Goal: Contribute content: Add original content to the website for others to see

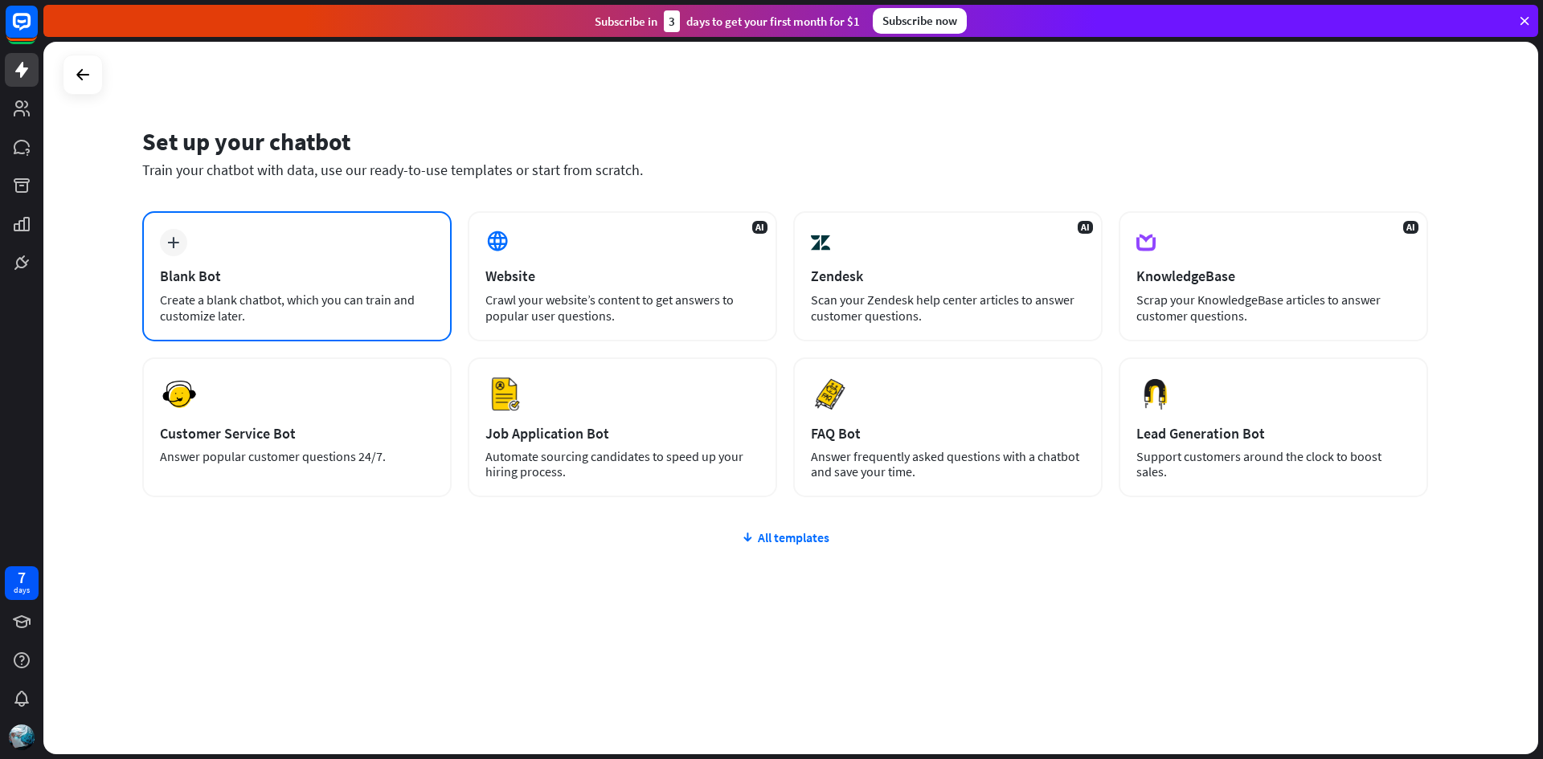
click at [263, 230] on div "plus Blank Bot Create a blank chatbot, which you can train and customize later." at bounding box center [296, 276] width 309 height 130
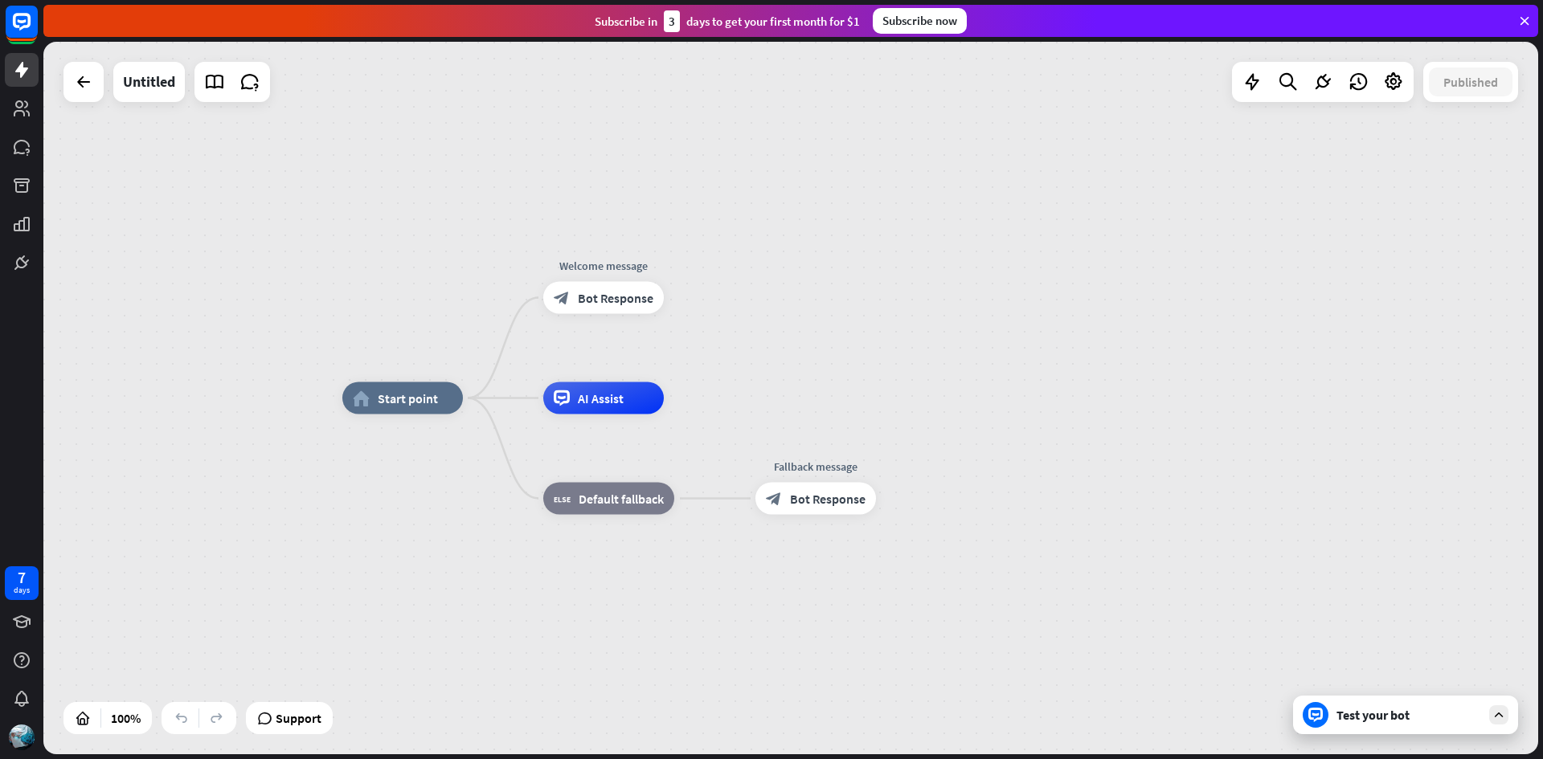
click at [1407, 198] on div "home_2 Start point Welcome message block_bot_response Bot Response AI Assist bl…" at bounding box center [790, 398] width 1495 height 713
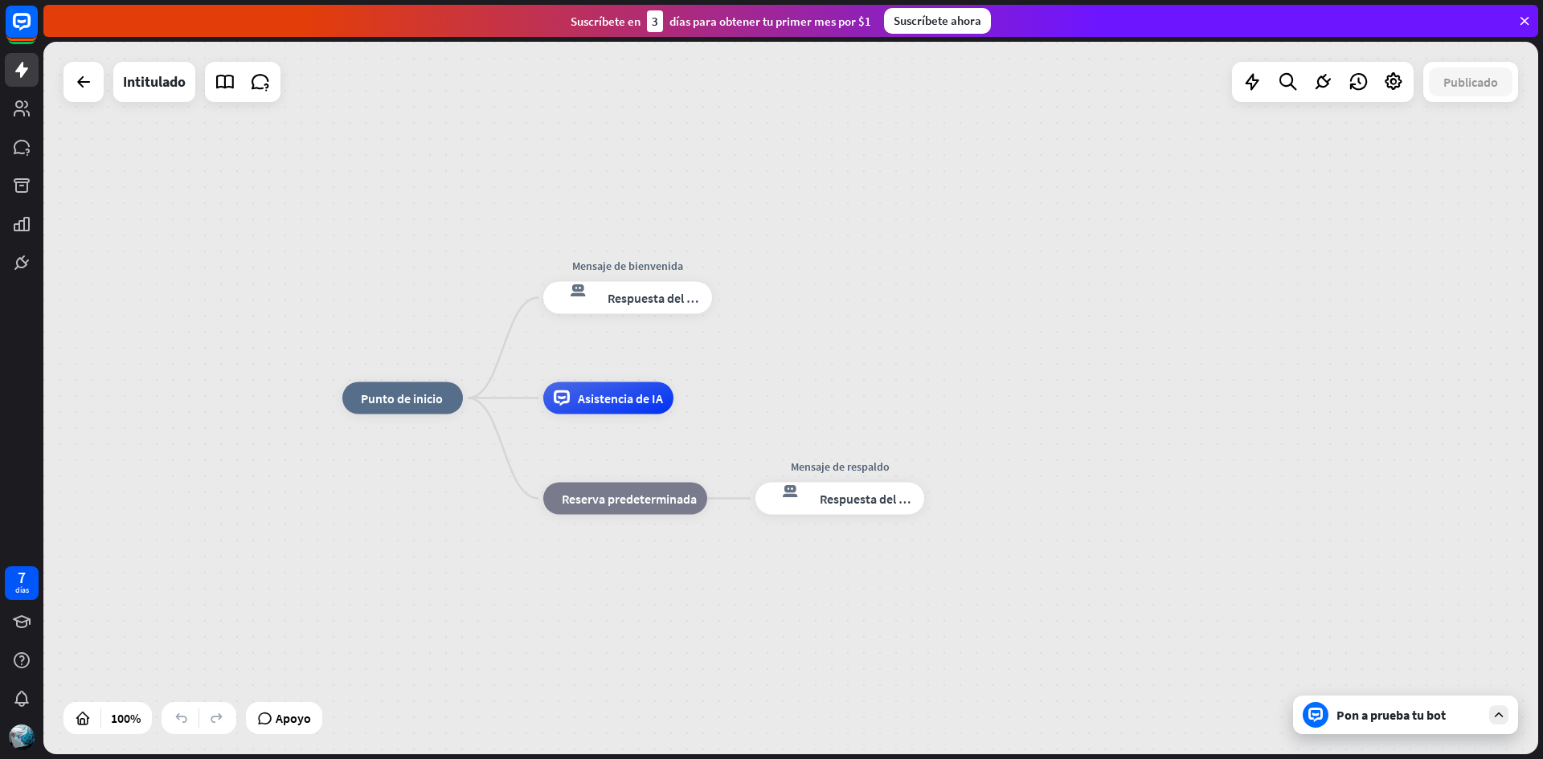
click at [1124, 293] on div "inicio_2 Punto de inicio Mensaje de bienvenida respuesta del bot de bloqueo Res…" at bounding box center [790, 398] width 1495 height 713
click at [231, 90] on icon at bounding box center [225, 82] width 21 height 21
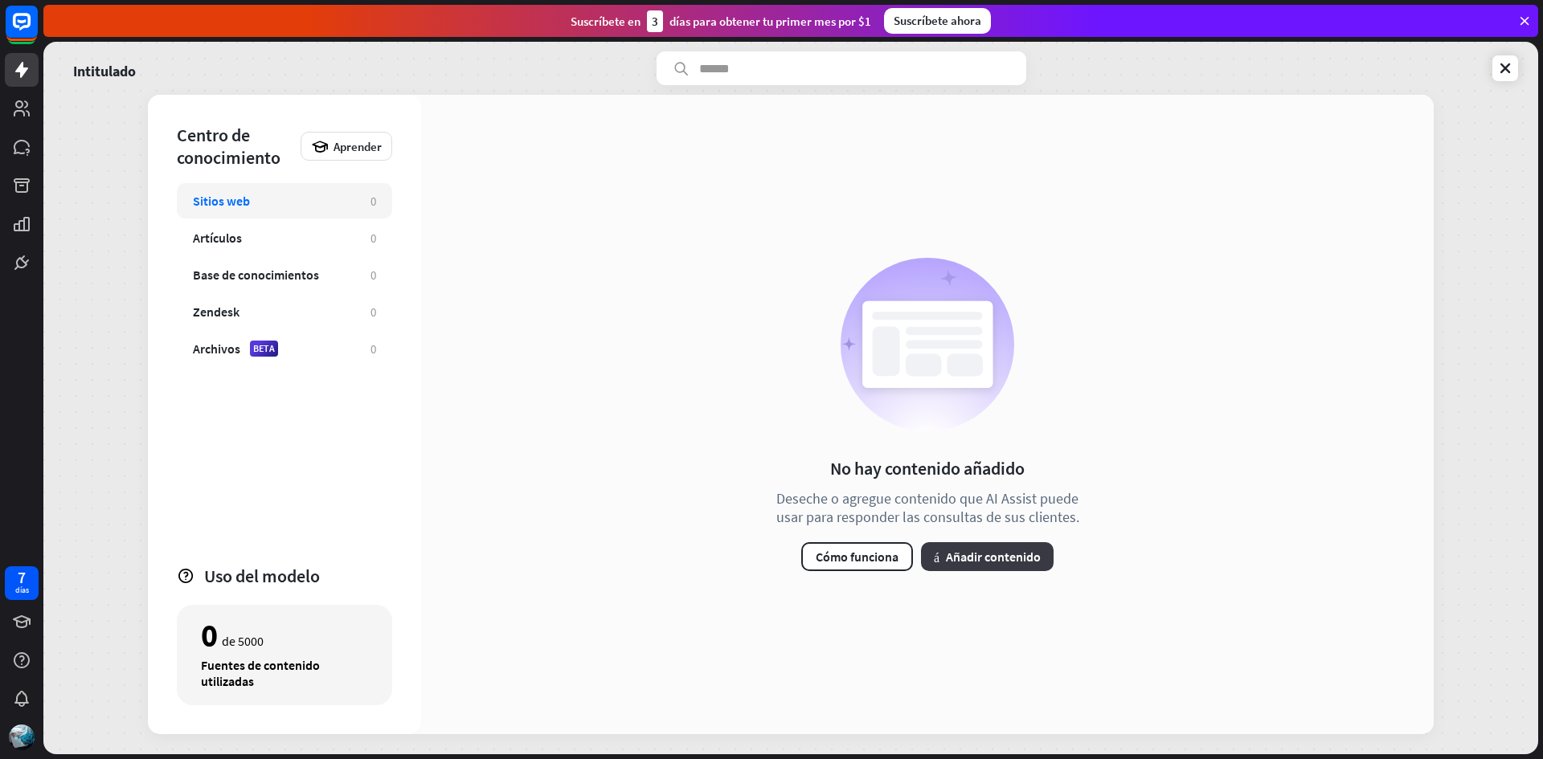
click at [973, 561] on font "Añadir contenido" at bounding box center [993, 557] width 95 height 16
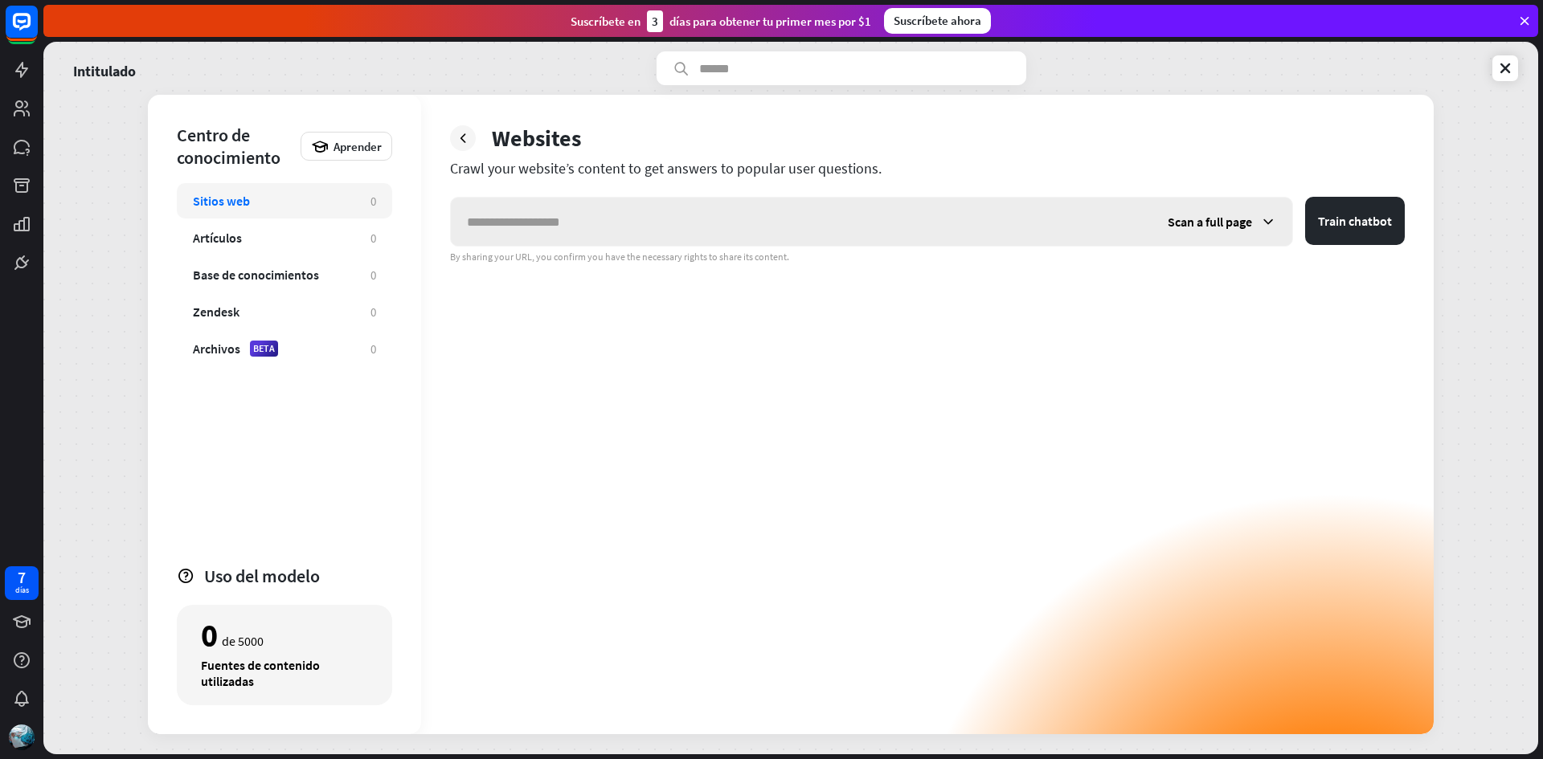
click at [745, 223] on input "text" at bounding box center [801, 222] width 701 height 48
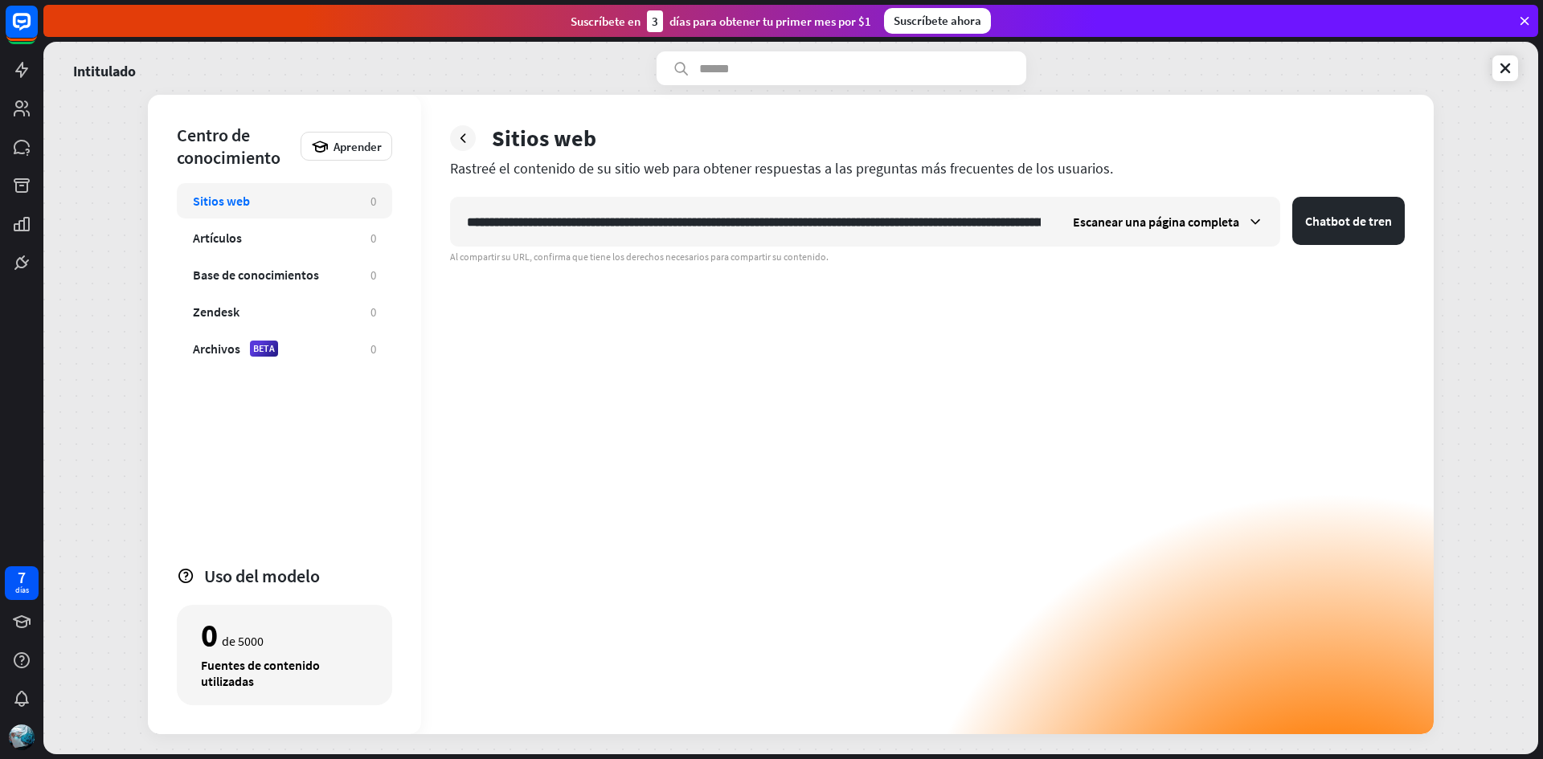
scroll to position [0, 3226]
type input "**********"
click at [1335, 224] on font "Chatbot de tren" at bounding box center [1348, 221] width 87 height 16
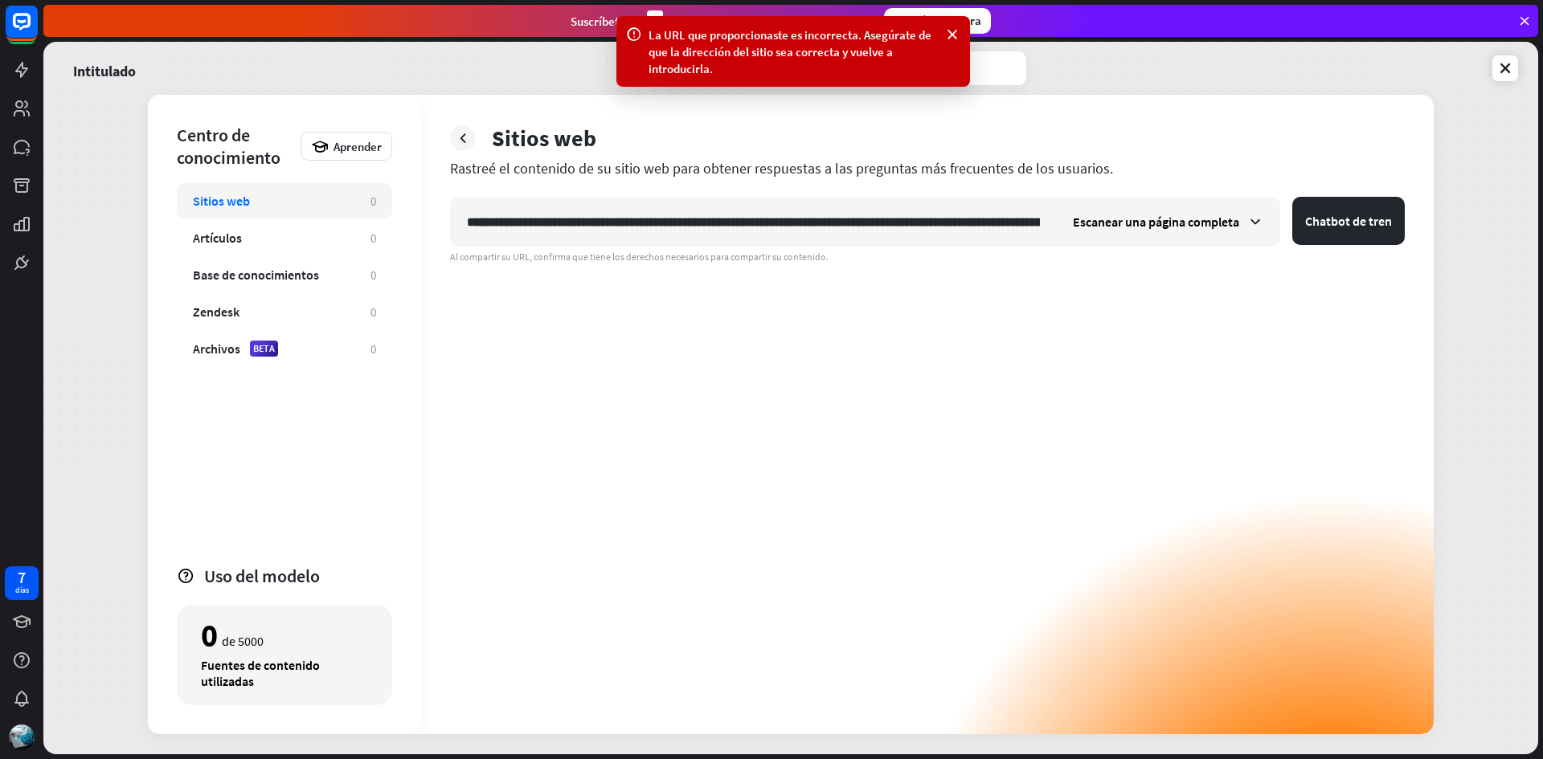
click at [1188, 303] on div "**********" at bounding box center [927, 466] width 955 height 538
click at [1246, 223] on div "Escanear una página completa" at bounding box center [1168, 222] width 223 height 48
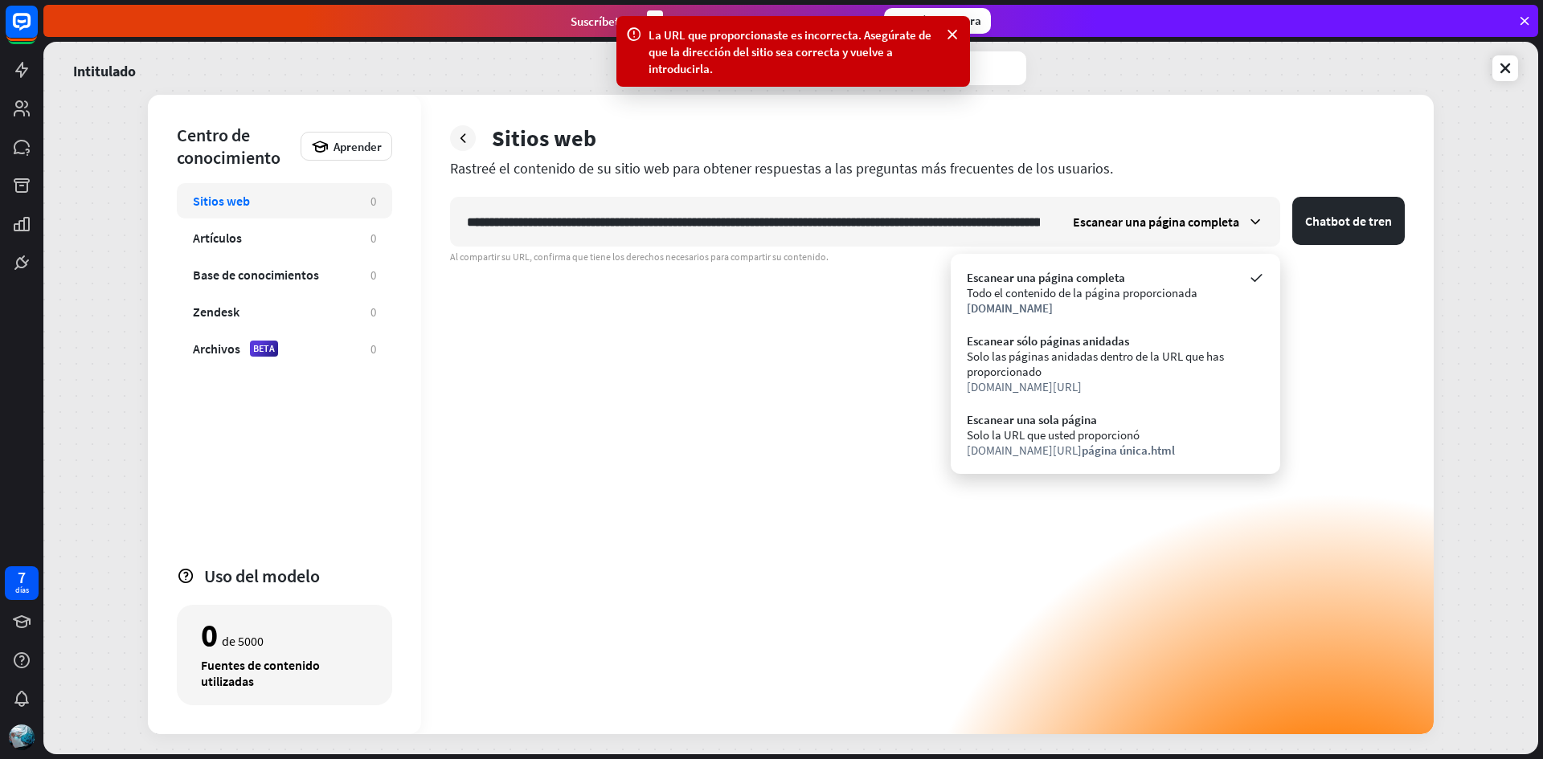
drag, startPoint x: 877, startPoint y: 356, endPoint x: 870, endPoint y: 334, distance: 22.6
click at [874, 354] on div "**********" at bounding box center [927, 466] width 955 height 538
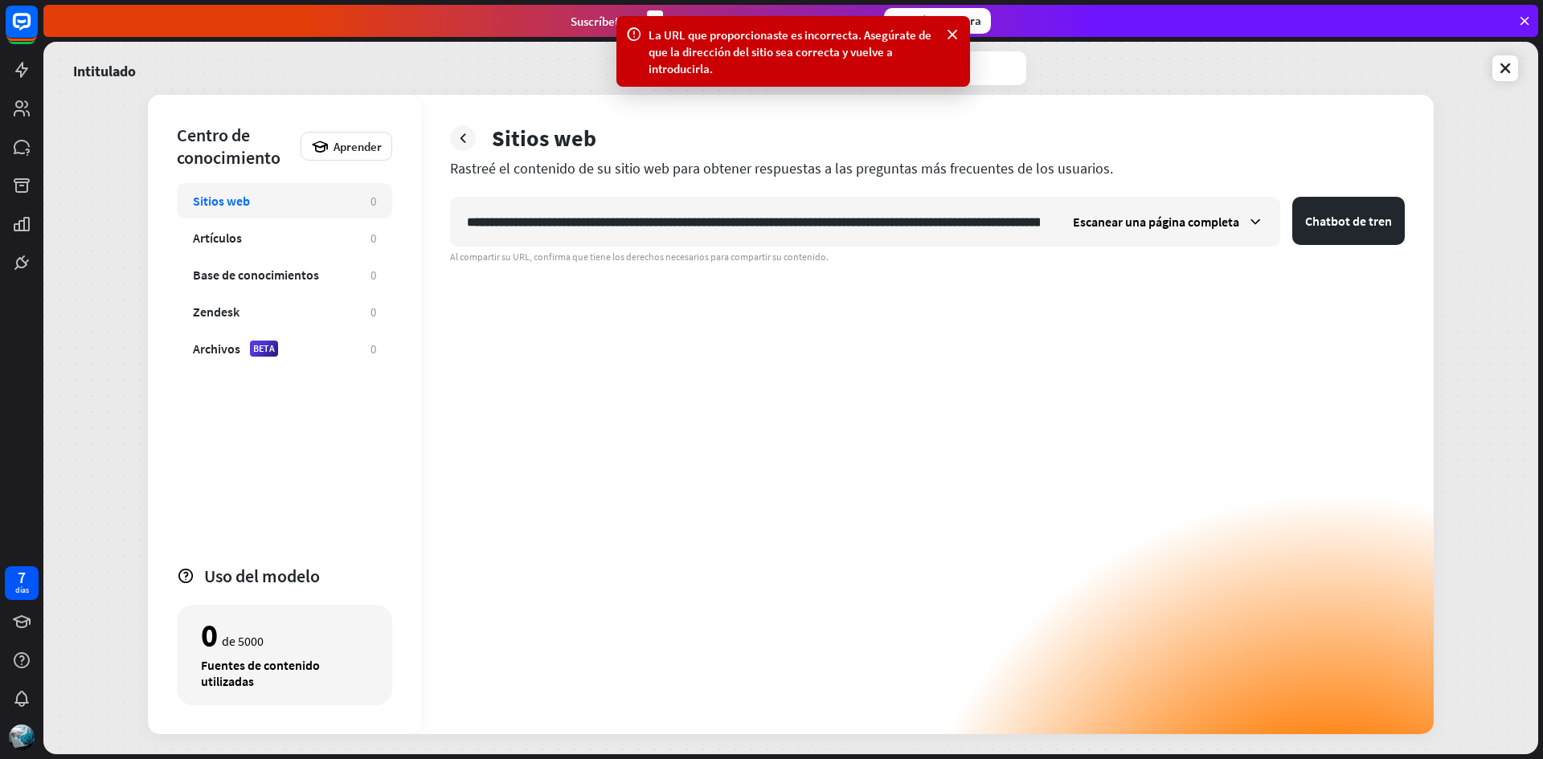
click at [1044, 182] on div "**********" at bounding box center [927, 415] width 1013 height 640
click at [957, 29] on icon at bounding box center [952, 35] width 16 height 17
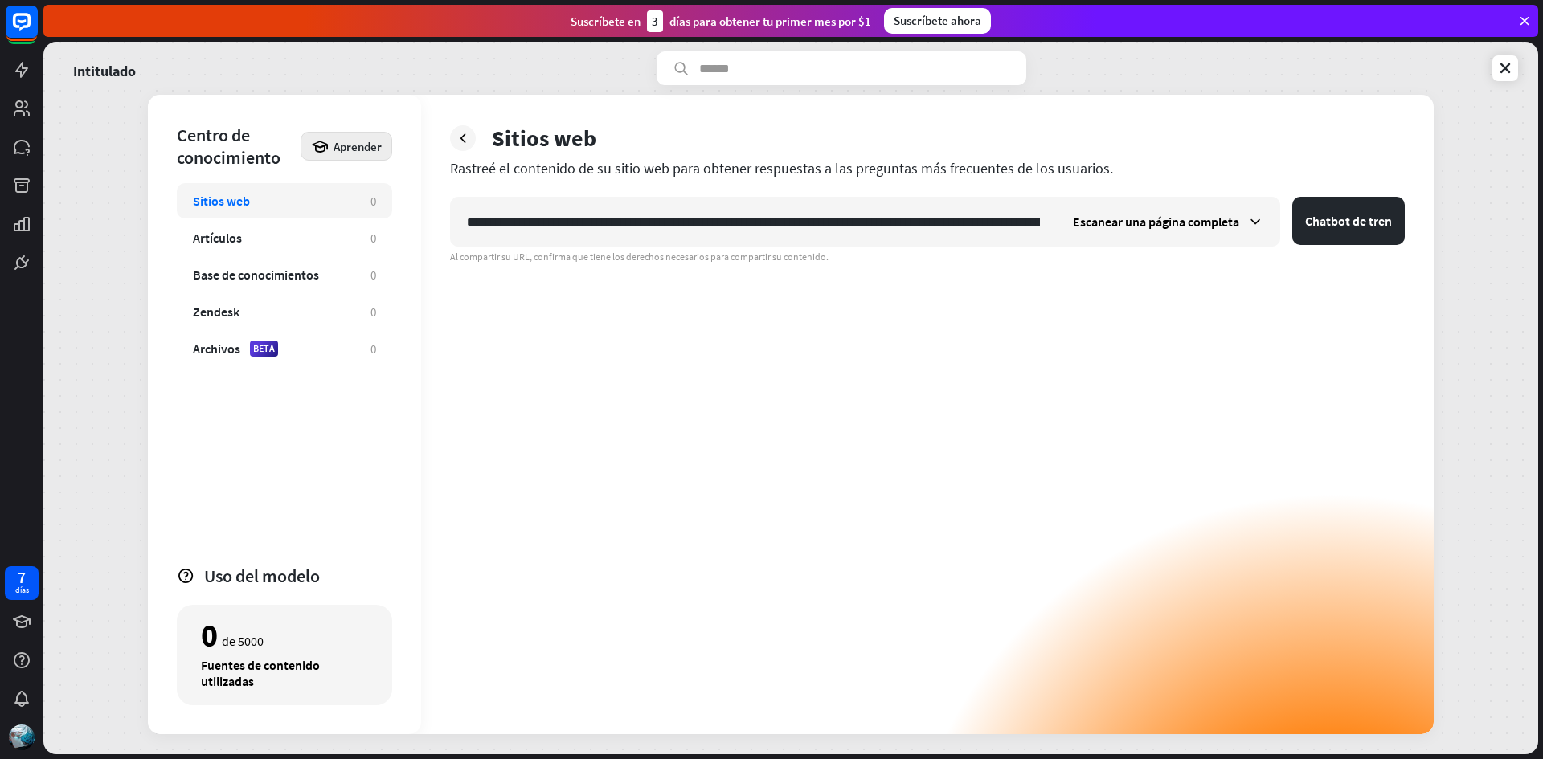
click at [363, 149] on font "Aprender" at bounding box center [357, 146] width 48 height 15
click at [374, 148] on font "Aprender" at bounding box center [357, 146] width 48 height 15
click at [452, 137] on div at bounding box center [463, 138] width 26 height 26
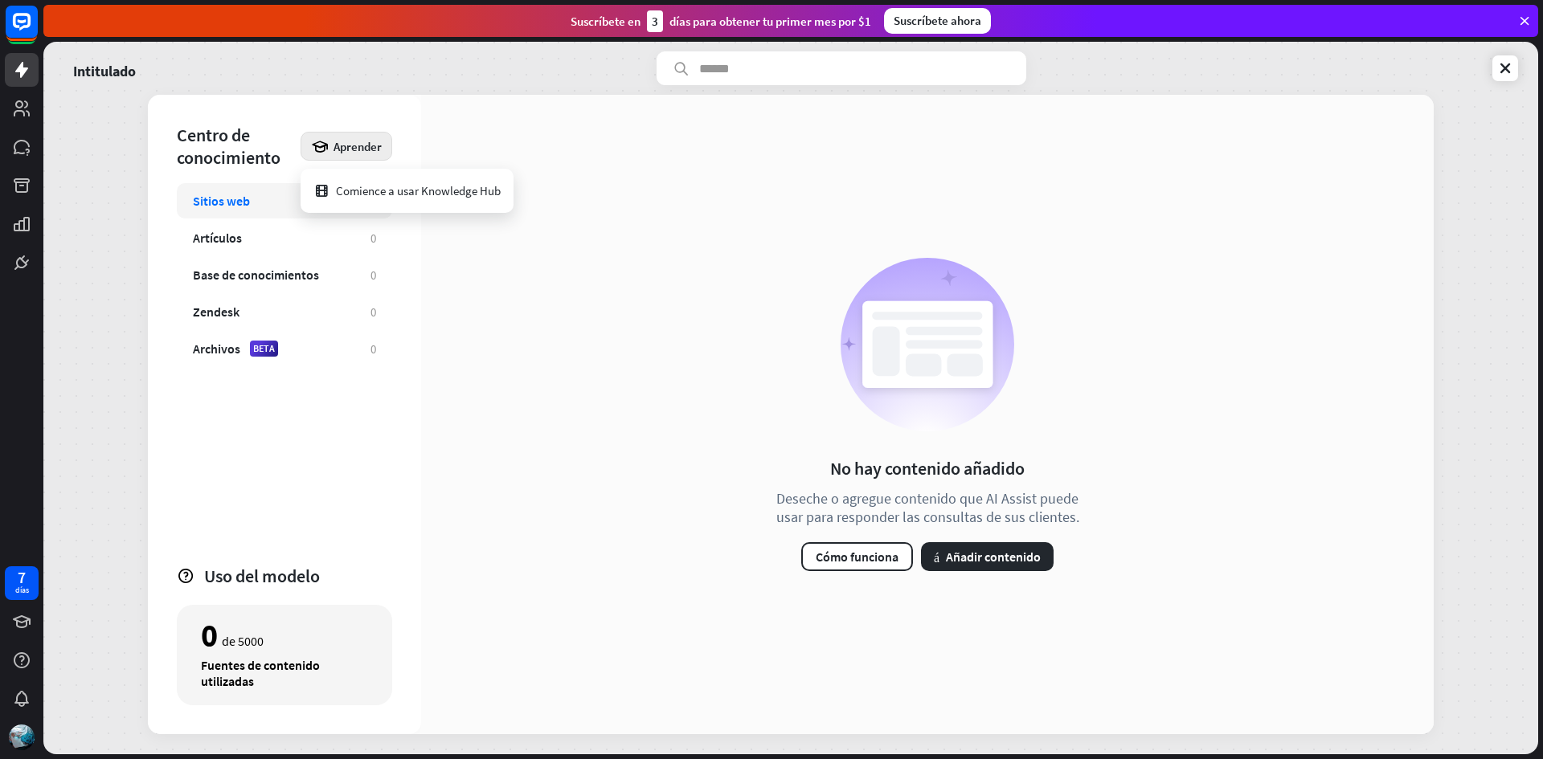
click at [372, 157] on div "Aprender" at bounding box center [347, 146] width 92 height 29
drag, startPoint x: 1019, startPoint y: 536, endPoint x: 1009, endPoint y: 537, distance: 10.5
click at [1017, 535] on div "No hay contenido añadido Deseche o agregue contenido que AI Assist puede usar p…" at bounding box center [927, 414] width 329 height 313
click at [999, 554] on font "Añadir contenido" at bounding box center [993, 557] width 95 height 16
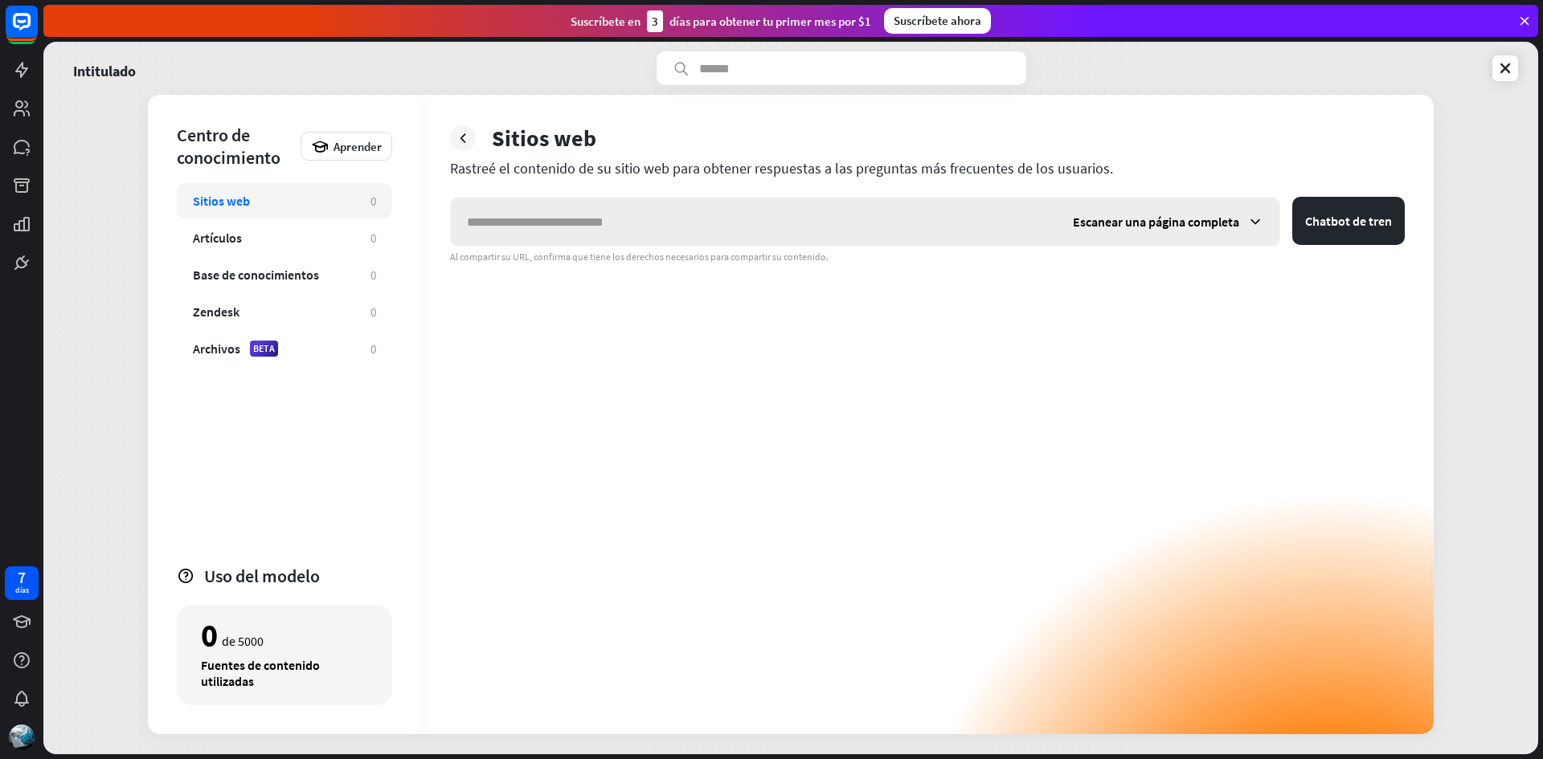
click at [1261, 216] on icon at bounding box center [1255, 222] width 16 height 16
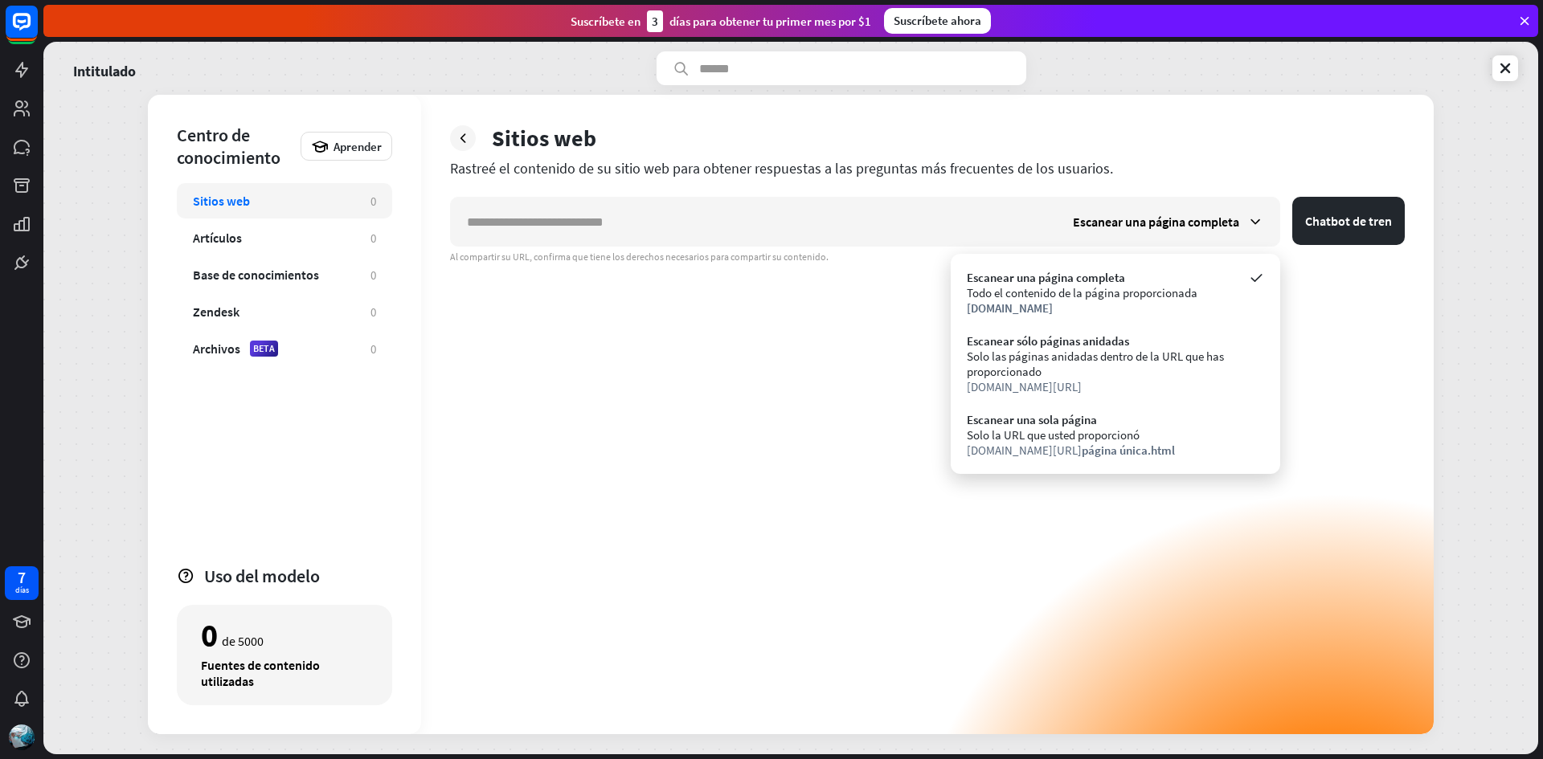
click at [898, 384] on div "Escanear una página completa Chatbot de tren Al compartir su URL, confirma que …" at bounding box center [927, 466] width 955 height 538
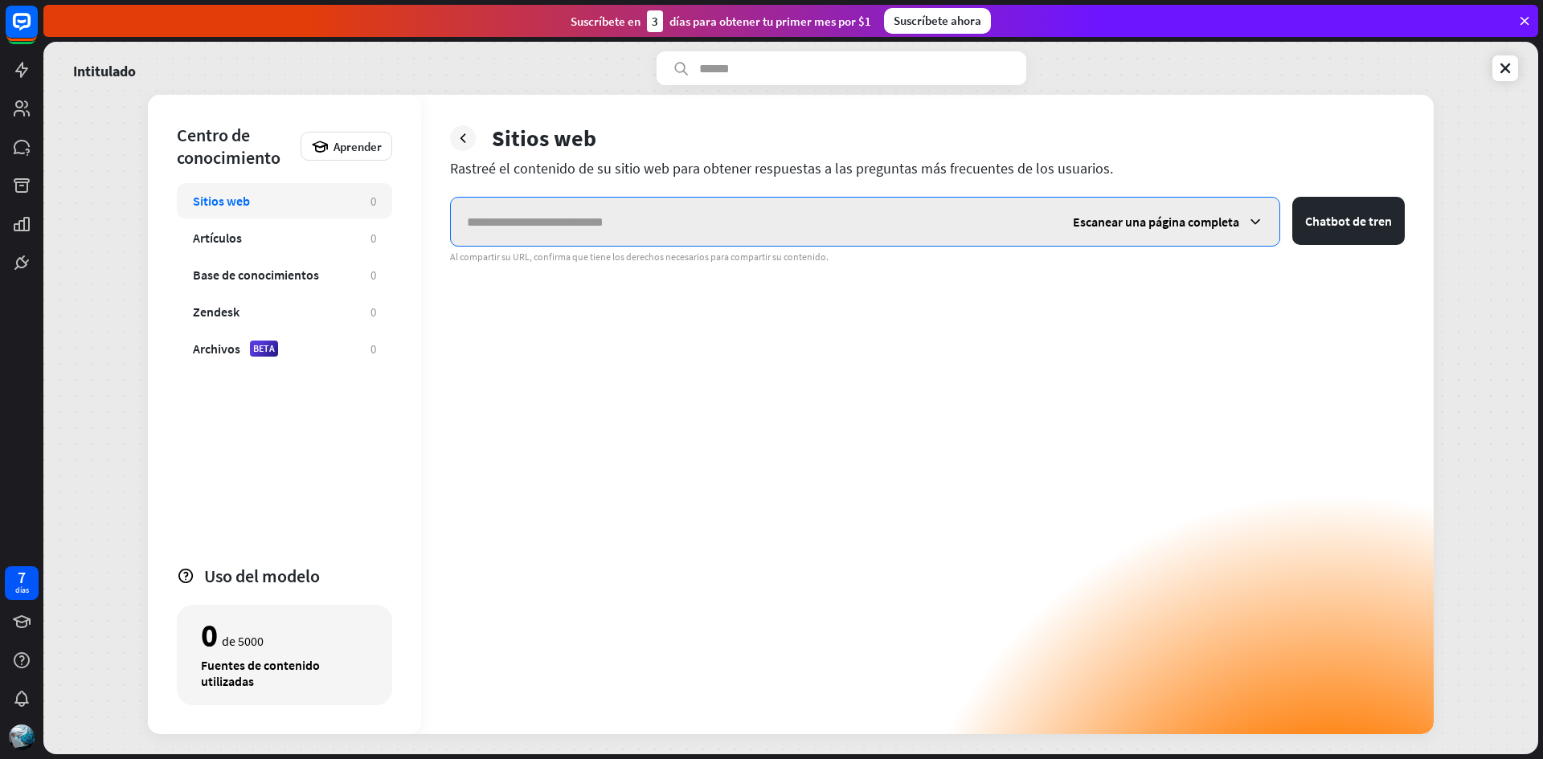
paste input "**********"
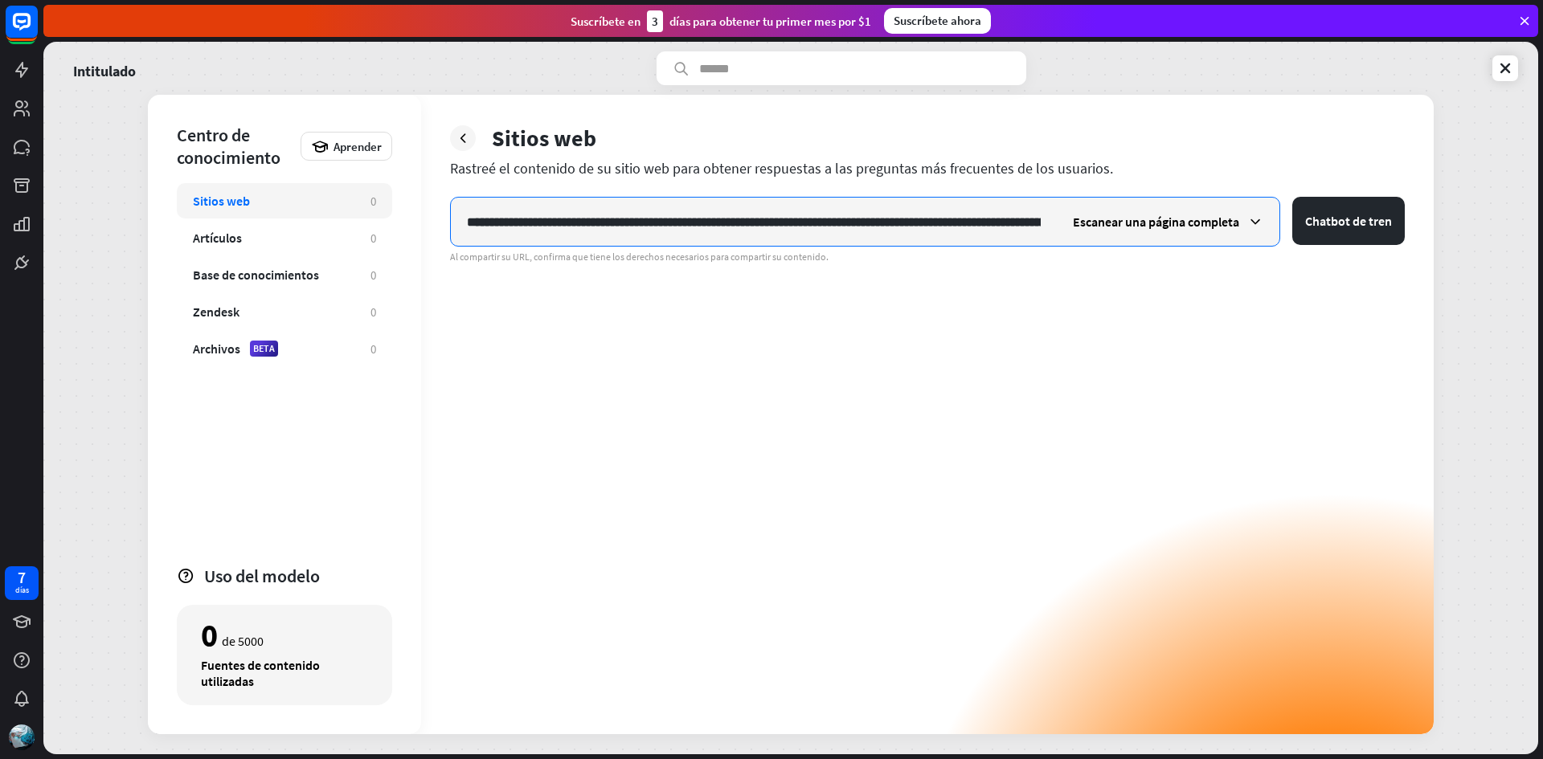
scroll to position [0, 3226]
type input "**********"
click at [1292, 197] on button "Chatbot de tren" at bounding box center [1348, 221] width 113 height 48
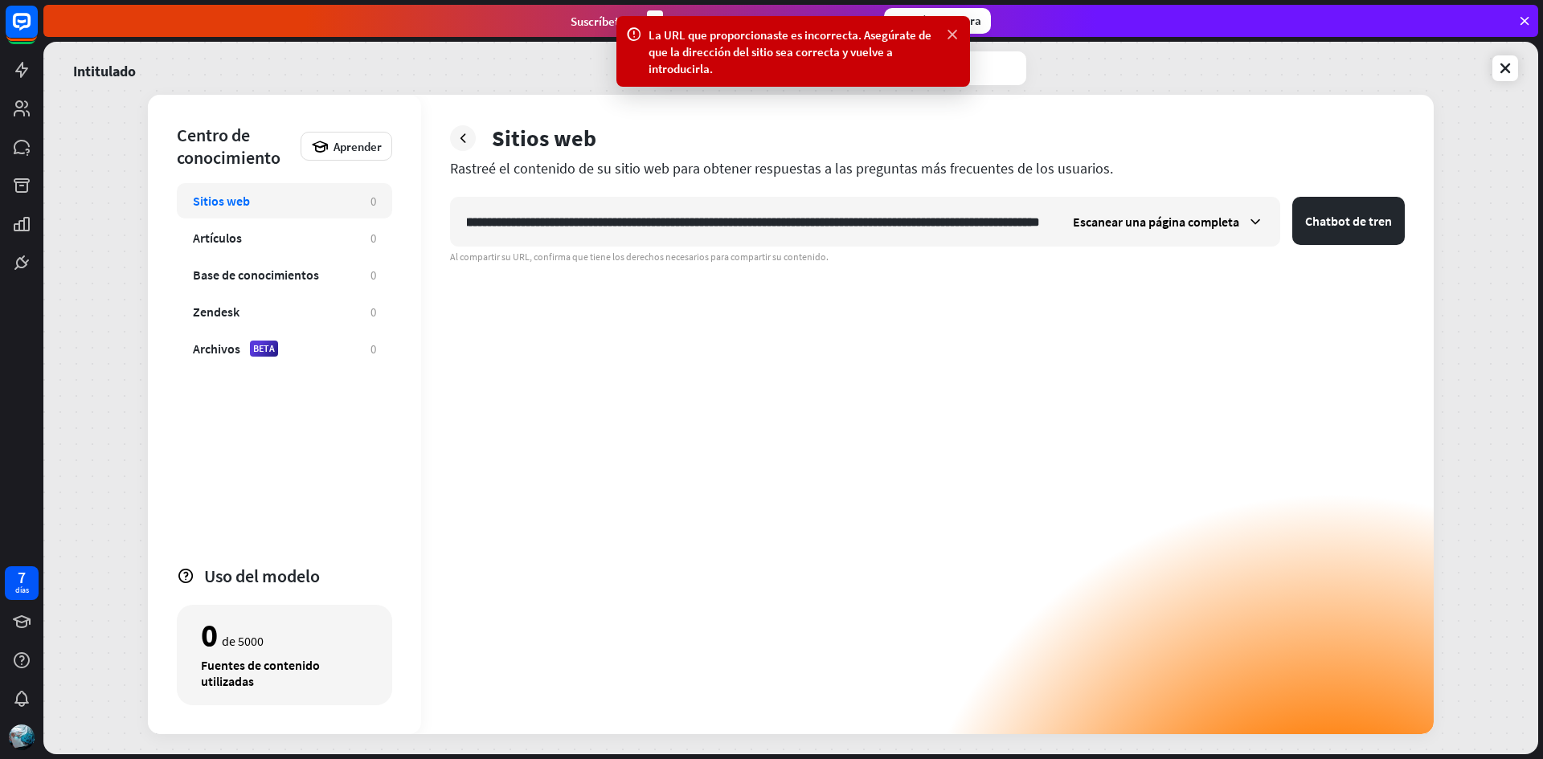
scroll to position [0, 0]
click at [956, 27] on icon at bounding box center [952, 35] width 16 height 17
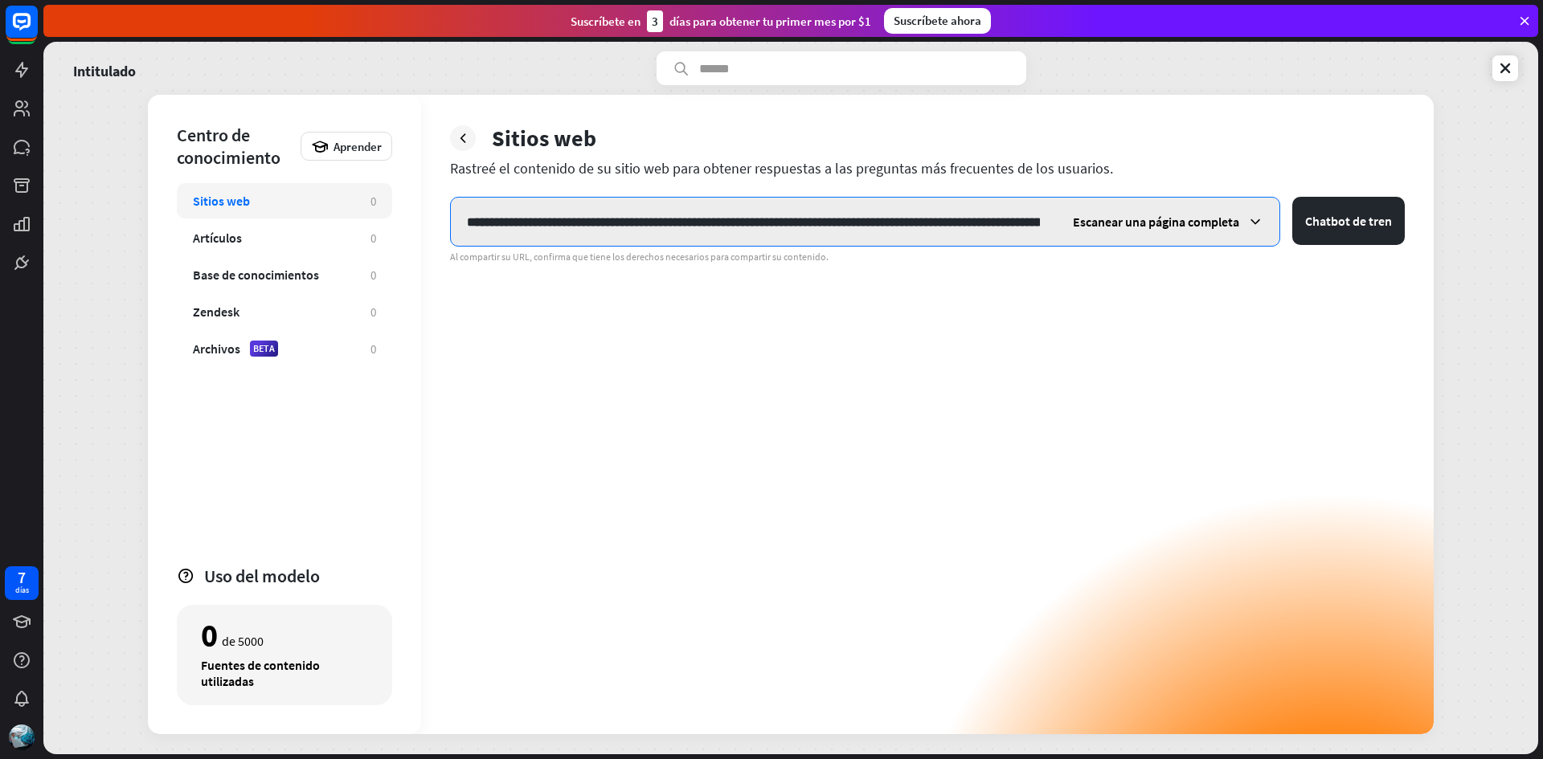
click at [1037, 225] on input "**********" at bounding box center [753, 222] width 605 height 48
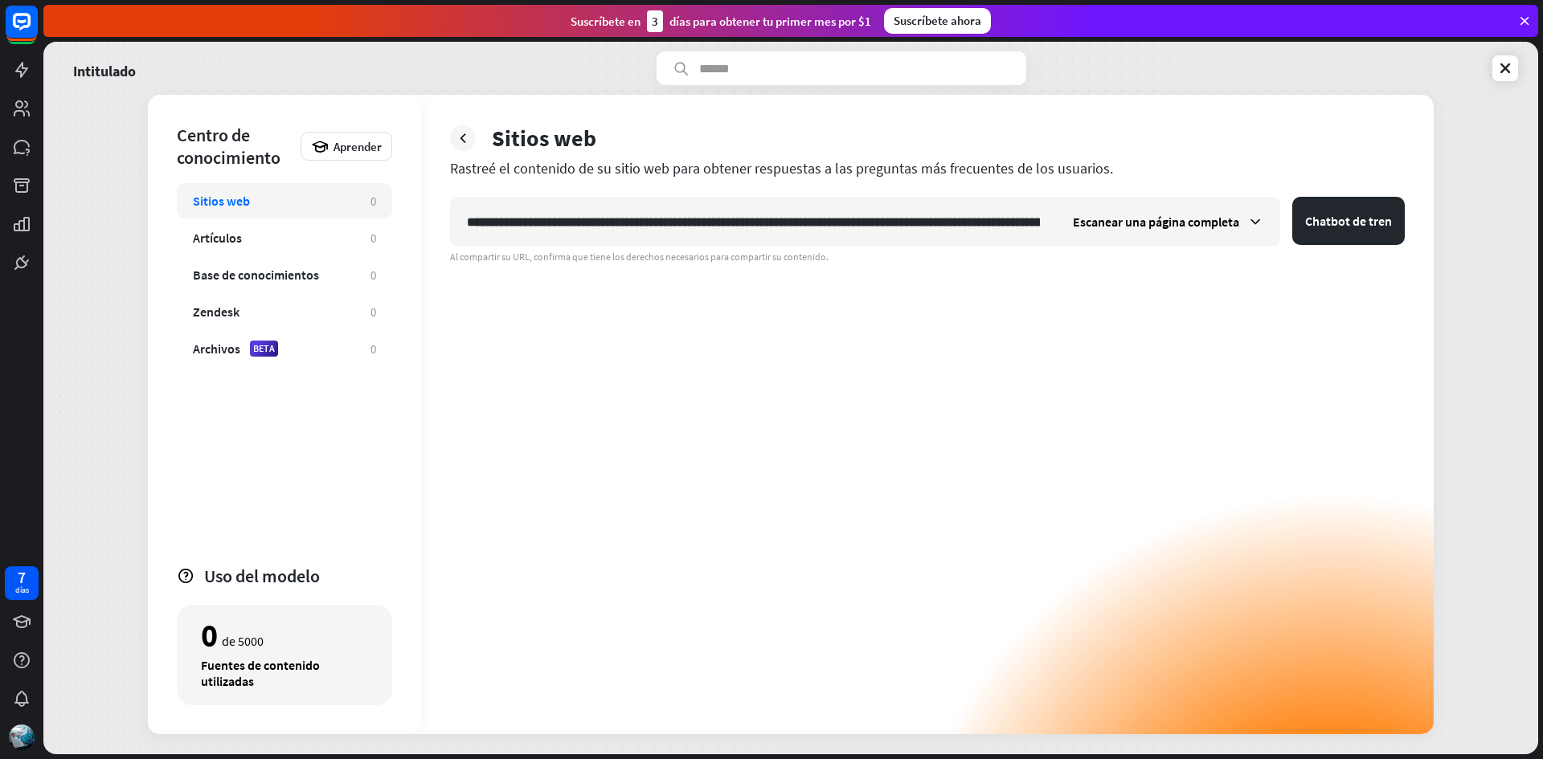
drag, startPoint x: 1037, startPoint y: 225, endPoint x: 655, endPoint y: 372, distance: 409.8
click at [796, 444] on div "**********" at bounding box center [927, 466] width 955 height 538
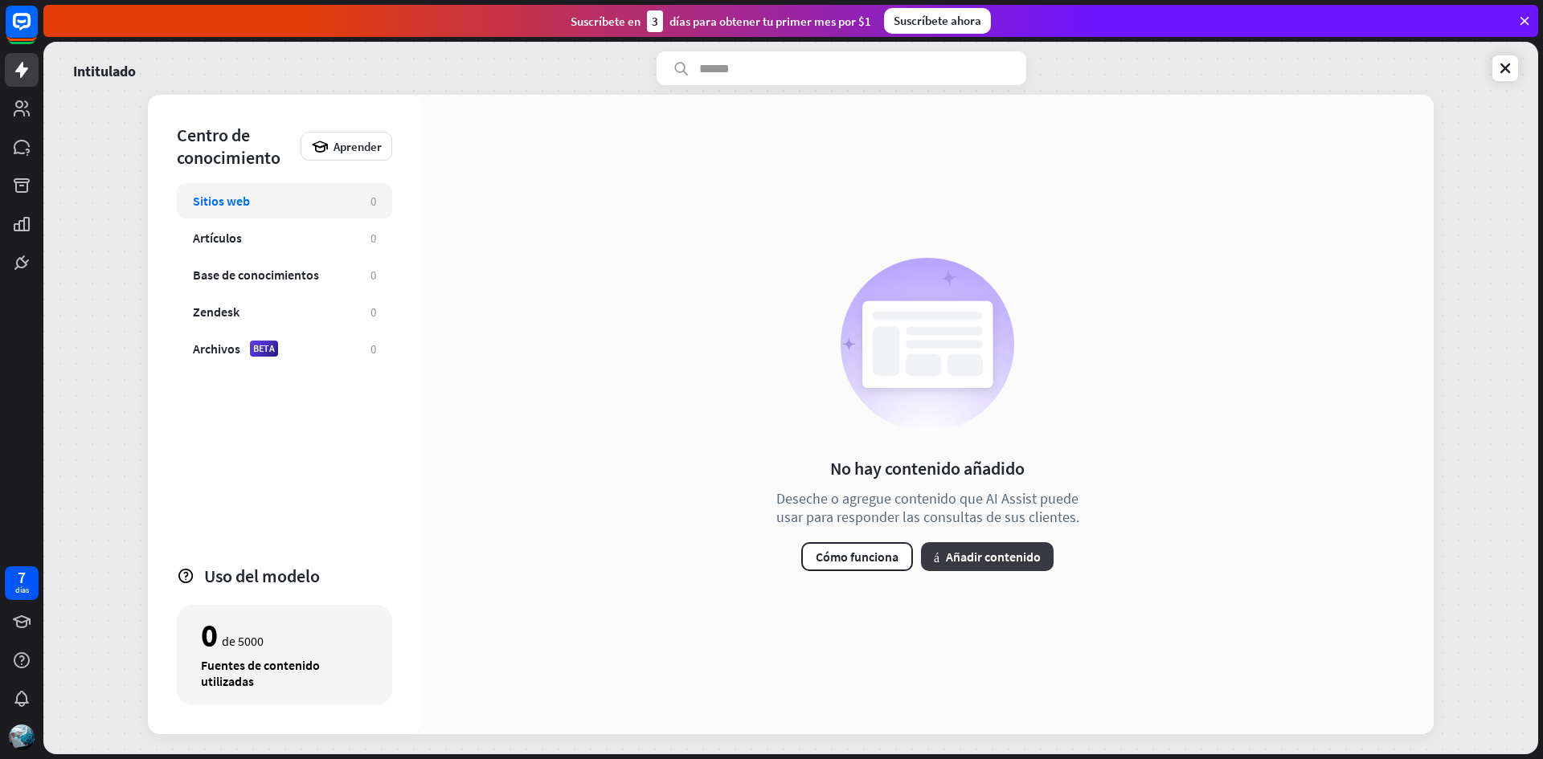
click at [981, 550] on font "Añadir contenido" at bounding box center [993, 557] width 95 height 16
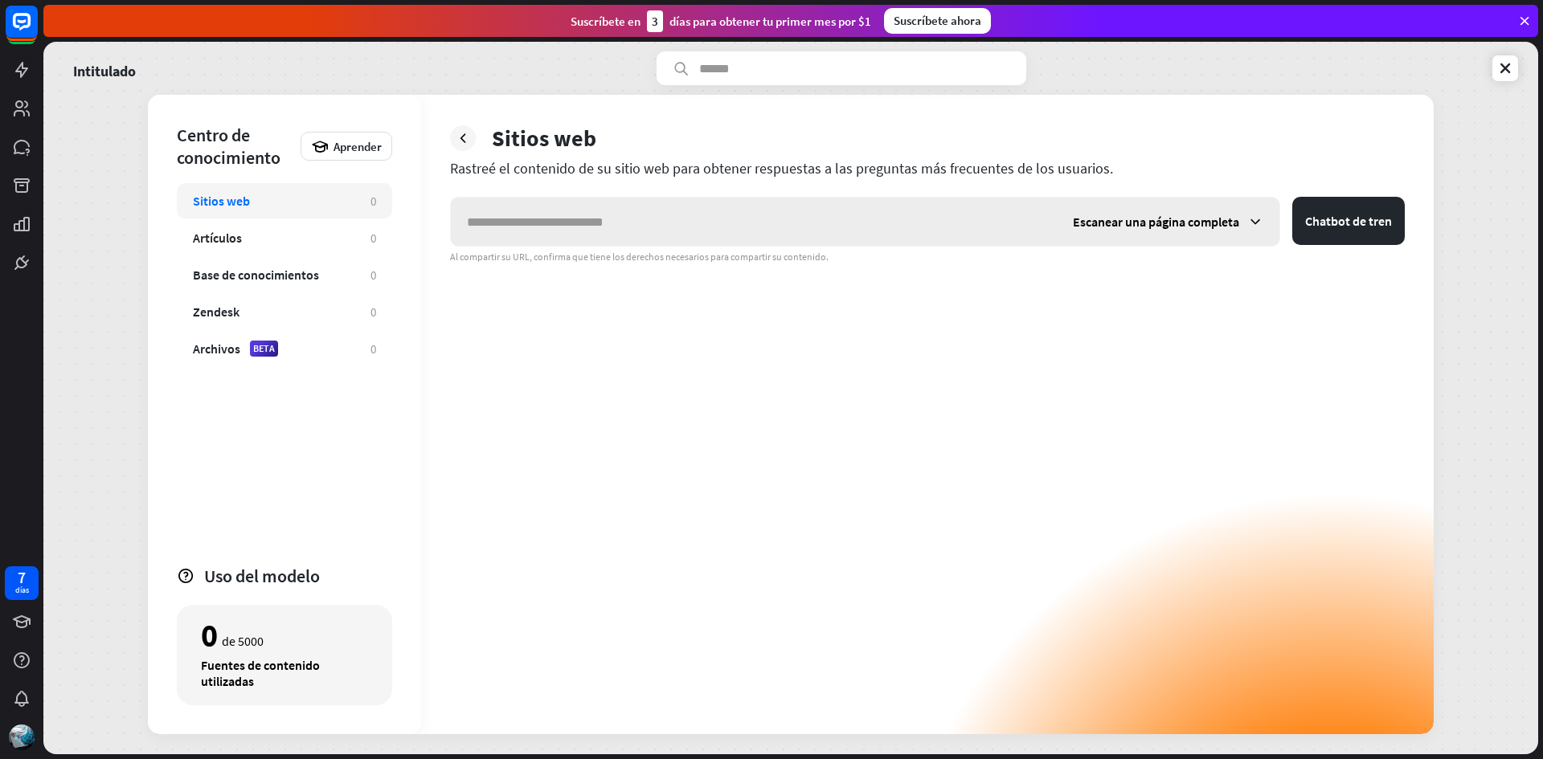
click at [832, 226] on input "text" at bounding box center [754, 222] width 606 height 48
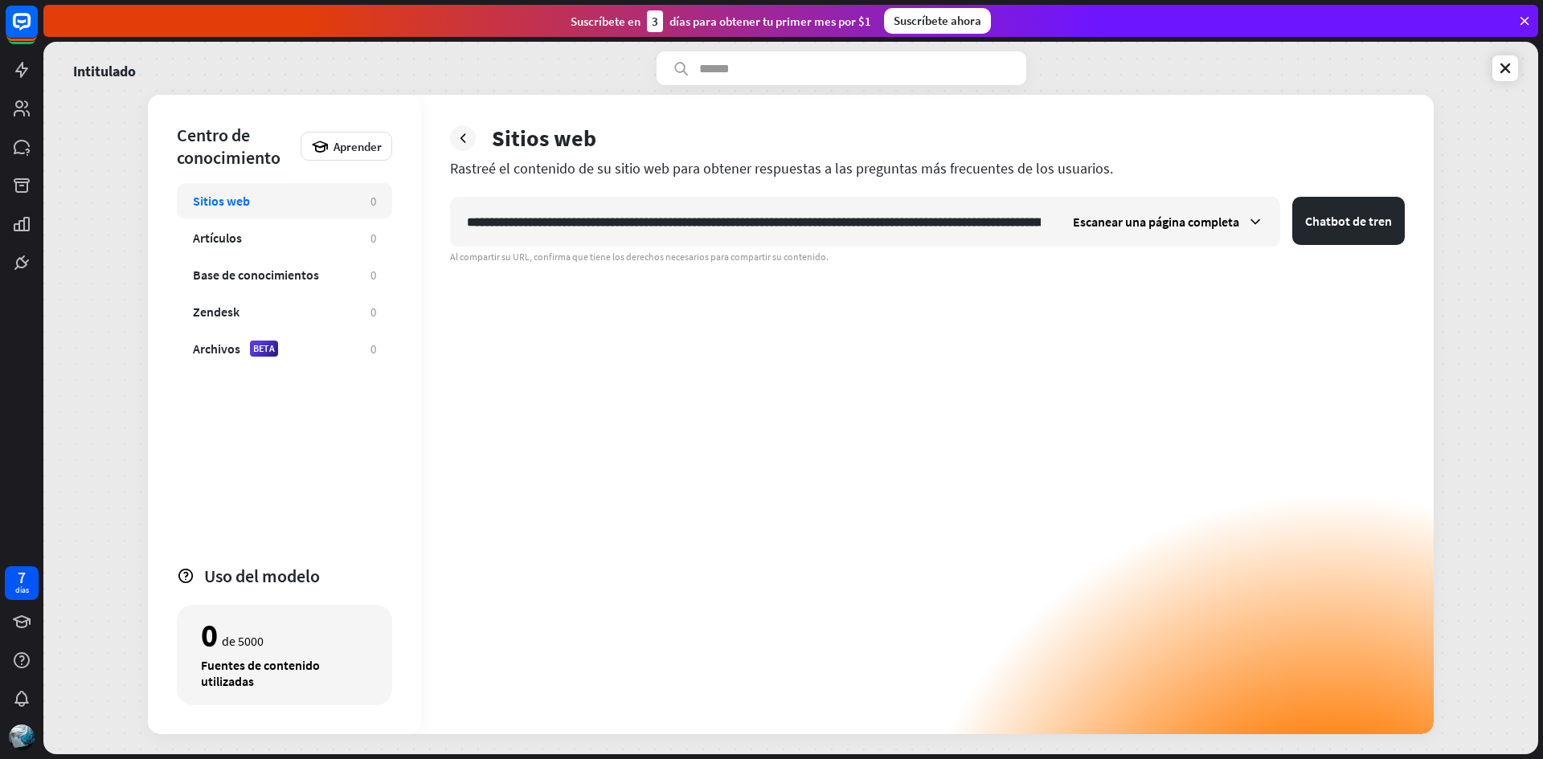
scroll to position [0, 8338]
type input "**********"
click at [1352, 228] on font "Chatbot de tren" at bounding box center [1348, 221] width 87 height 16
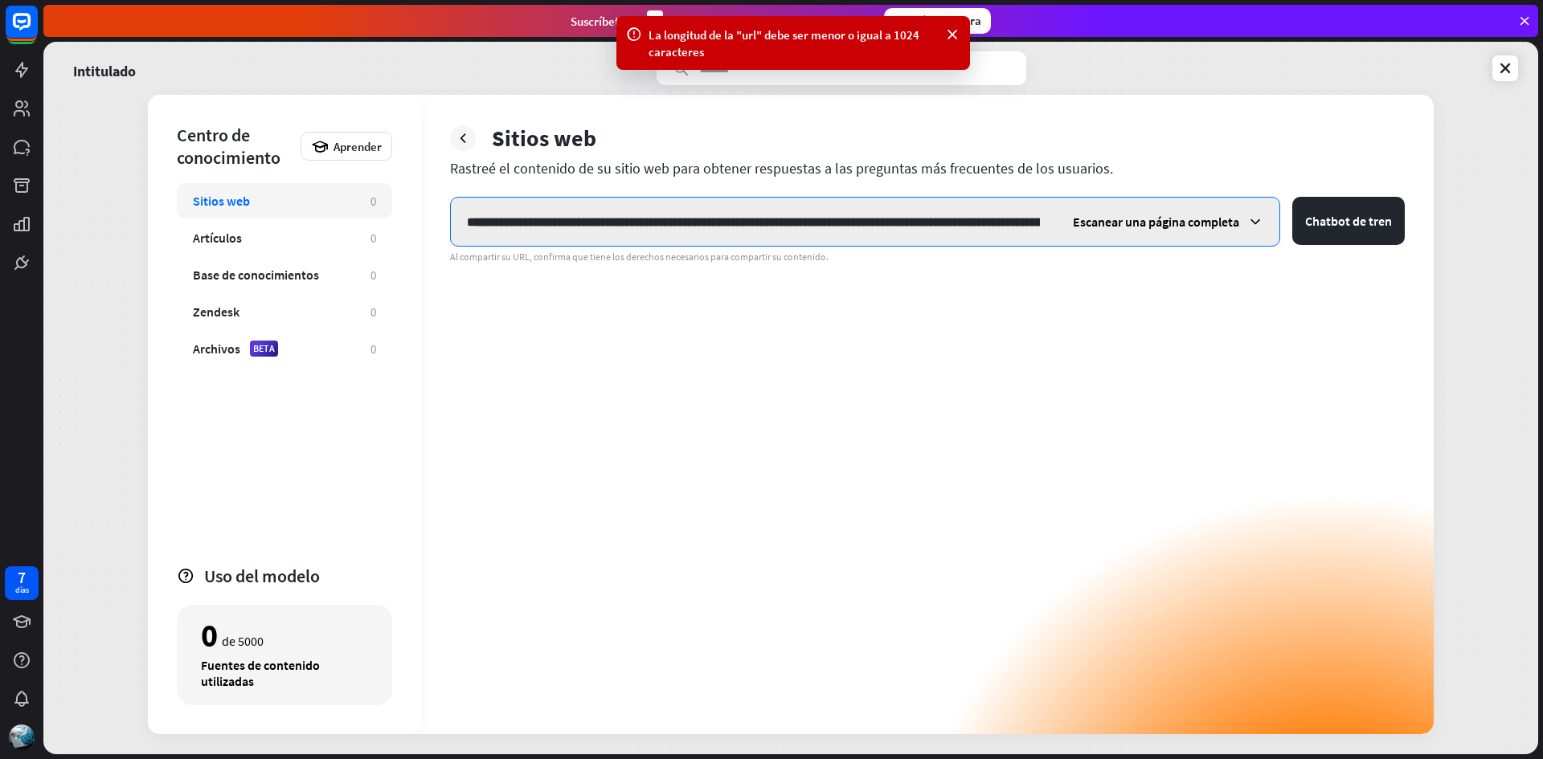
click at [1033, 235] on input "text" at bounding box center [753, 222] width 605 height 48
click at [1050, 226] on input "text" at bounding box center [753, 222] width 605 height 48
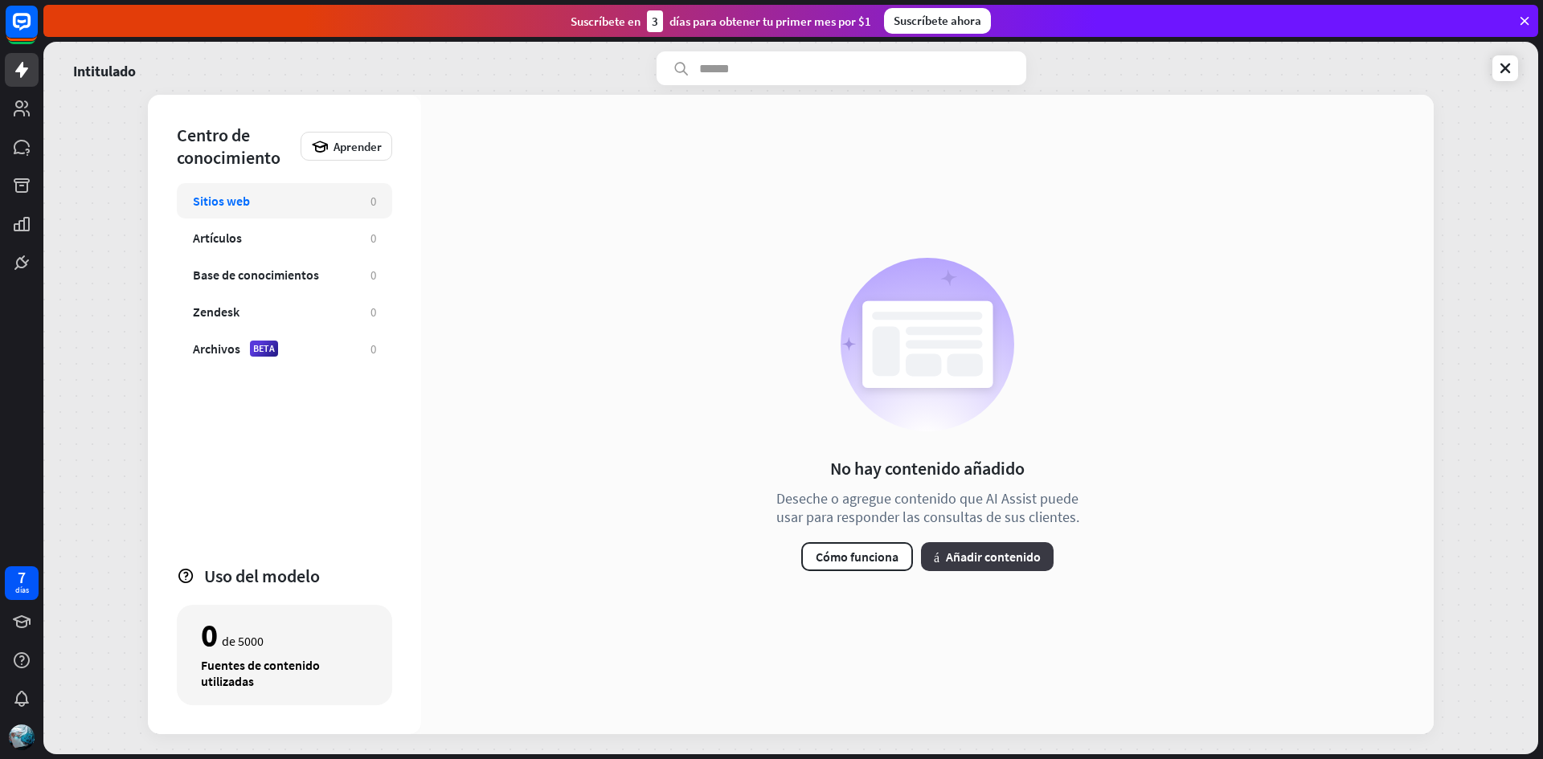
click at [934, 558] on font "más" at bounding box center [937, 556] width 6 height 13
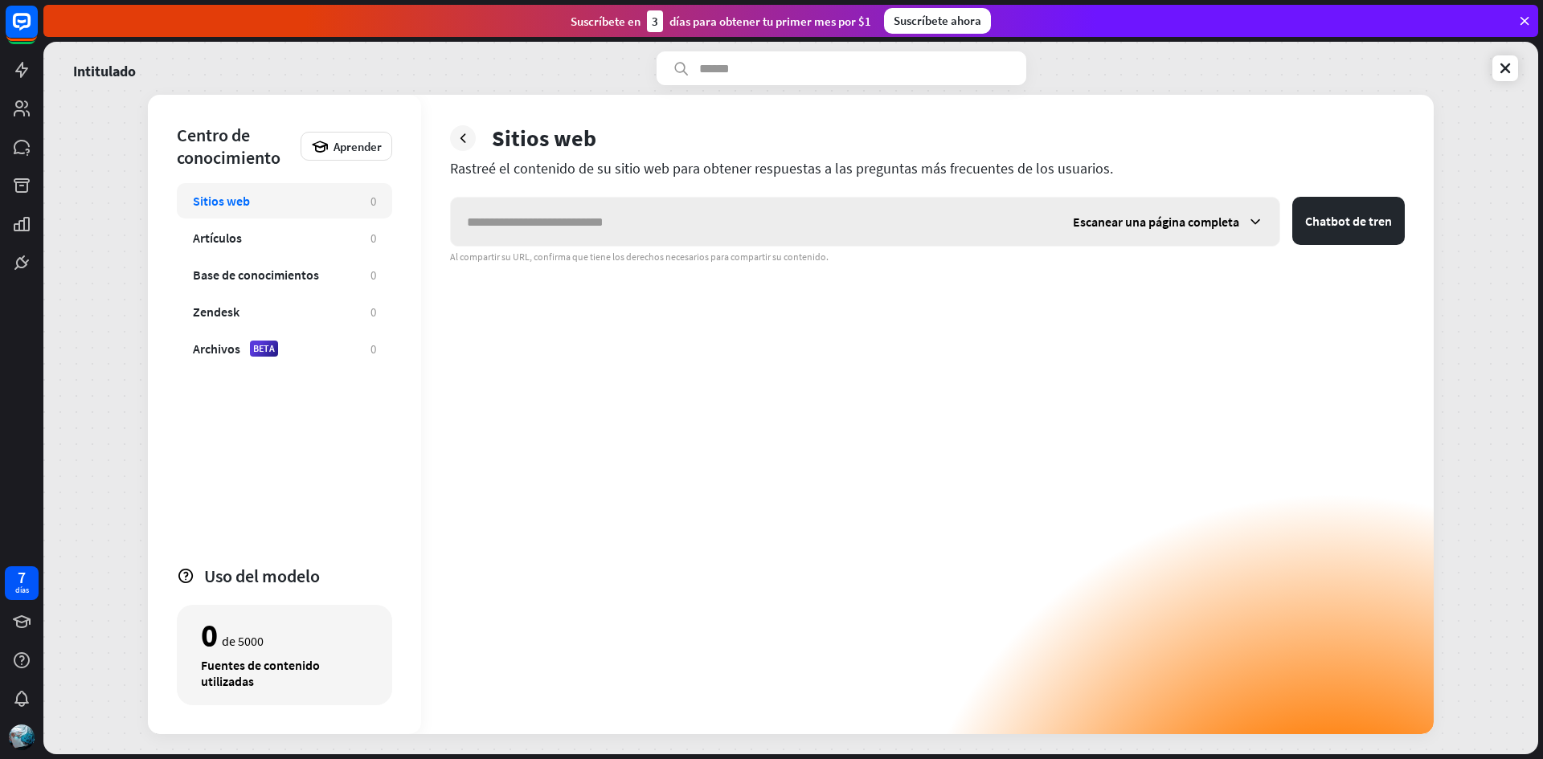
click at [854, 223] on input "text" at bounding box center [754, 222] width 606 height 48
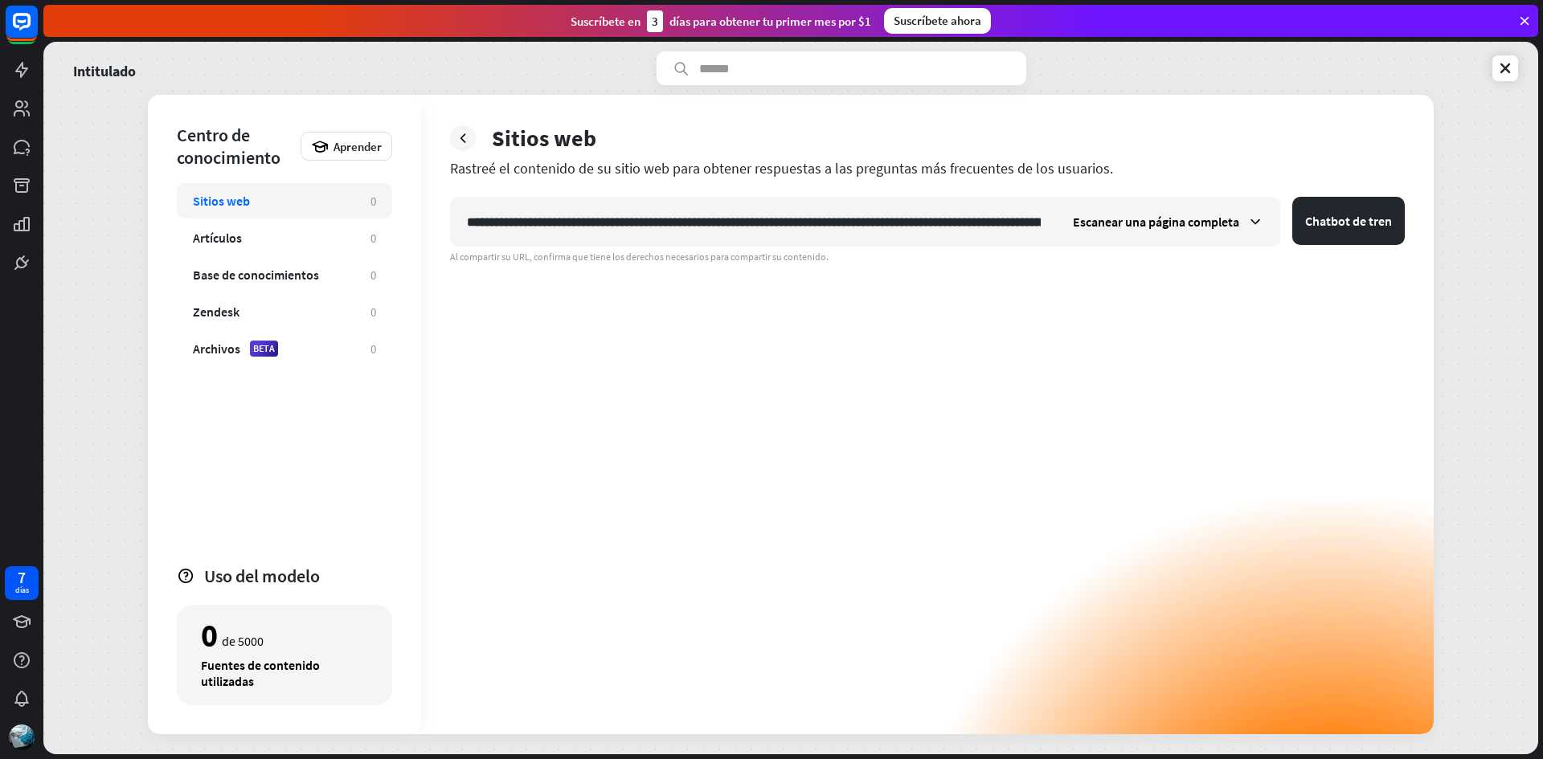
scroll to position [0, 4597]
type input "**********"
click at [1338, 231] on button "Chatbot de tren" at bounding box center [1348, 221] width 113 height 48
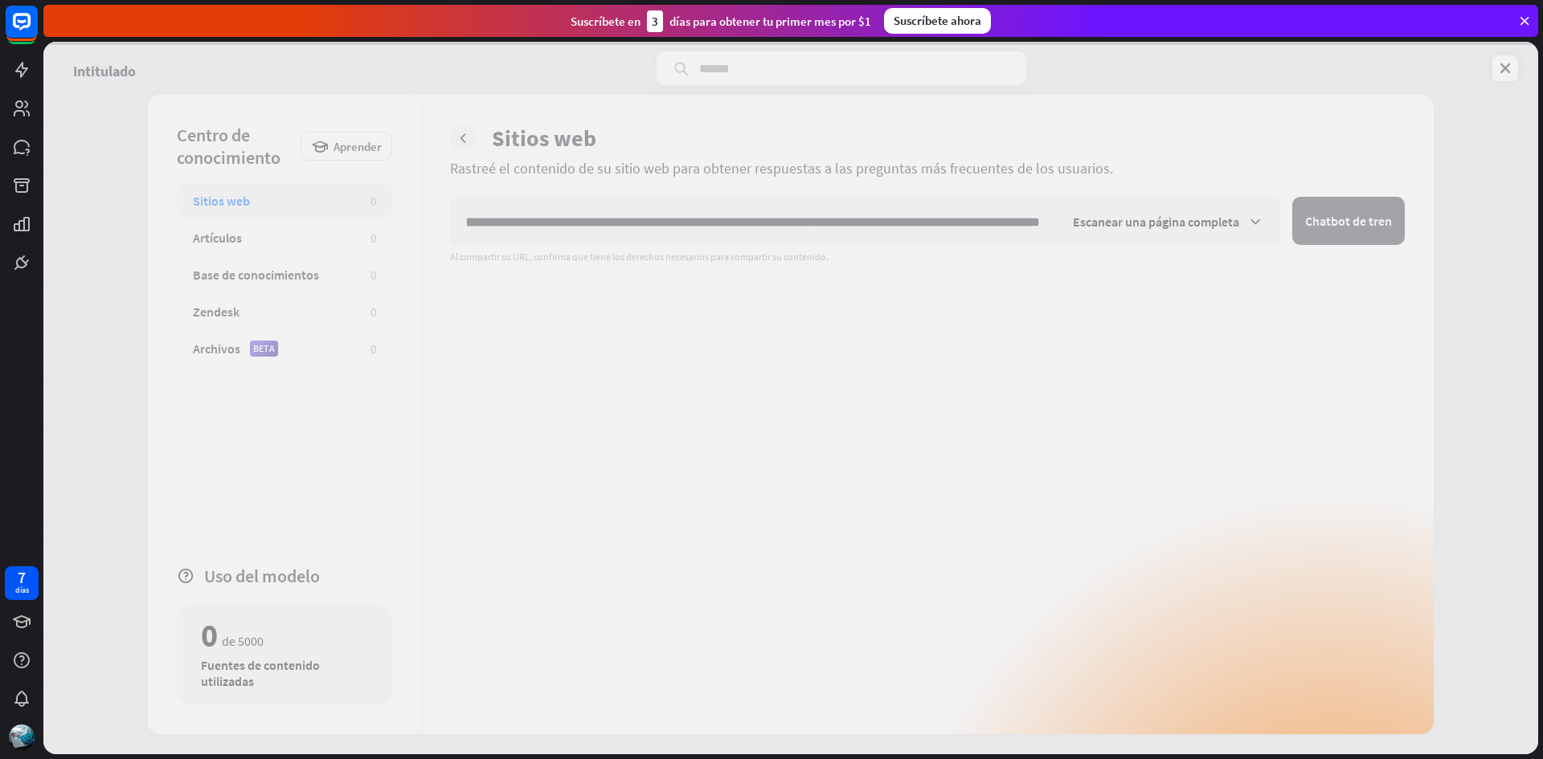
scroll to position [0, 0]
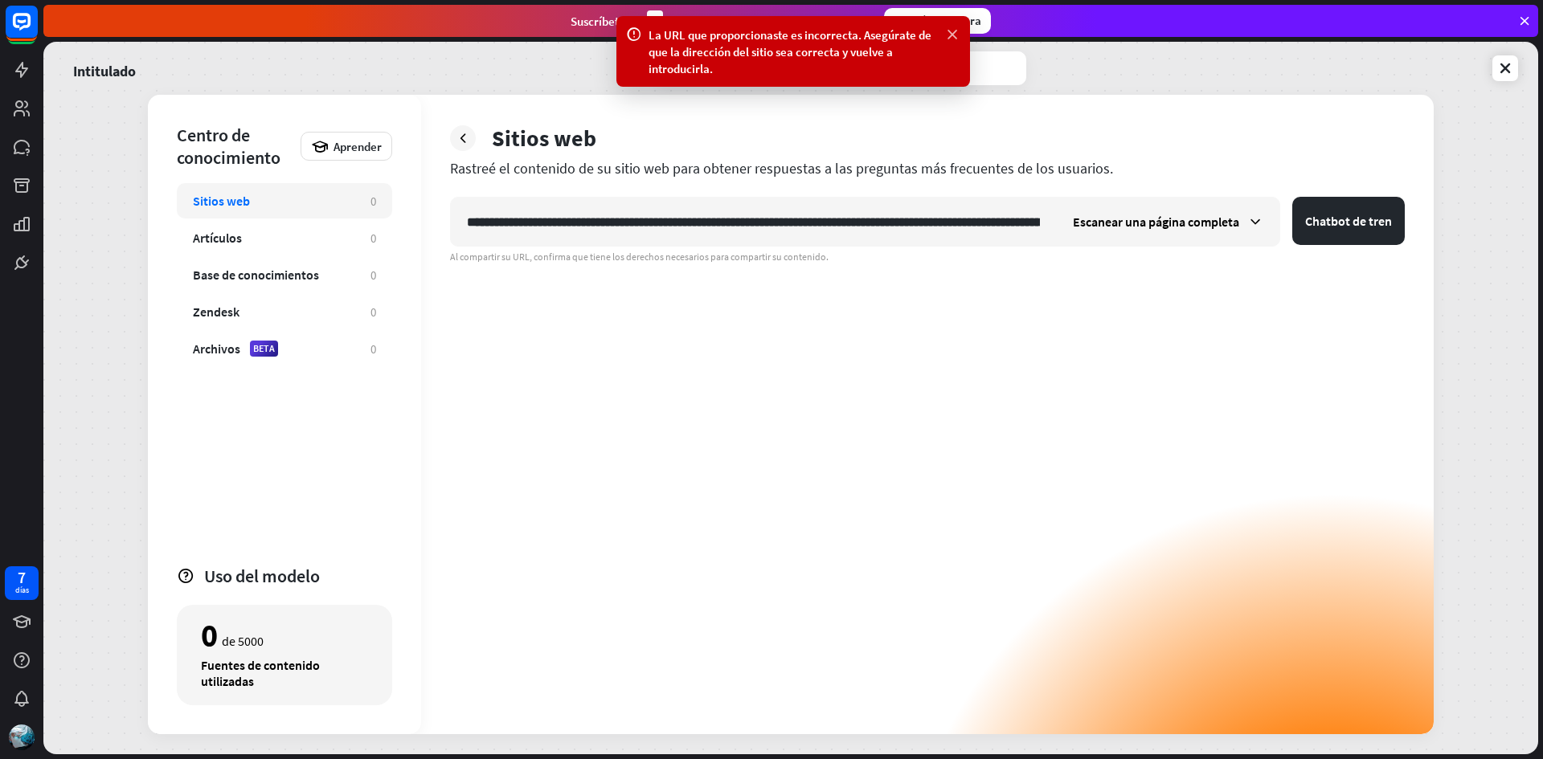
click at [952, 27] on icon at bounding box center [952, 35] width 16 height 17
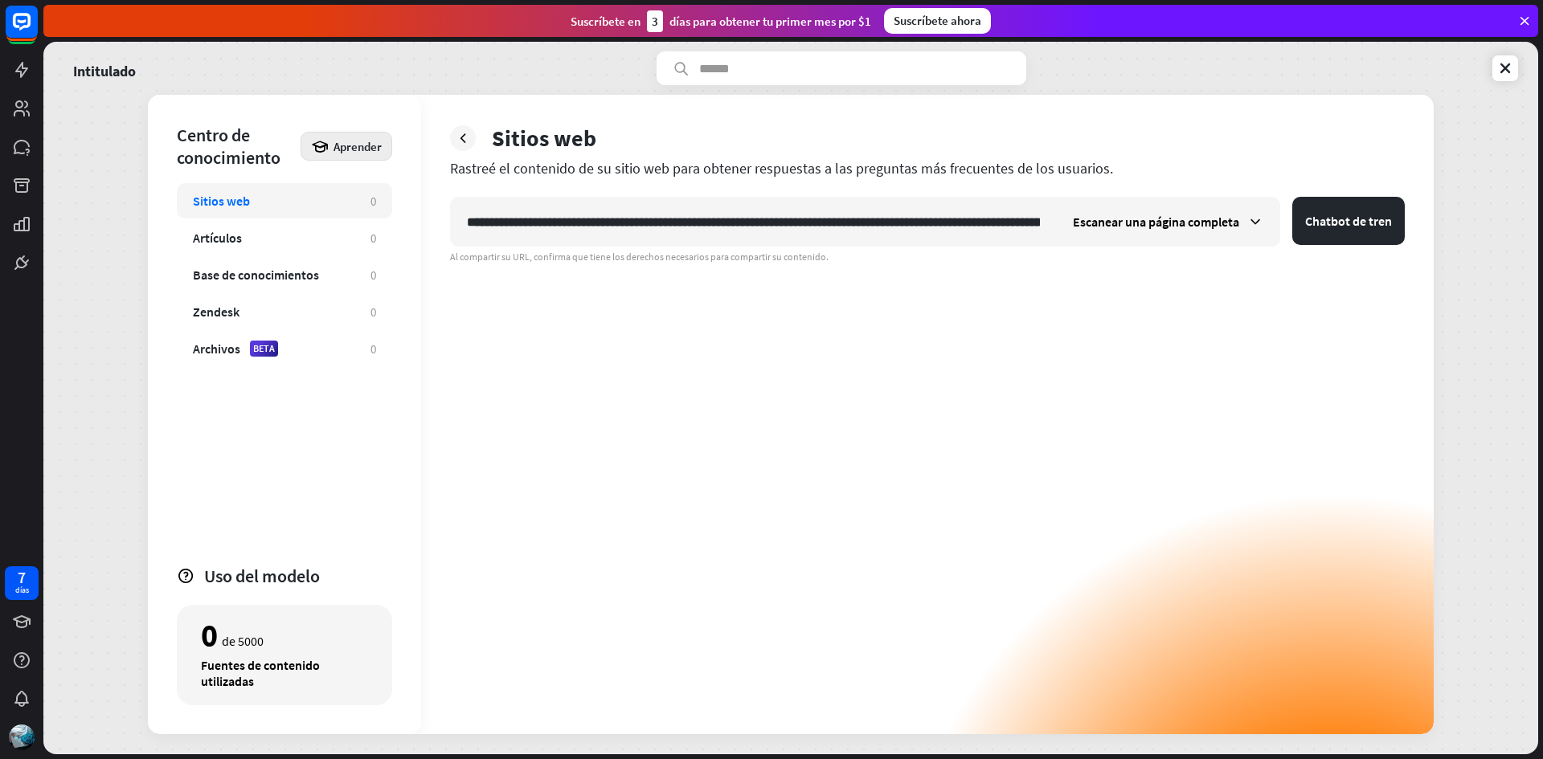
click at [367, 143] on font "Aprender" at bounding box center [357, 146] width 48 height 15
drag, startPoint x: 743, startPoint y: 498, endPoint x: 755, endPoint y: 469, distance: 31.8
click at [743, 490] on div "**********" at bounding box center [927, 466] width 955 height 538
click at [353, 239] on div "Artículos" at bounding box center [274, 238] width 162 height 16
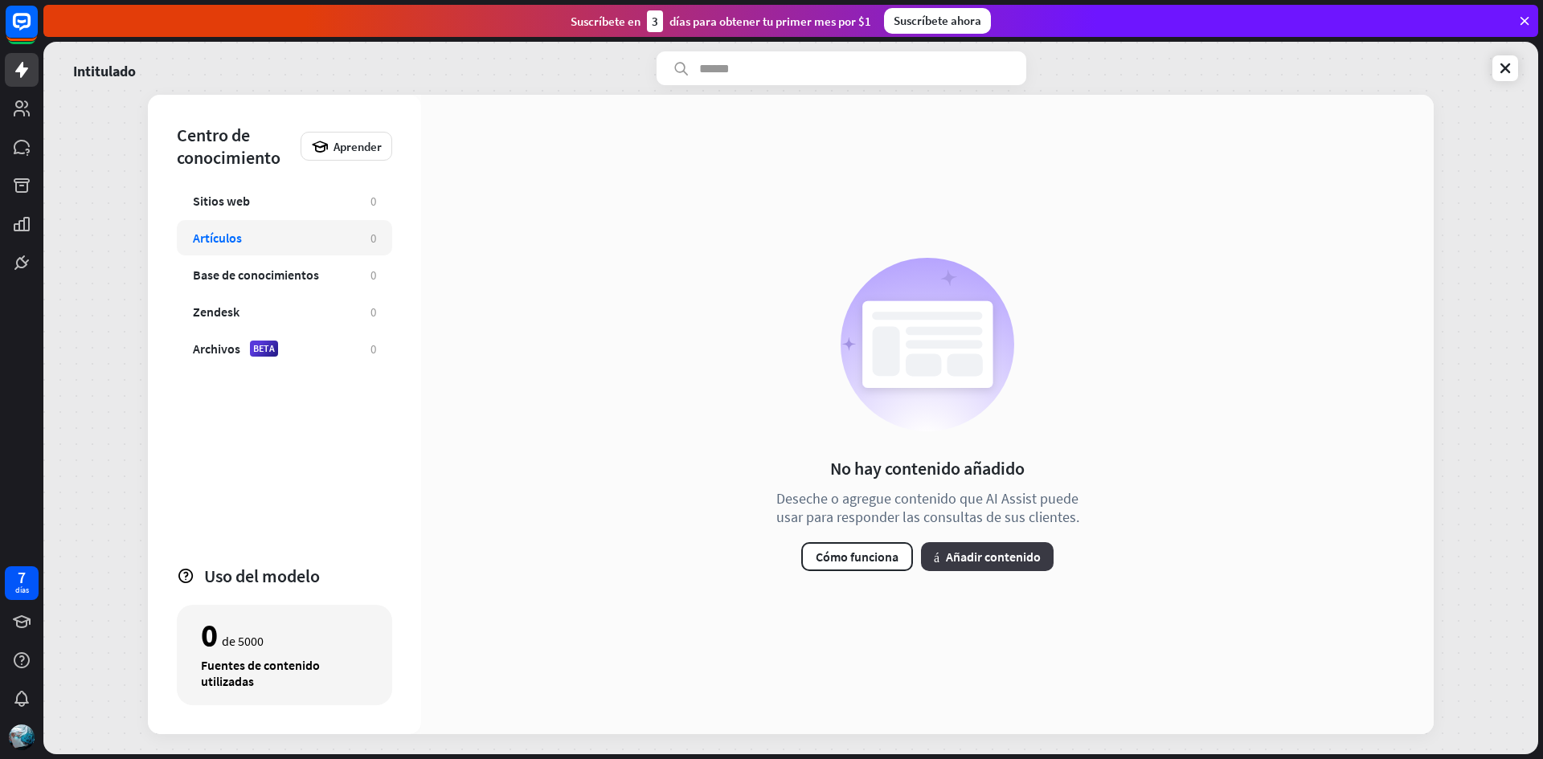
click at [1008, 565] on button "más Añadir contenido" at bounding box center [987, 556] width 133 height 29
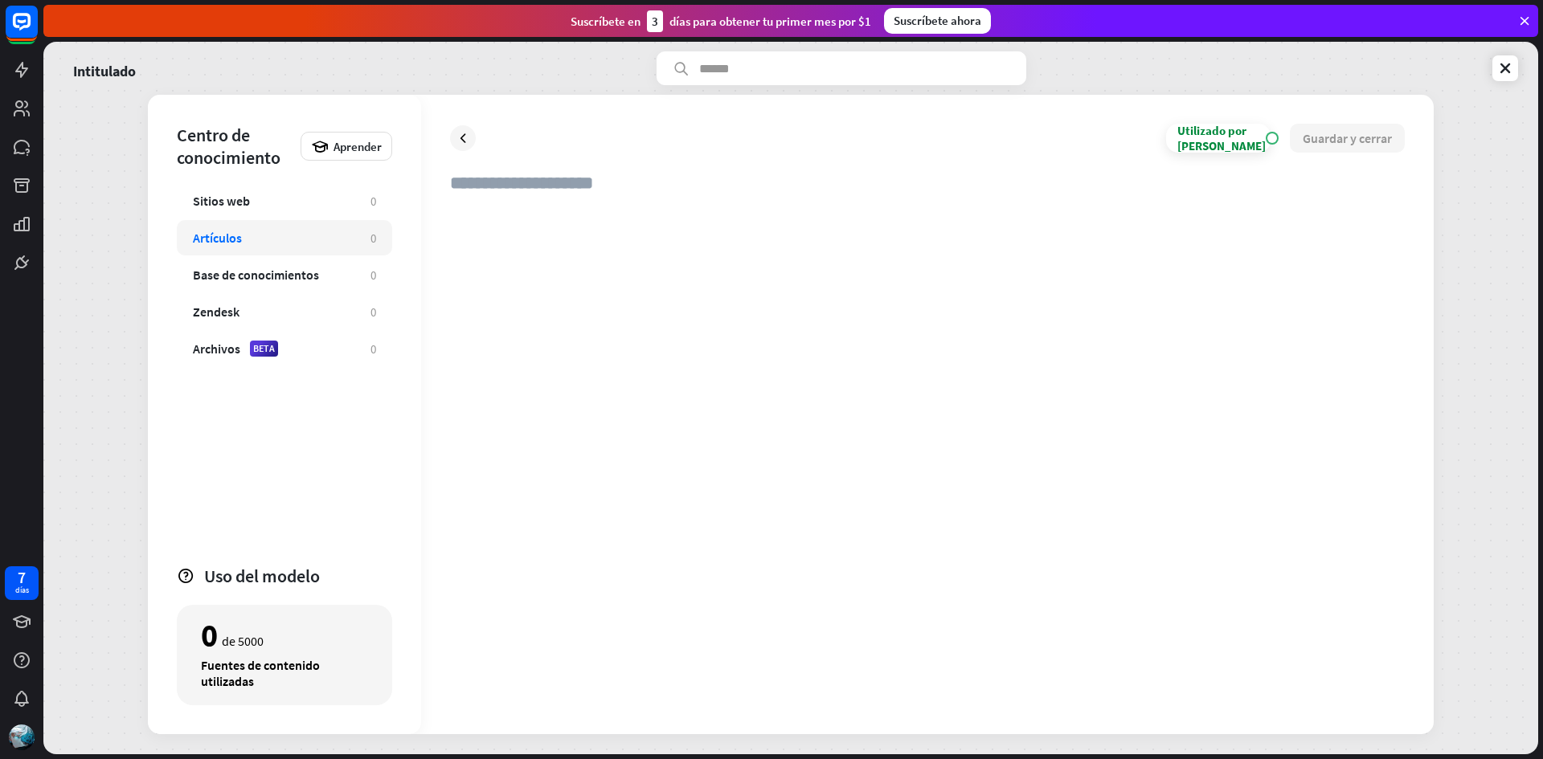
click at [556, 216] on div at bounding box center [927, 456] width 955 height 498
drag, startPoint x: 553, startPoint y: 216, endPoint x: 548, endPoint y: 223, distance: 8.7
paste div
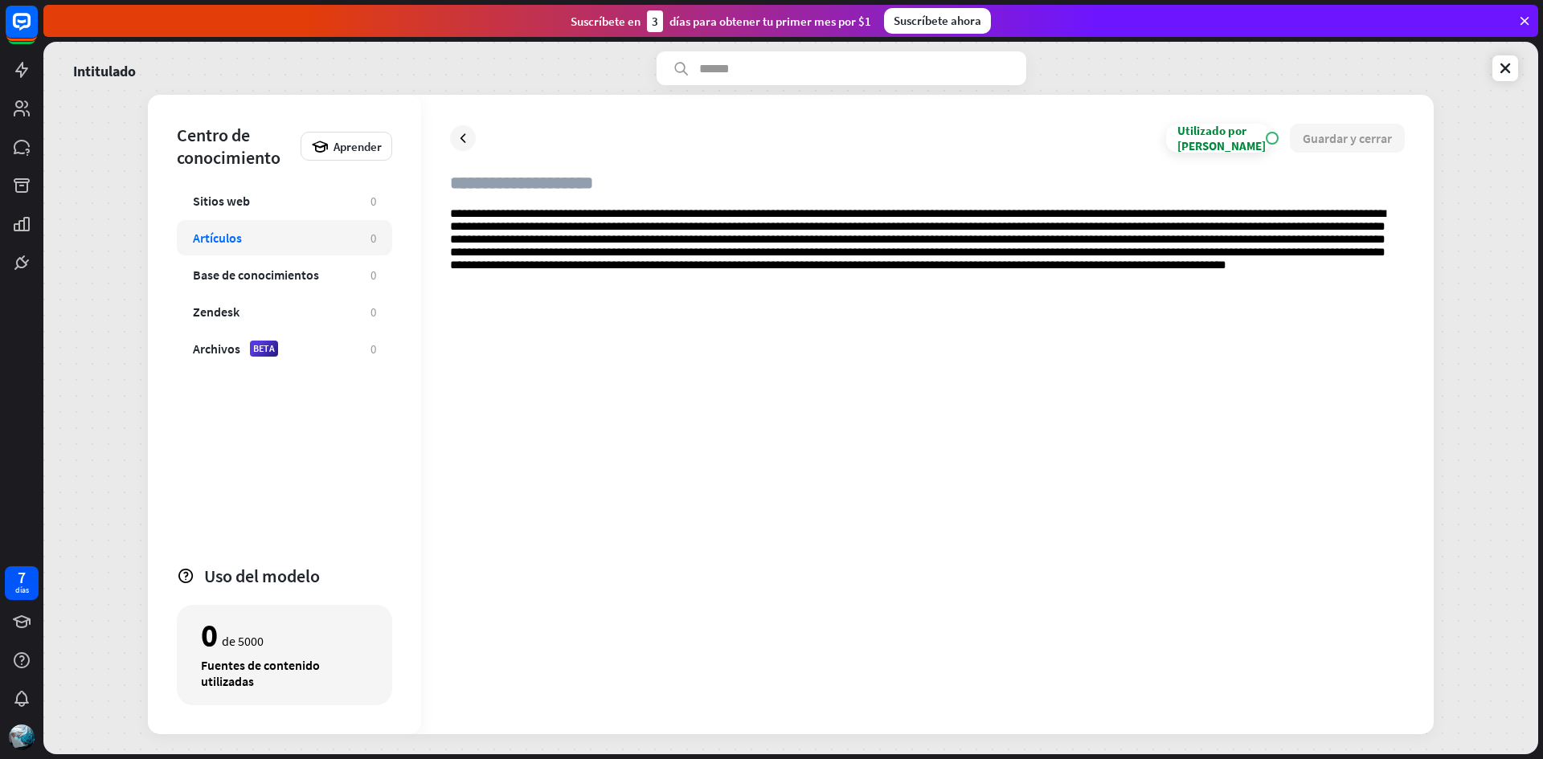
click at [538, 302] on div "**********" at bounding box center [927, 456] width 955 height 498
click at [608, 186] on input "text" at bounding box center [927, 189] width 955 height 35
type input "**********"
click at [1366, 135] on font "Guardar y cerrar" at bounding box center [1347, 138] width 89 height 16
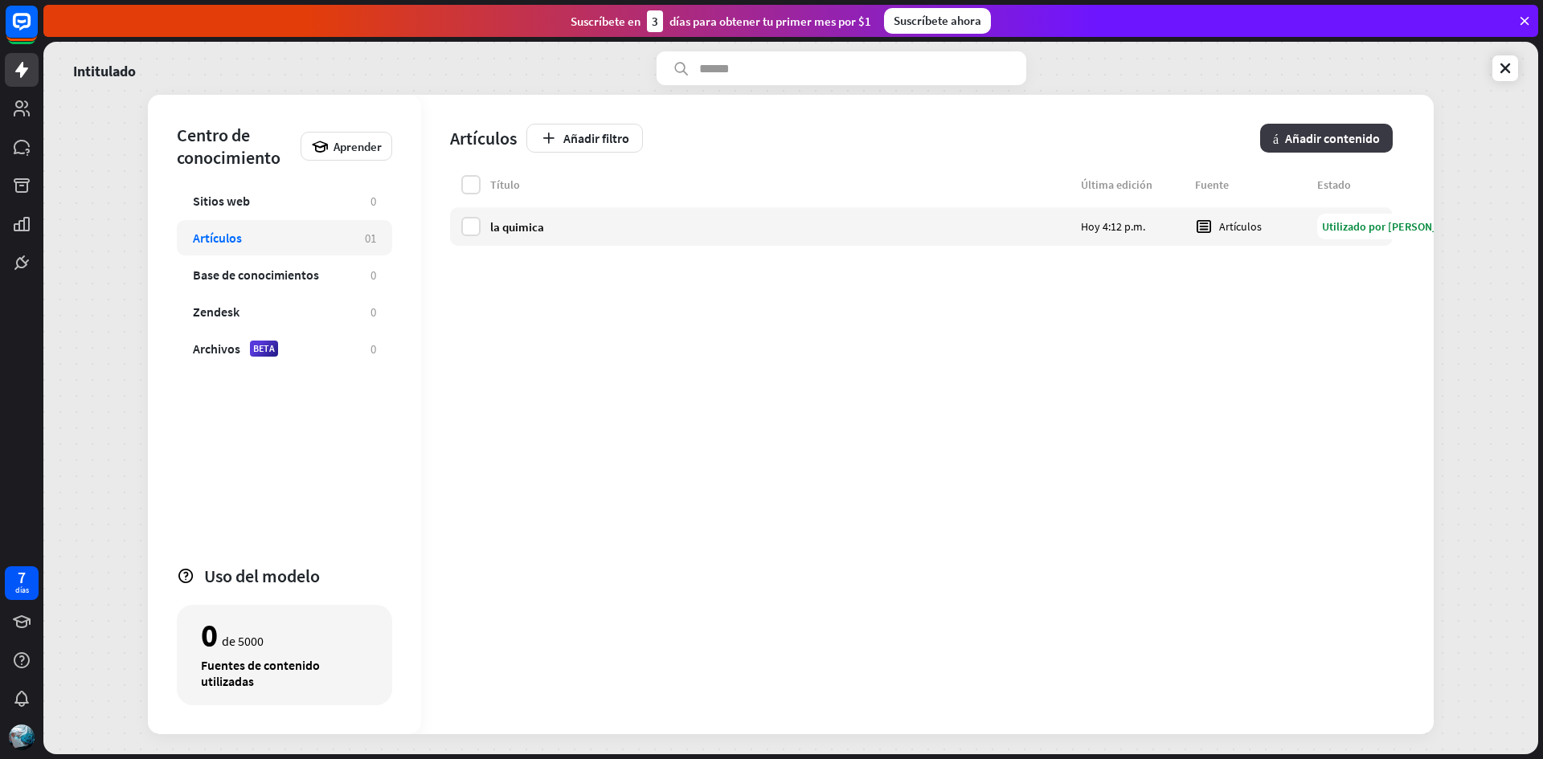
click at [1348, 141] on font "Añadir contenido" at bounding box center [1332, 138] width 95 height 16
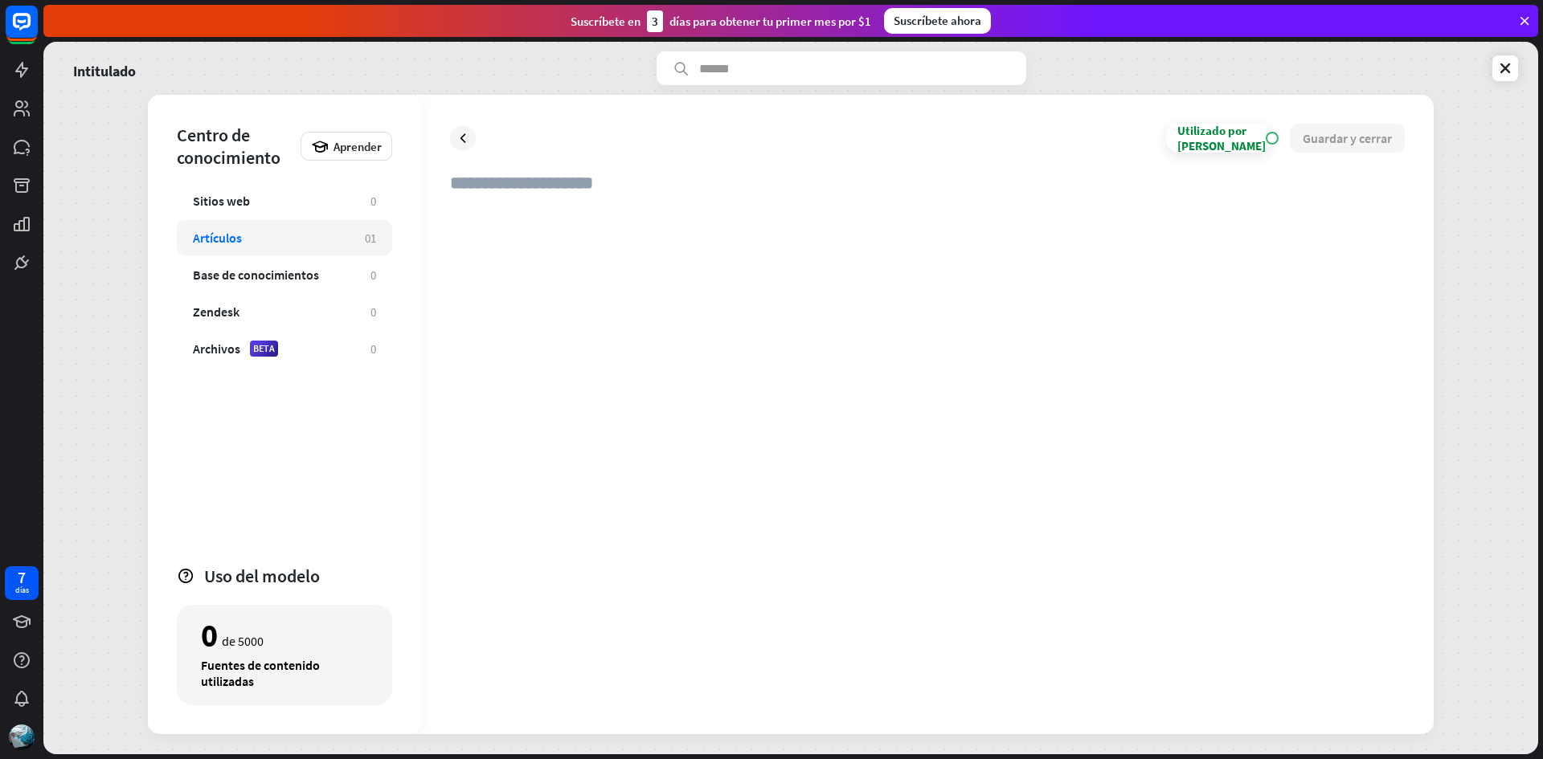
paste div
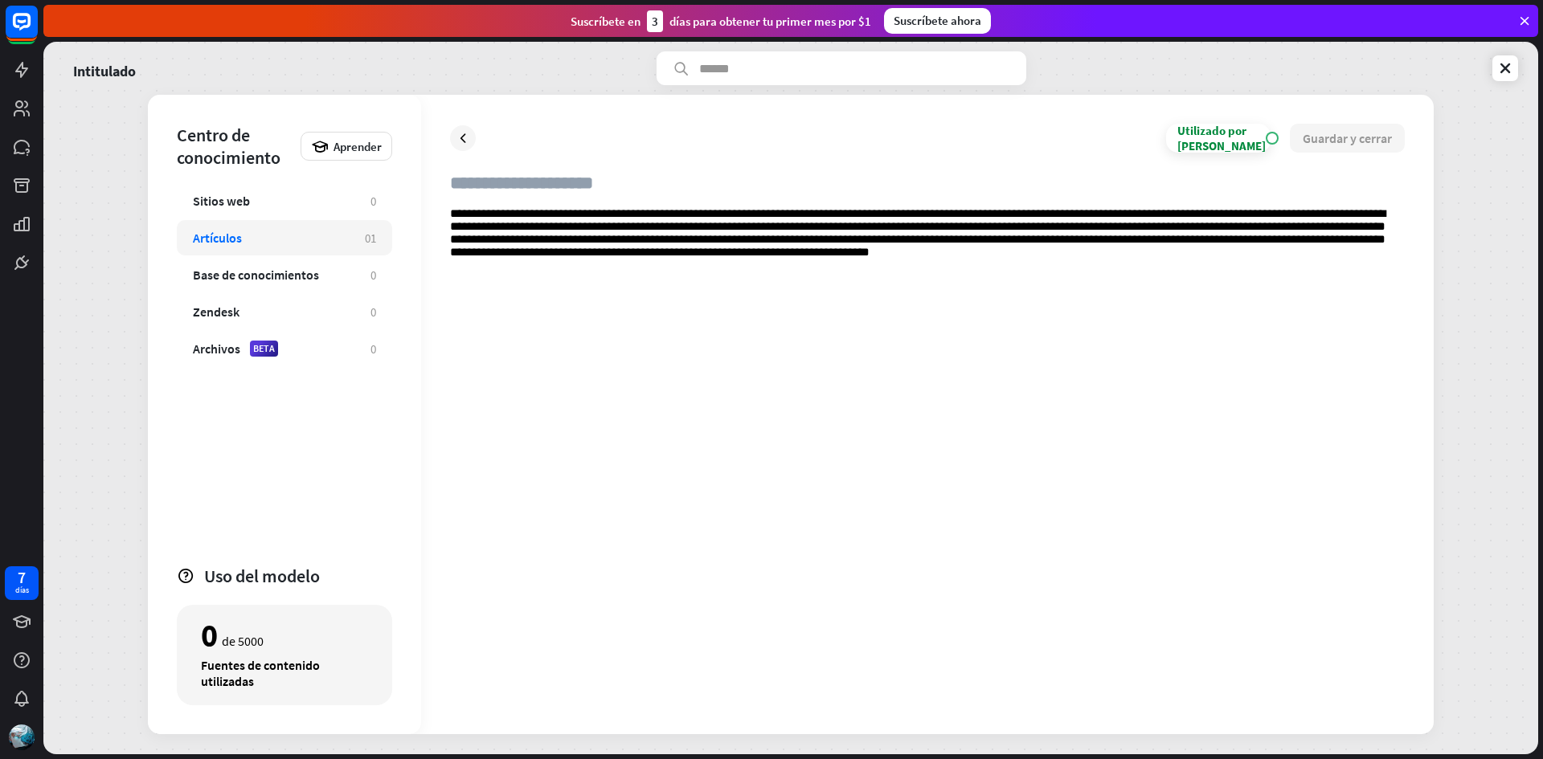
click at [539, 181] on input "text" at bounding box center [927, 189] width 955 height 35
type input "**"
click at [1331, 143] on font "Guardar y cerrar" at bounding box center [1347, 138] width 89 height 16
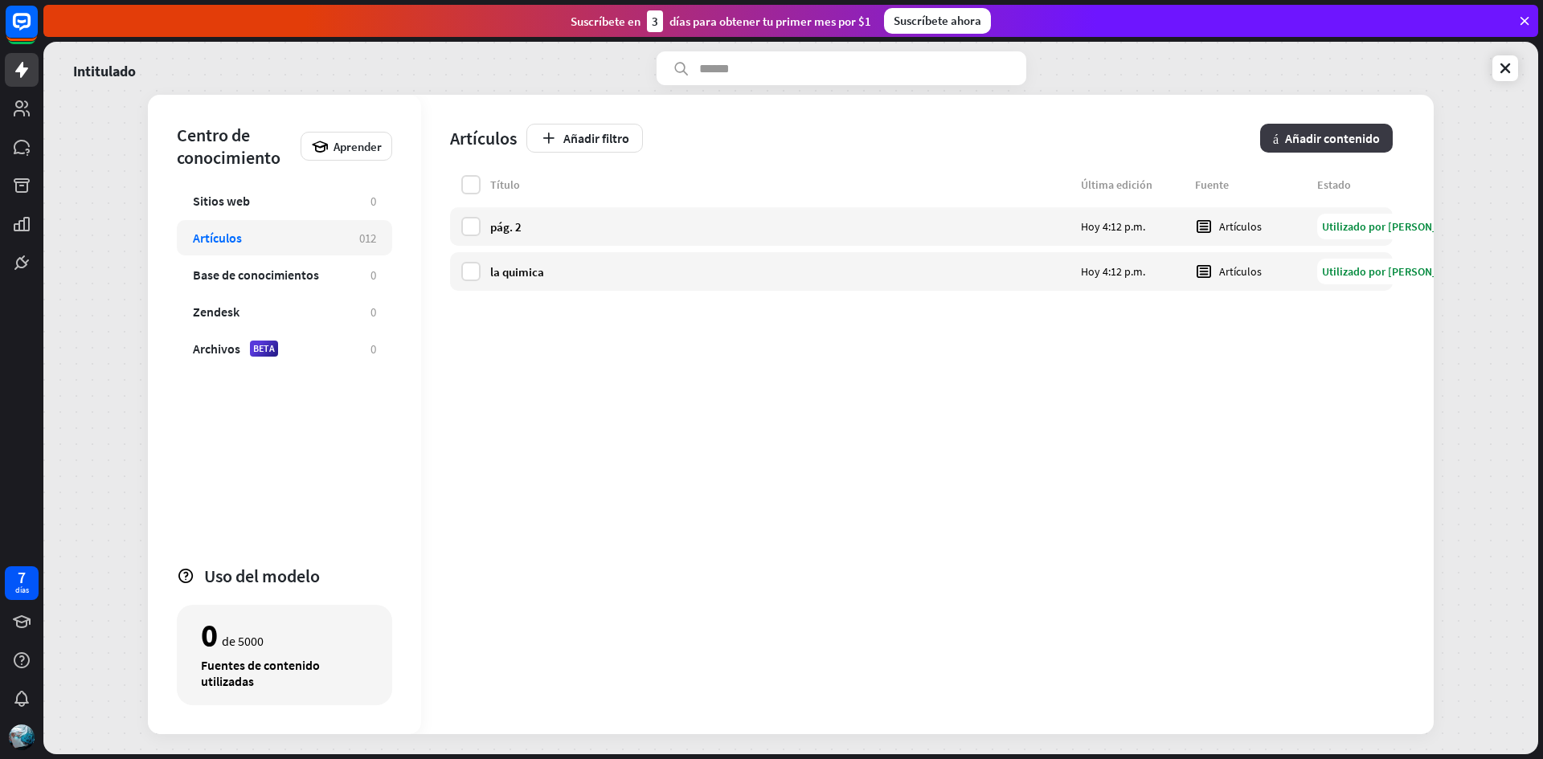
click at [1313, 145] on font "Añadir contenido" at bounding box center [1332, 138] width 95 height 16
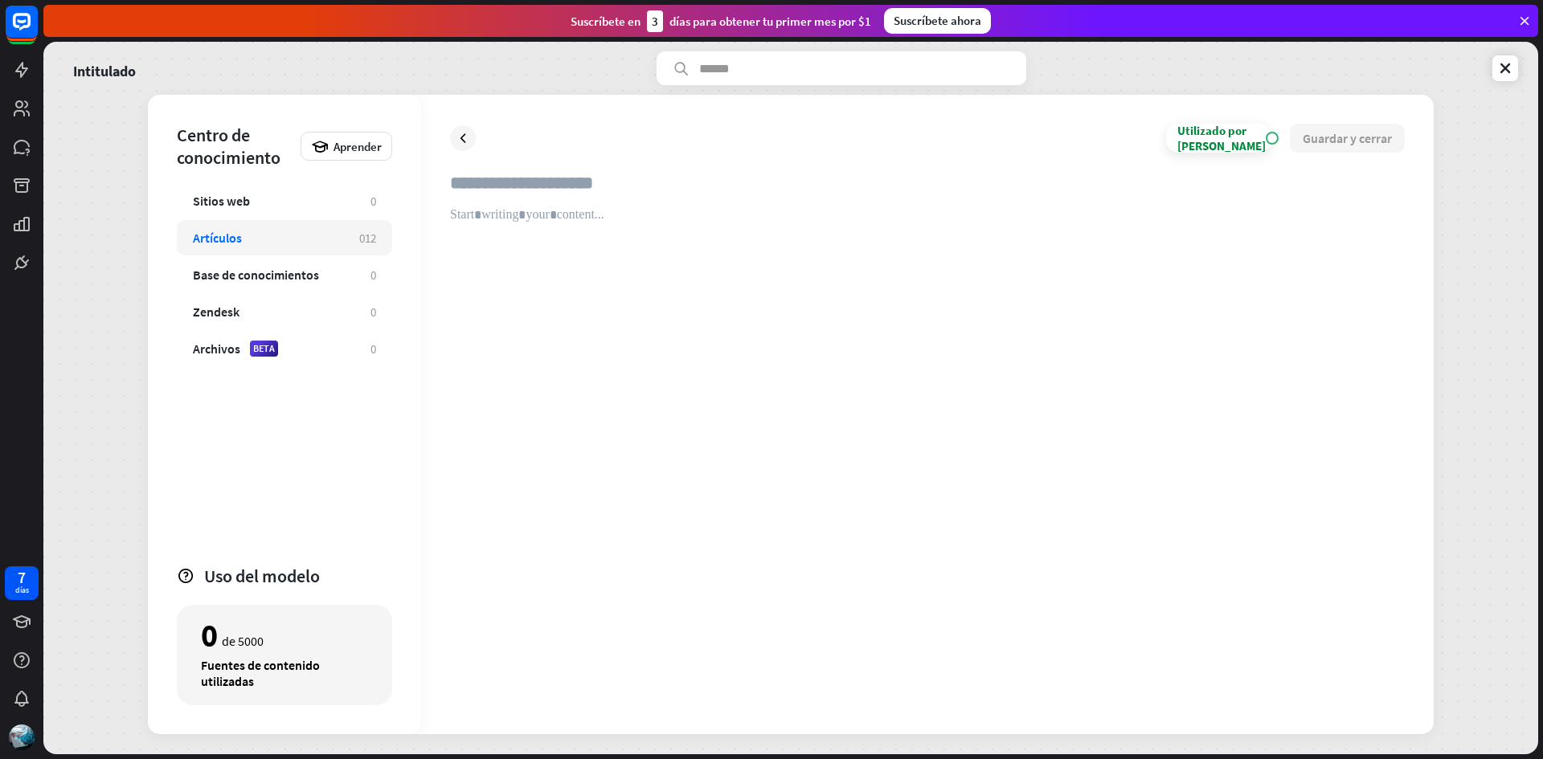
click at [498, 214] on div at bounding box center [927, 456] width 955 height 498
paste div
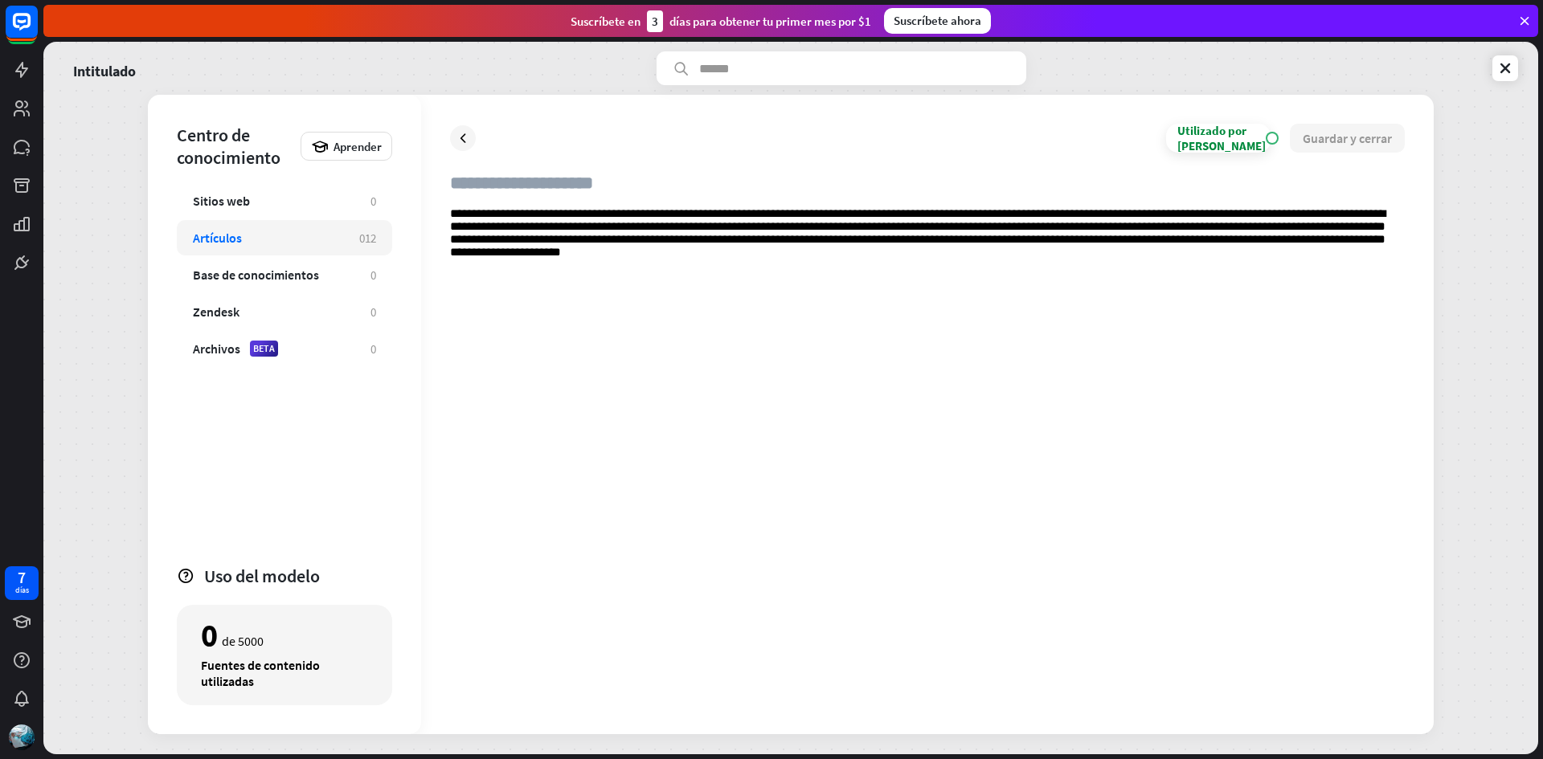
click at [625, 189] on input "text" at bounding box center [927, 189] width 955 height 35
type input "**"
click at [1369, 145] on font "Guardar y cerrar" at bounding box center [1347, 138] width 89 height 16
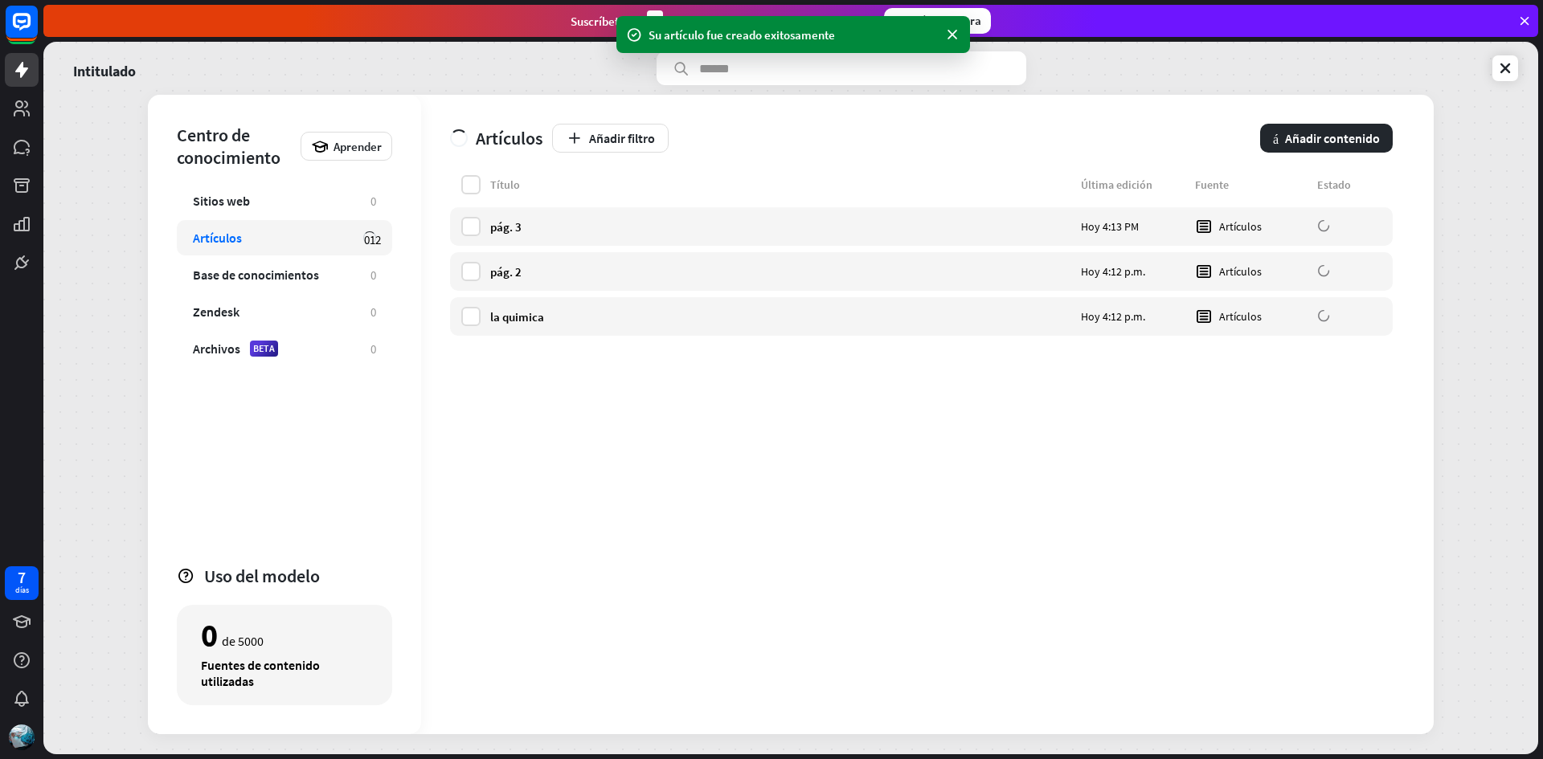
click at [58, 269] on div "Intitulado Centro de conocimiento Aprender Sitios web 0 Artículos 0 1 2 Base de…" at bounding box center [790, 398] width 1495 height 713
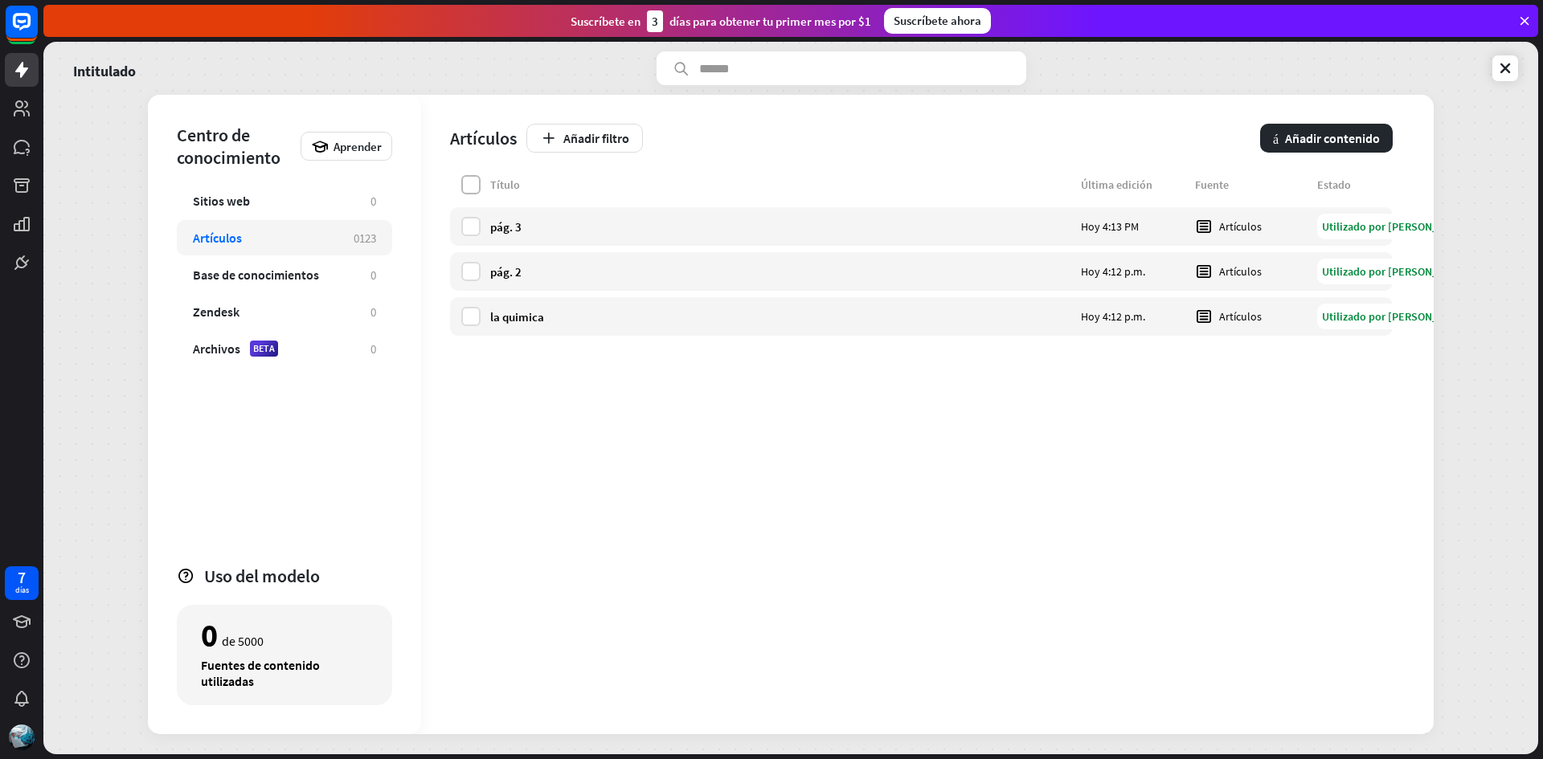
click at [476, 186] on label at bounding box center [470, 184] width 19 height 19
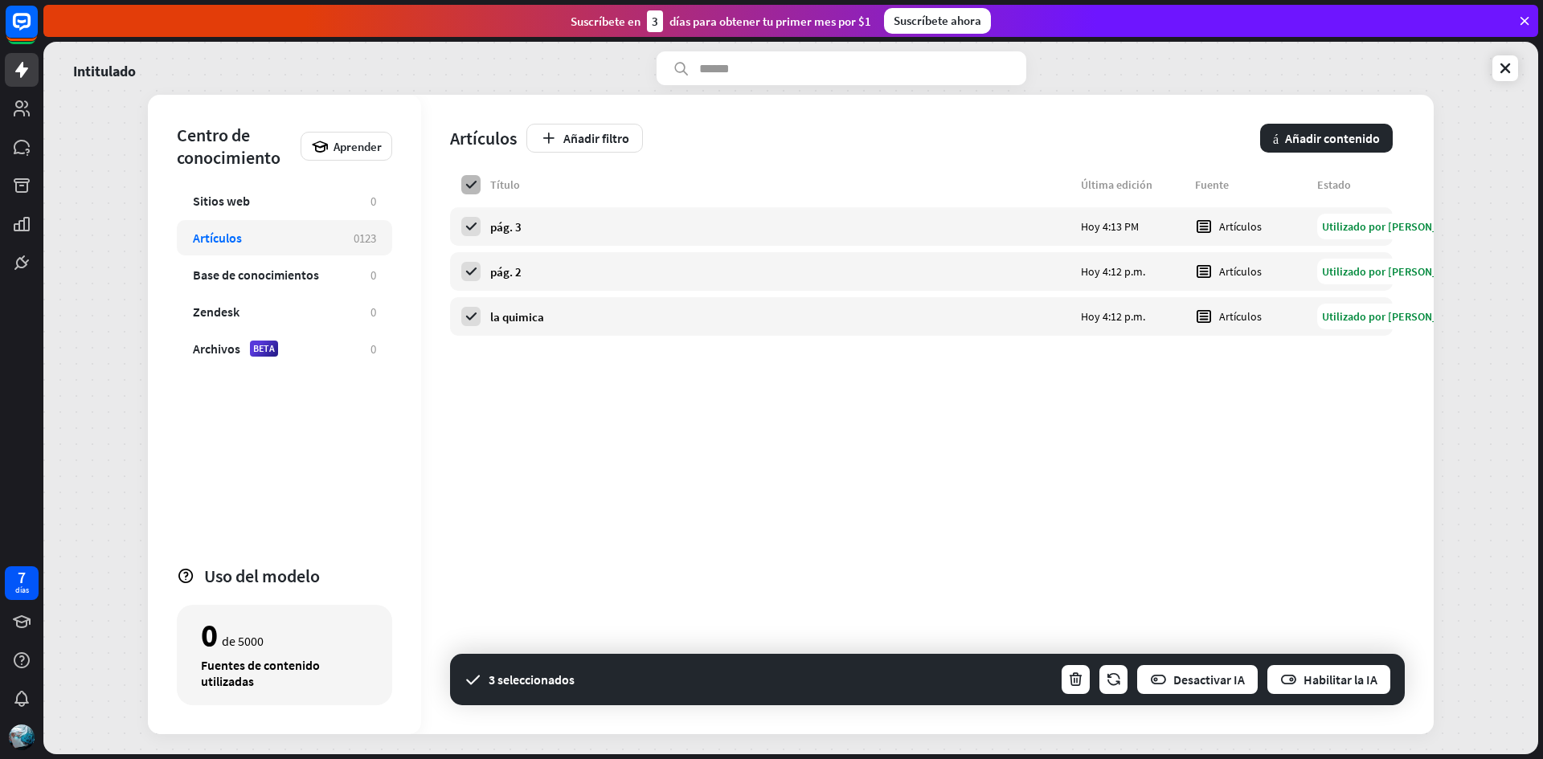
click at [474, 182] on icon at bounding box center [471, 185] width 14 height 14
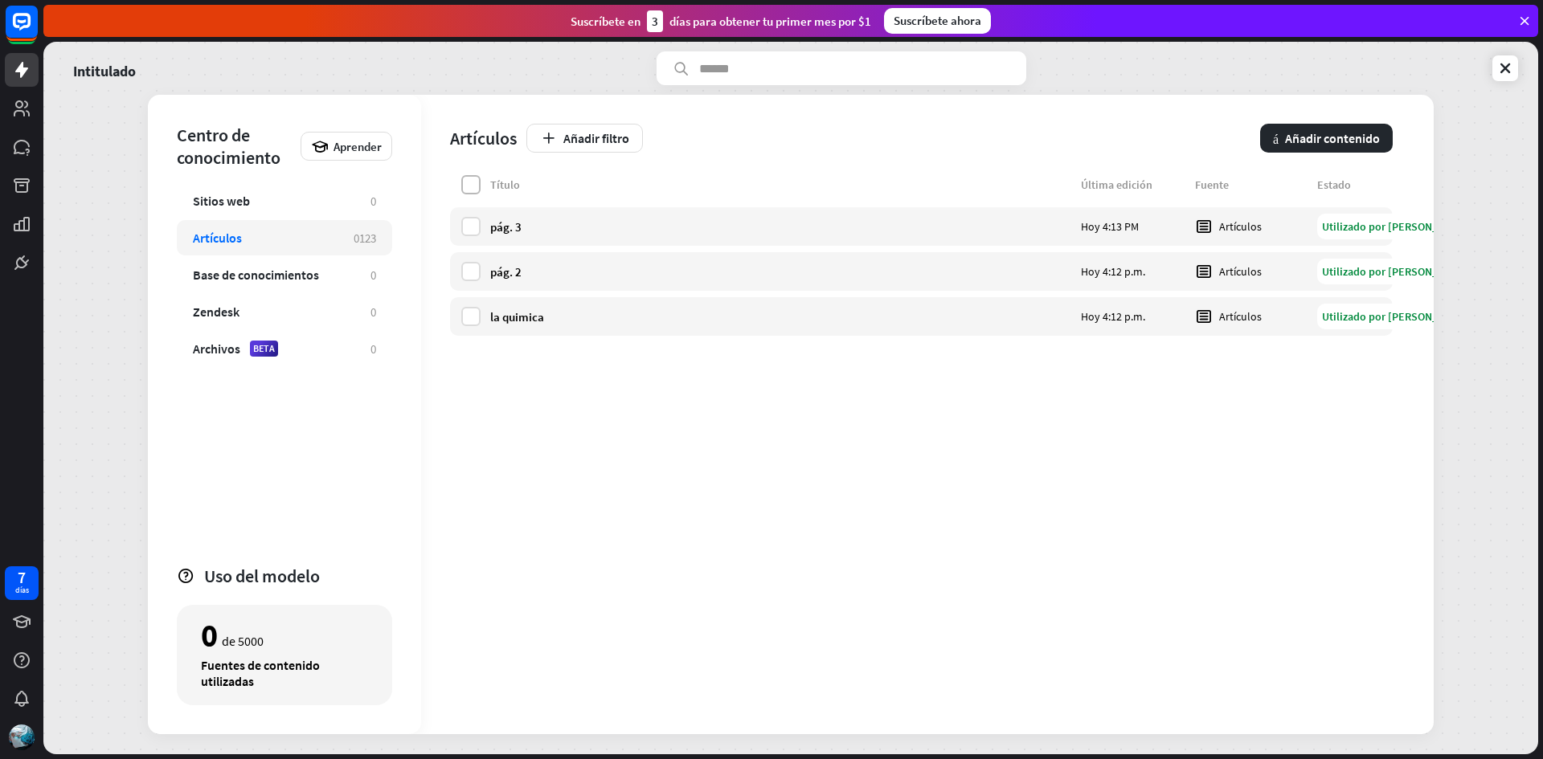
click at [474, 182] on label at bounding box center [470, 184] width 19 height 19
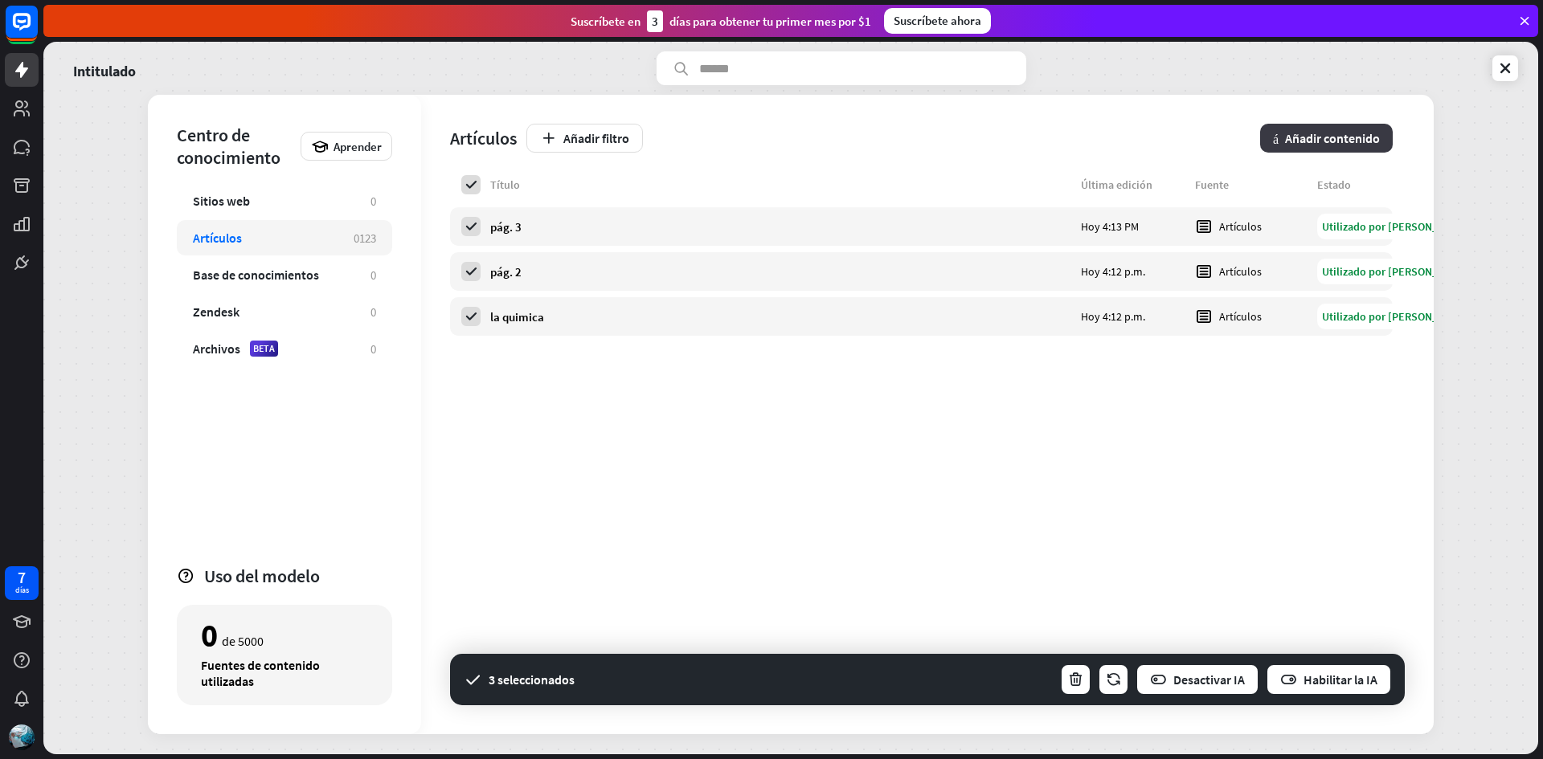
click at [1315, 142] on font "Añadir contenido" at bounding box center [1332, 138] width 95 height 16
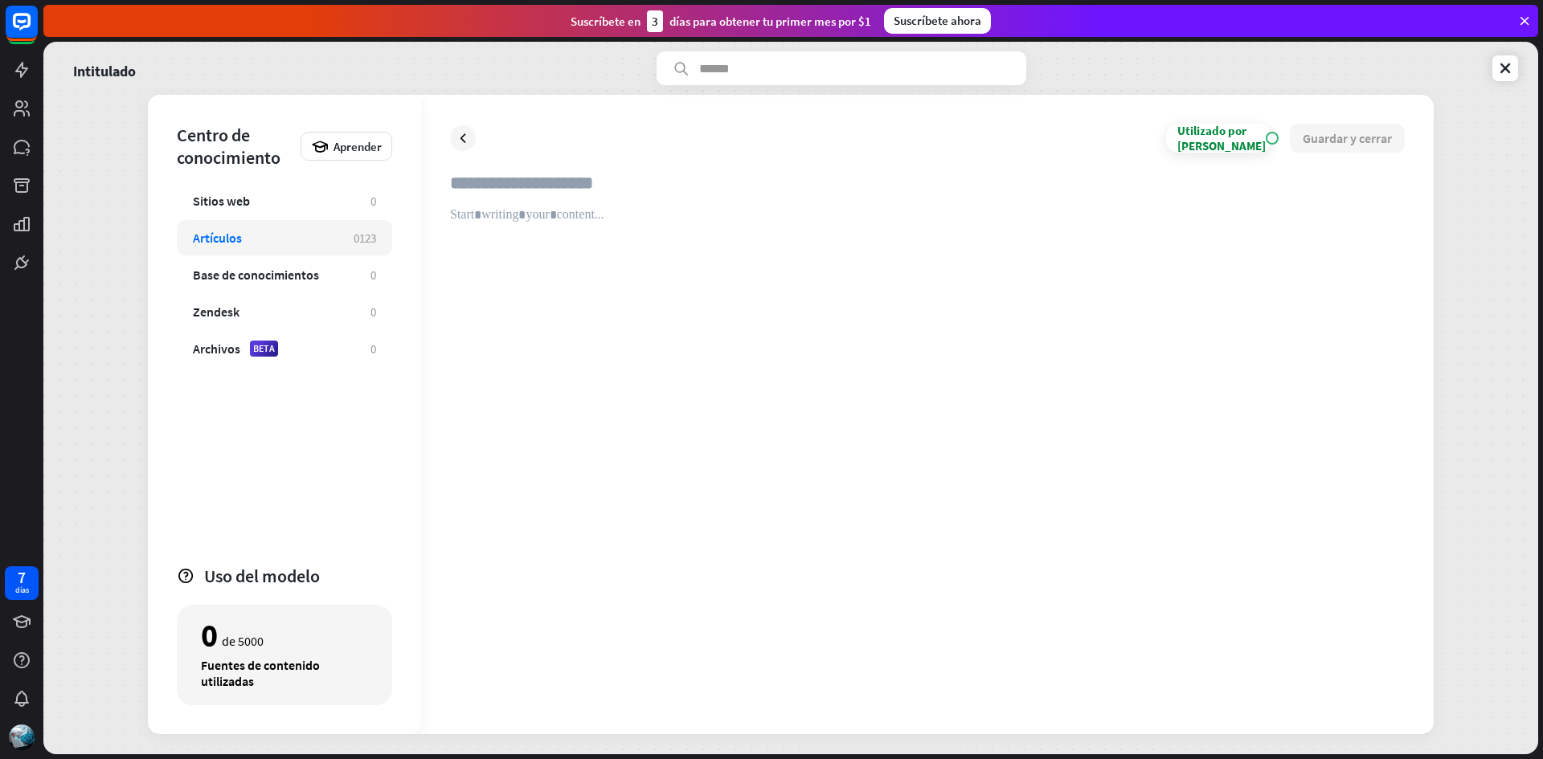
click at [578, 187] on input "text" at bounding box center [927, 189] width 955 height 35
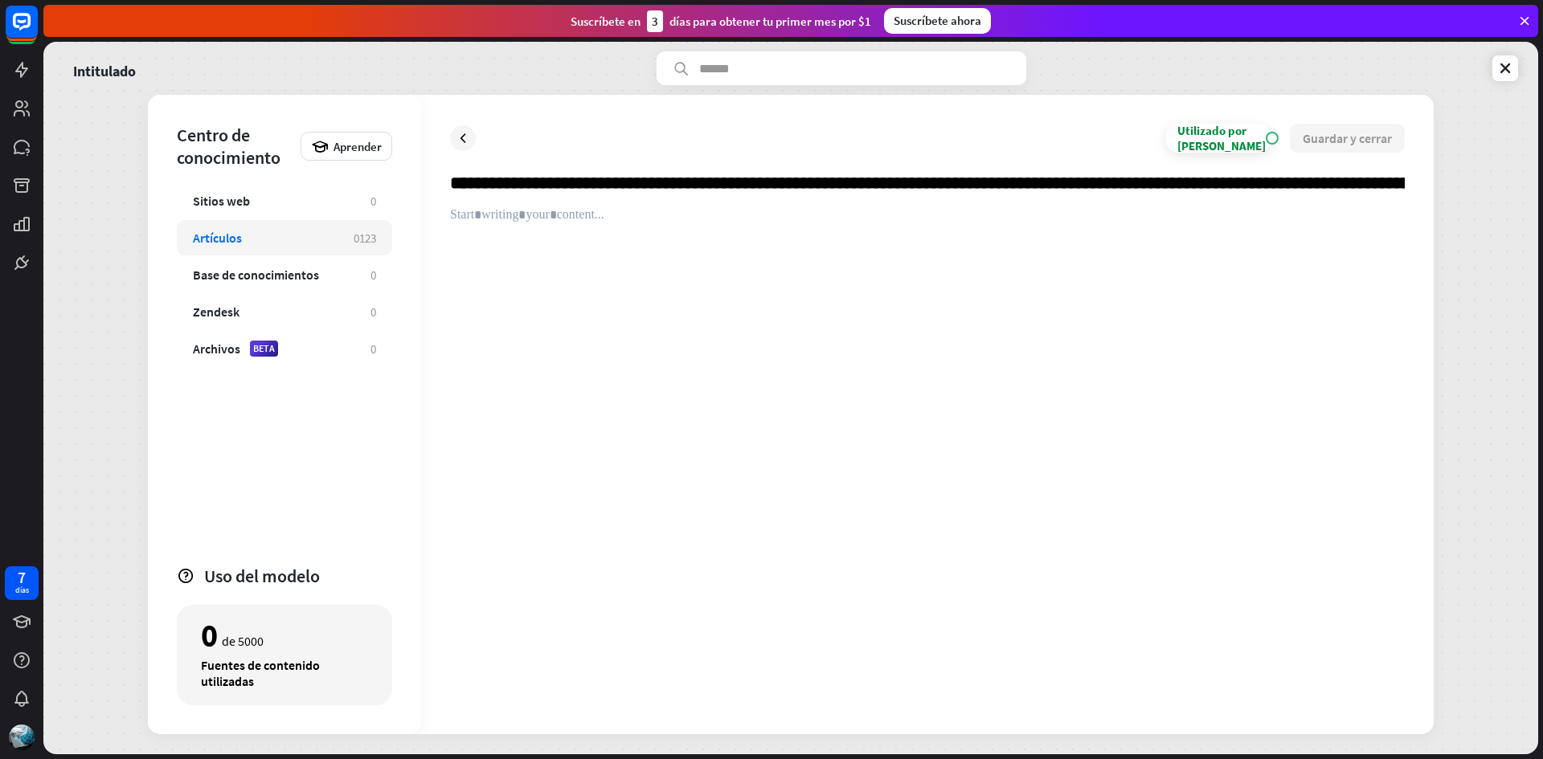
scroll to position [0, 6293]
type input "**********"
click at [567, 220] on div at bounding box center [927, 456] width 955 height 498
click at [452, 141] on div at bounding box center [463, 138] width 26 height 26
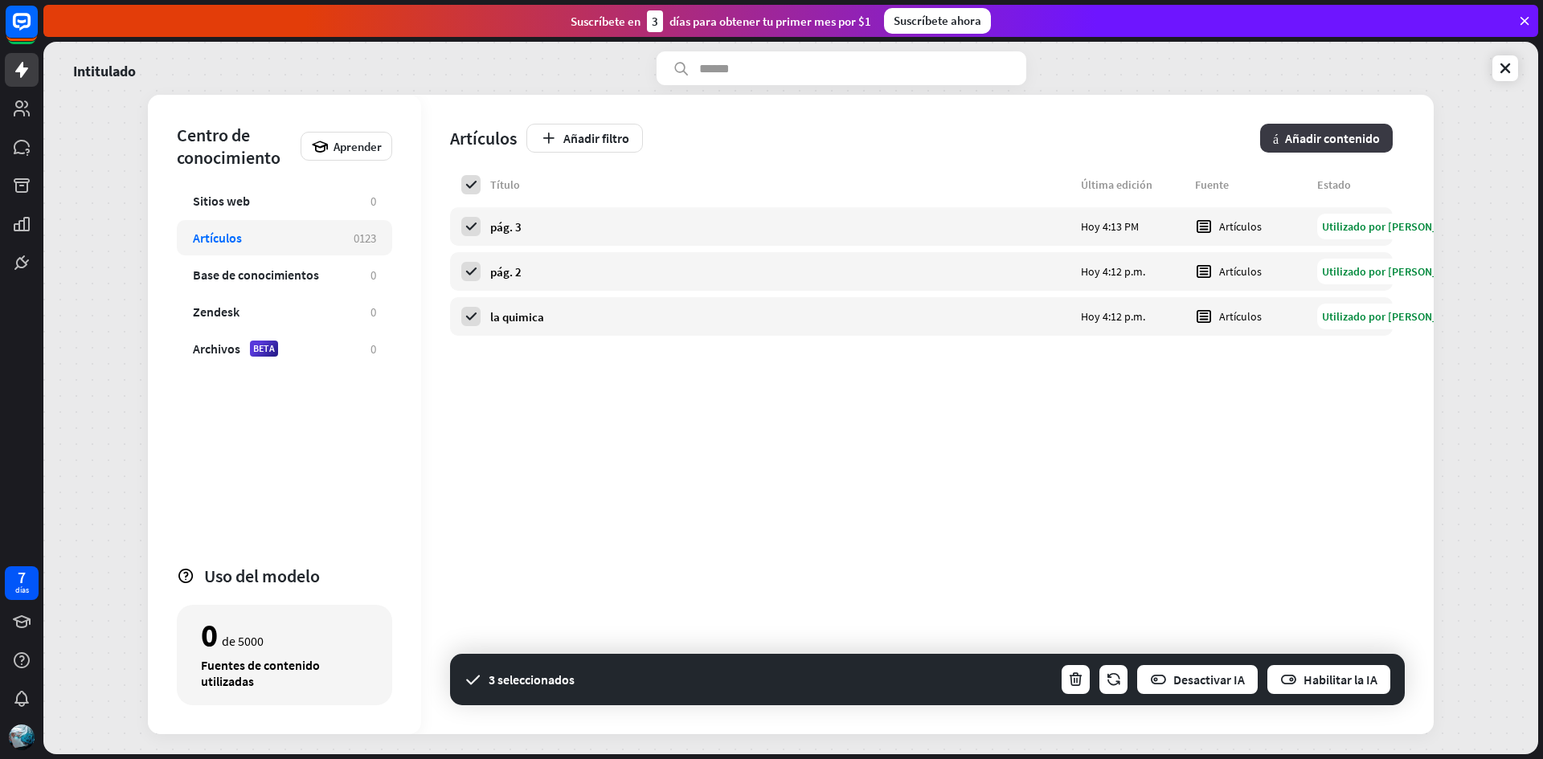
click at [1316, 144] on font "Añadir contenido" at bounding box center [1332, 138] width 95 height 16
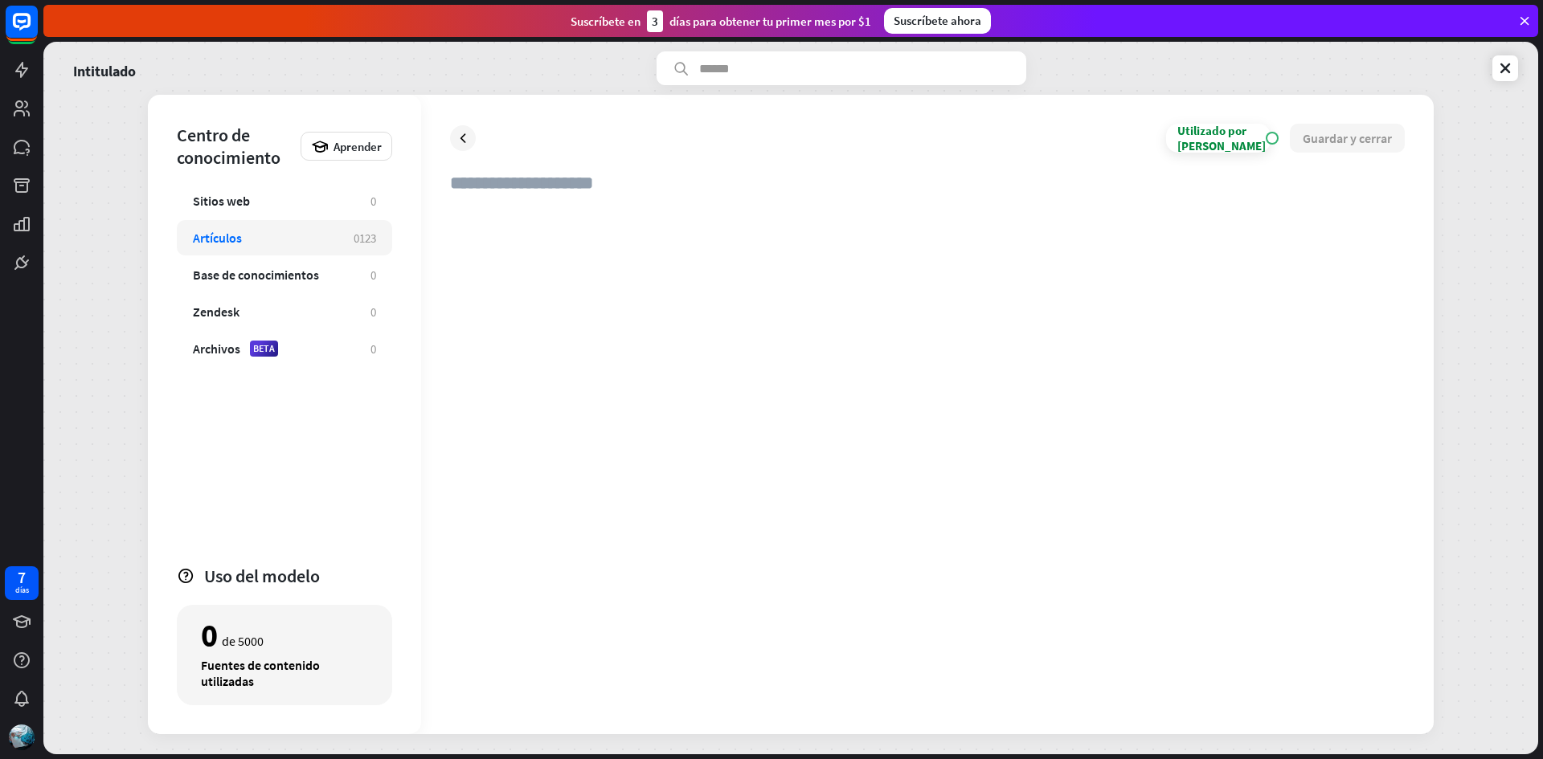
click at [567, 231] on div at bounding box center [927, 456] width 955 height 498
click at [581, 187] on input "text" at bounding box center [927, 189] width 955 height 35
type input "**"
click at [603, 215] on div at bounding box center [927, 456] width 955 height 498
paste div
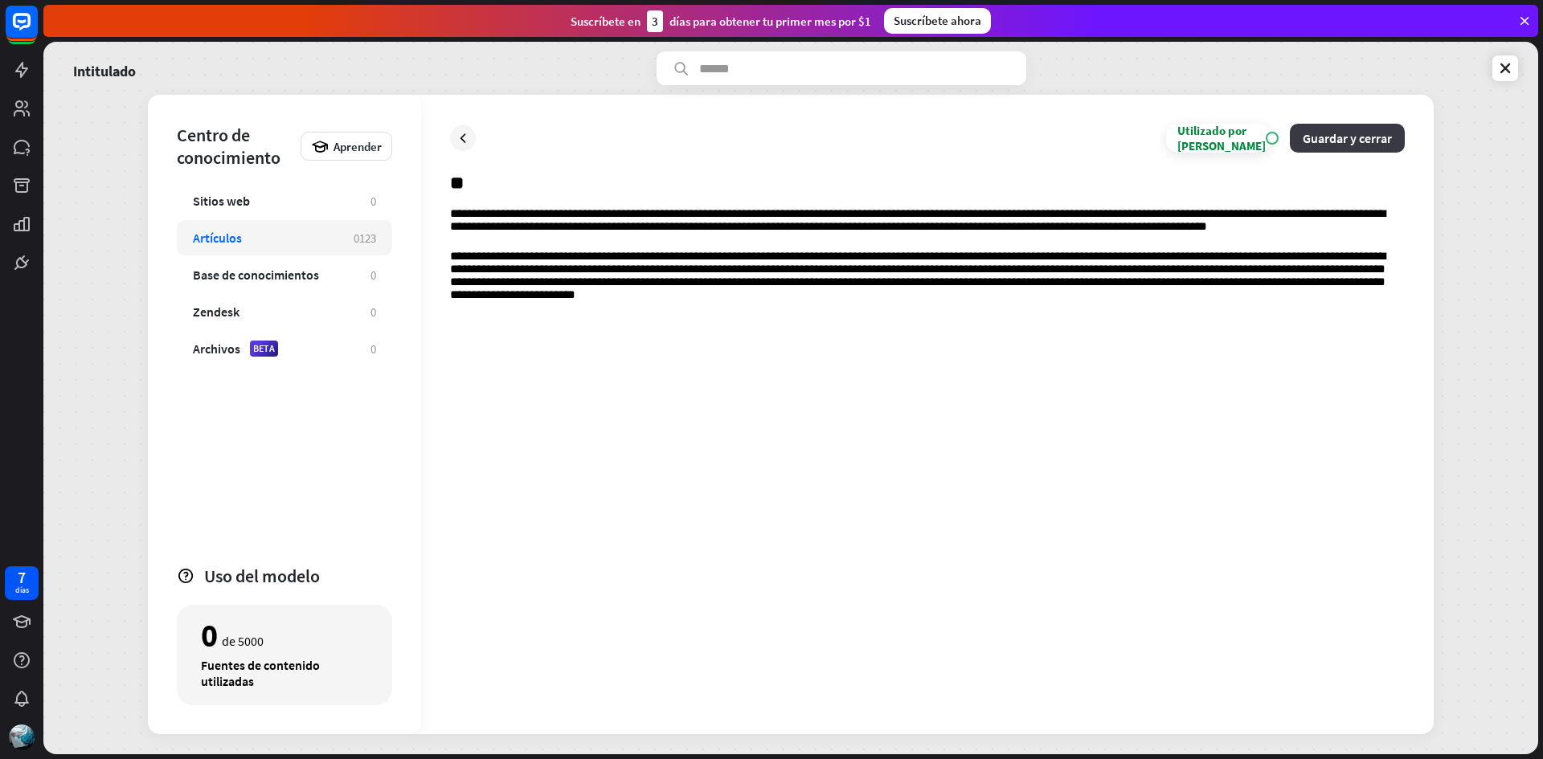
click at [1320, 130] on font "Guardar y cerrar" at bounding box center [1347, 138] width 89 height 16
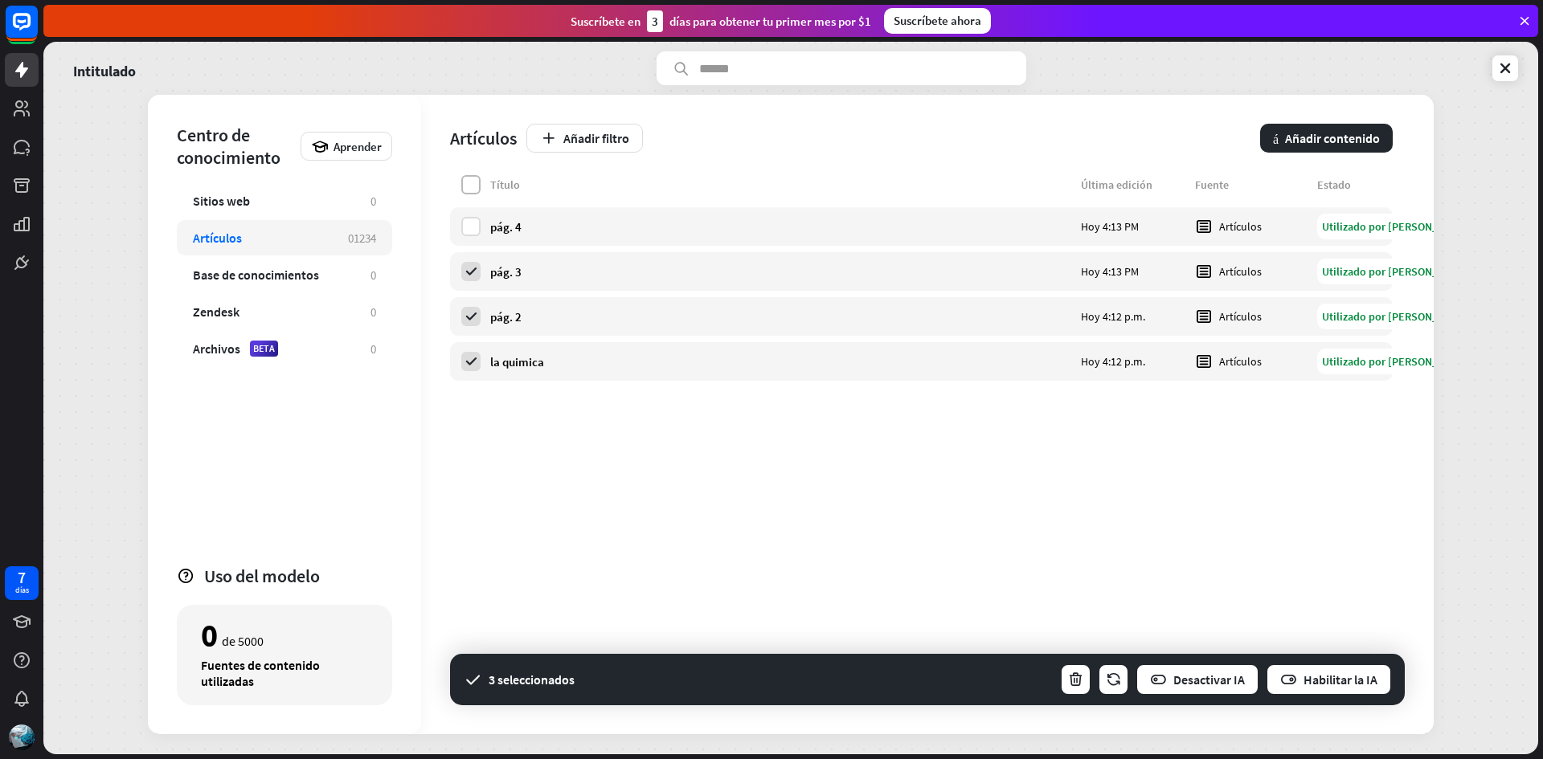
click at [465, 182] on label at bounding box center [470, 184] width 19 height 19
click at [468, 361] on icon at bounding box center [471, 361] width 14 height 14
click at [469, 361] on label at bounding box center [470, 361] width 19 height 19
click at [1462, 245] on div "Intitulado Centro de conocimiento Aprender Sitios web 0 Artículos 0 1 2 3 4 Bas…" at bounding box center [790, 398] width 1495 height 713
click at [874, 59] on input "text" at bounding box center [842, 68] width 370 height 34
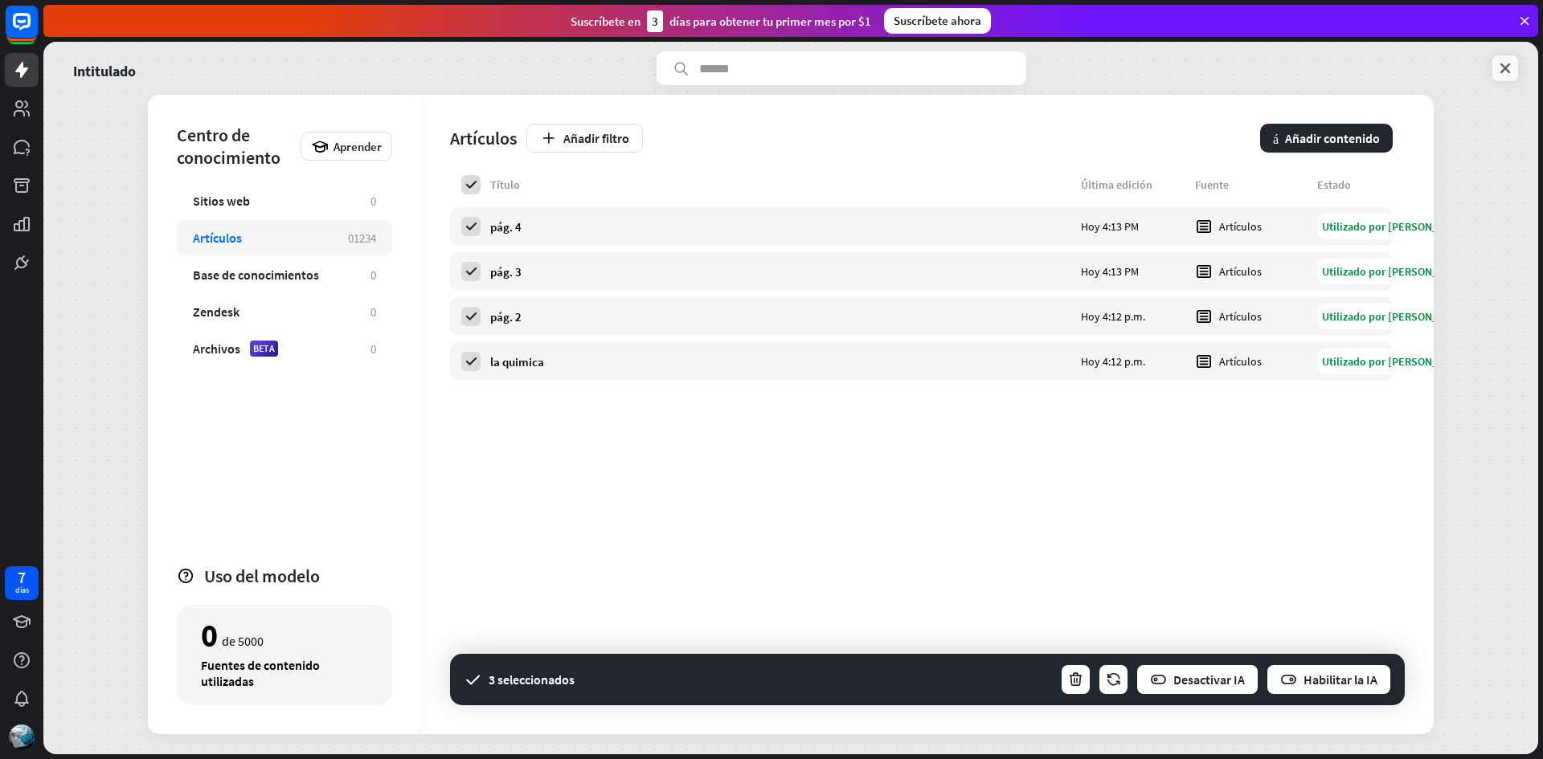
click at [1514, 71] on link at bounding box center [1505, 68] width 26 height 26
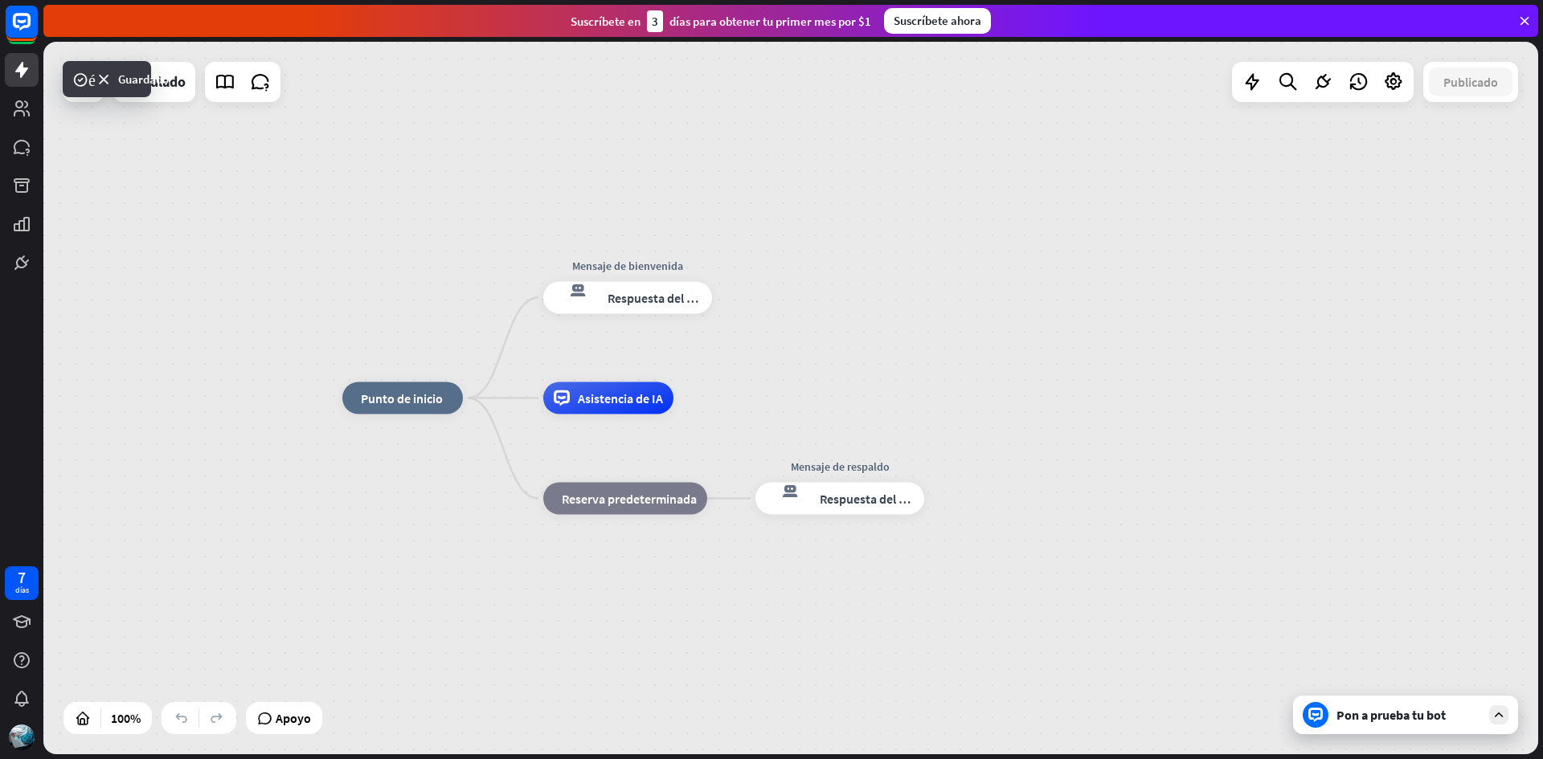
click at [1466, 715] on div "Pon a prueba tu bot" at bounding box center [1408, 715] width 145 height 16
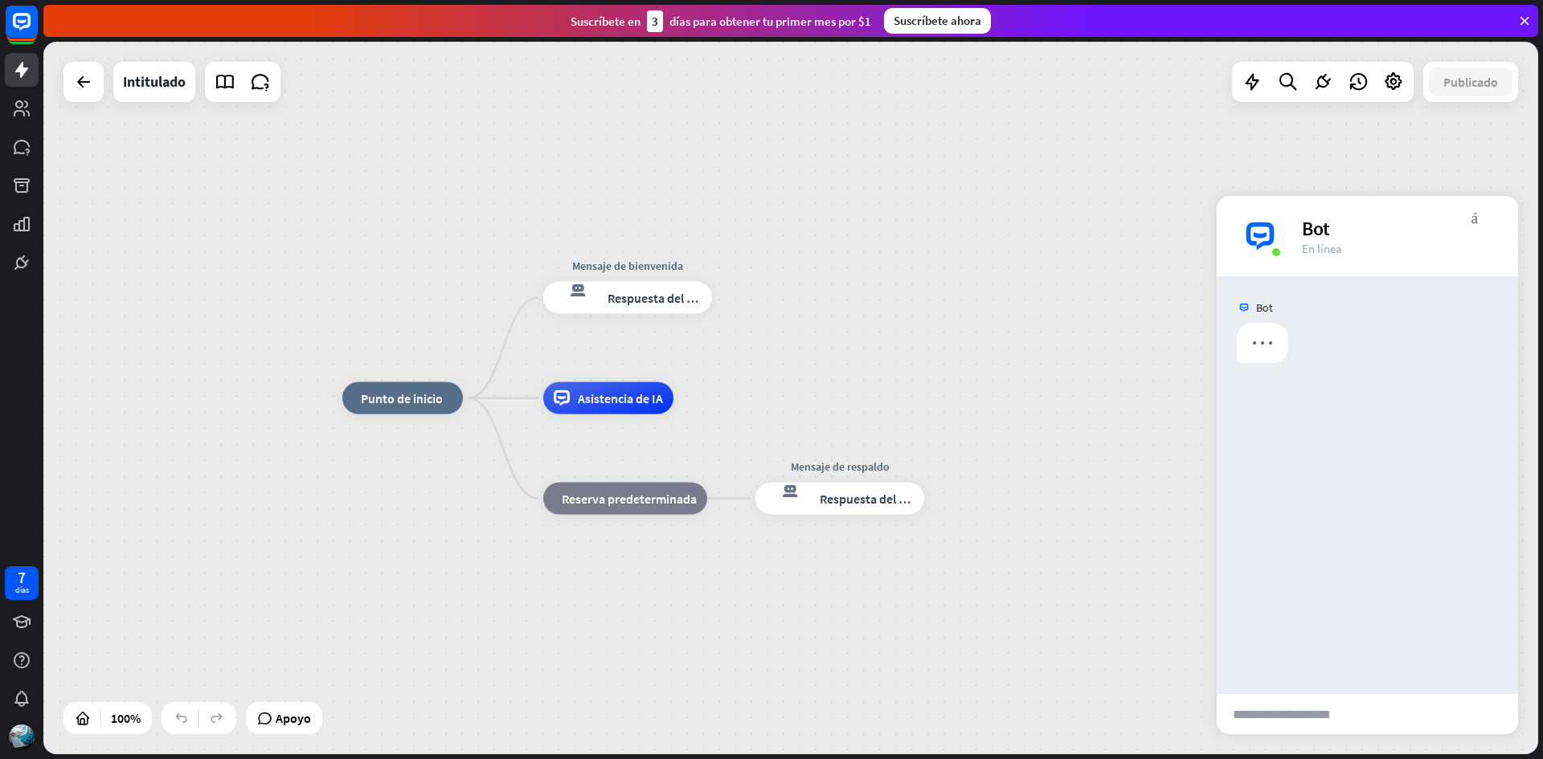
click at [1283, 713] on input "text" at bounding box center [1296, 714] width 158 height 40
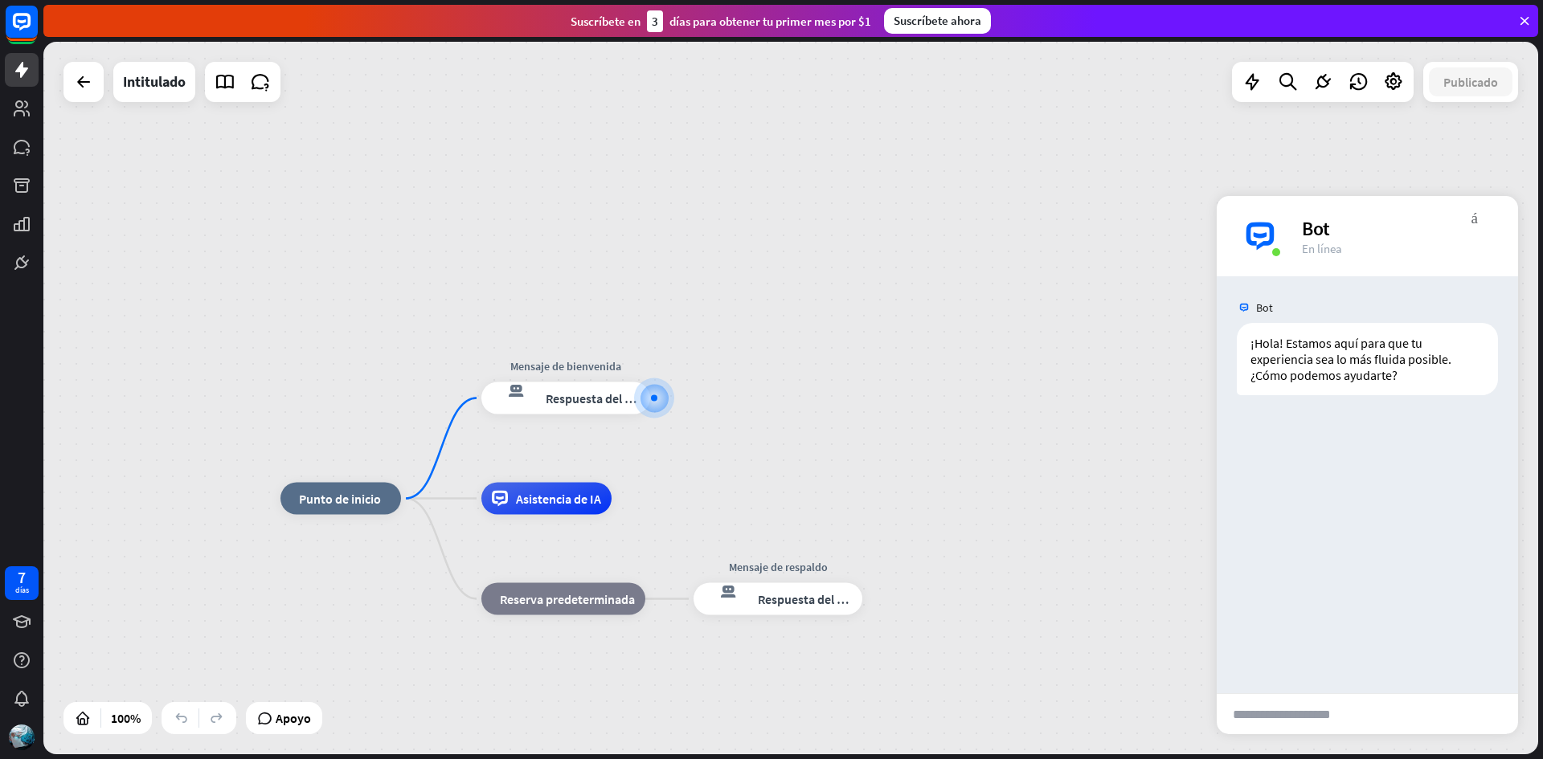
click at [1328, 727] on input "text" at bounding box center [1296, 714] width 158 height 40
type input "**********"
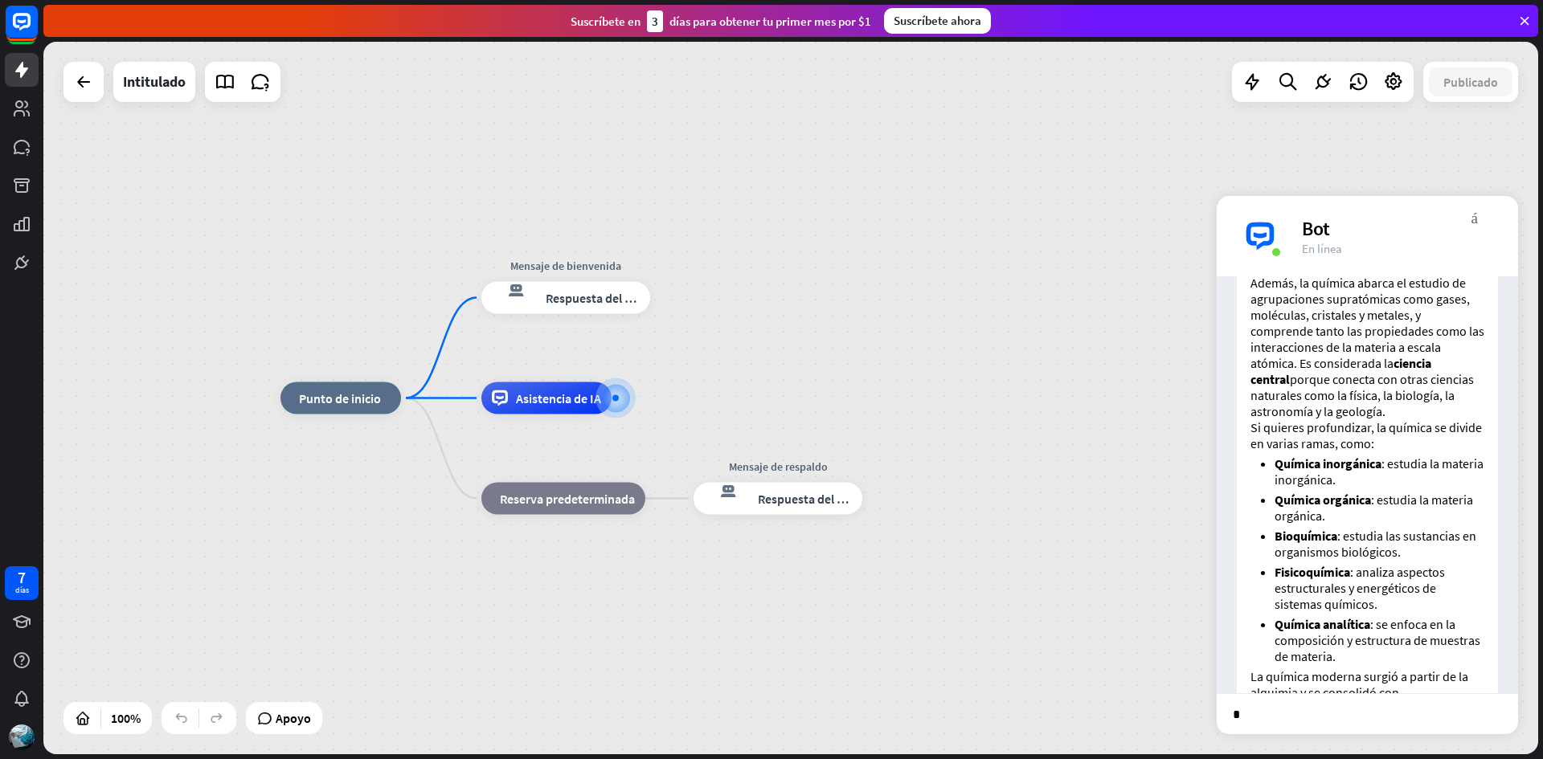
scroll to position [486, 0]
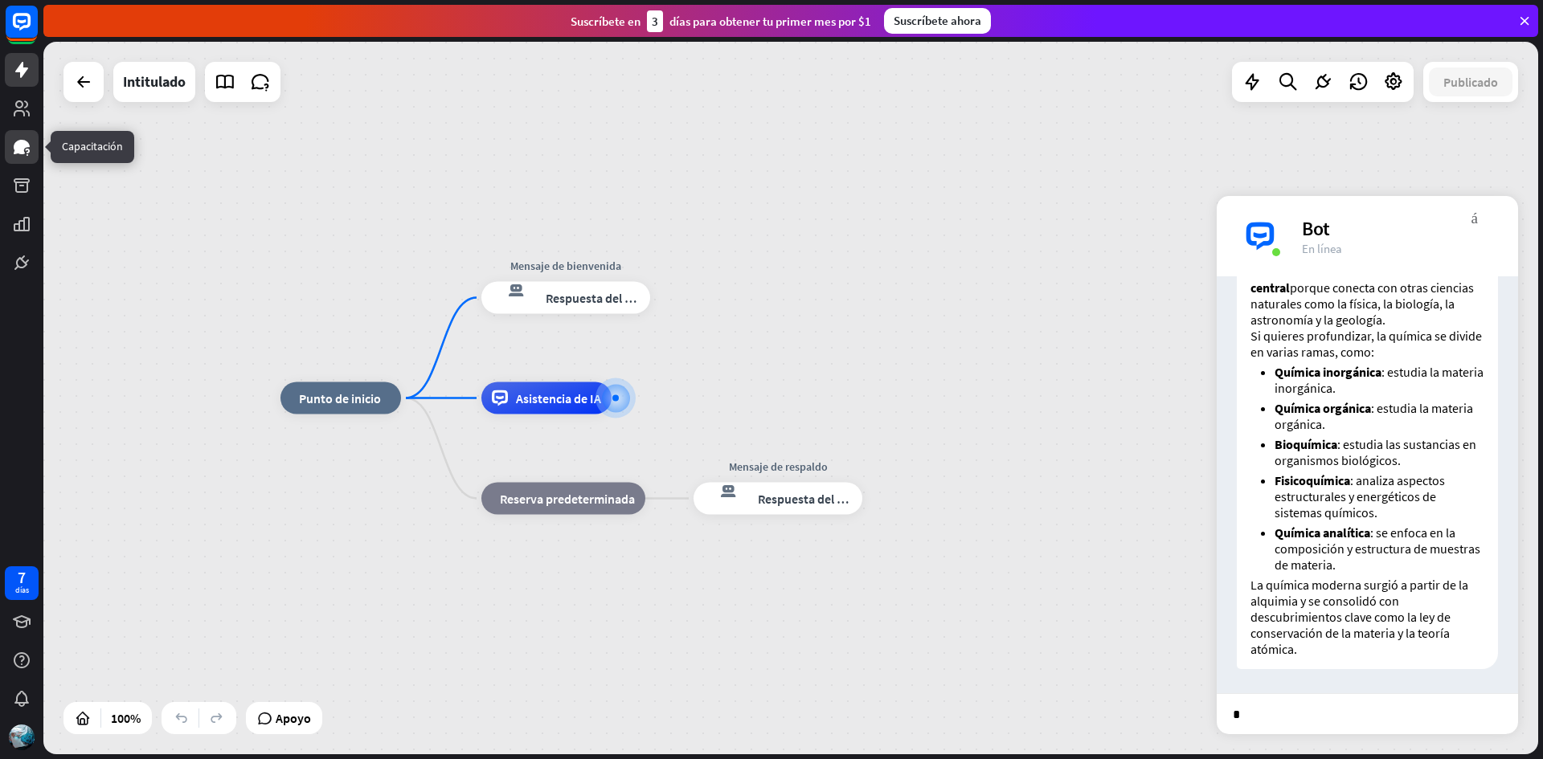
type input "*"
click at [20, 141] on icon at bounding box center [22, 147] width 16 height 14
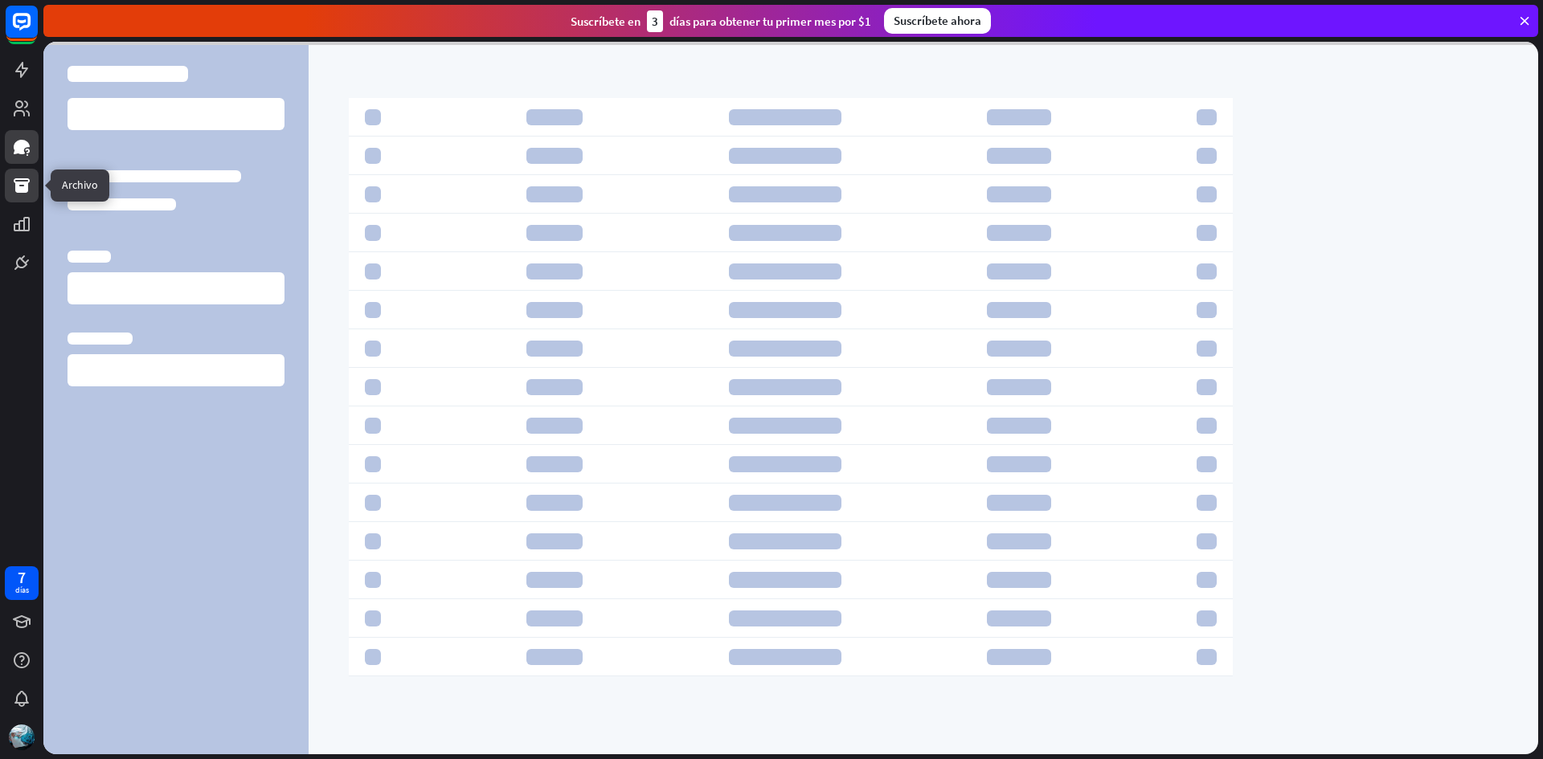
click at [23, 190] on icon at bounding box center [22, 185] width 16 height 14
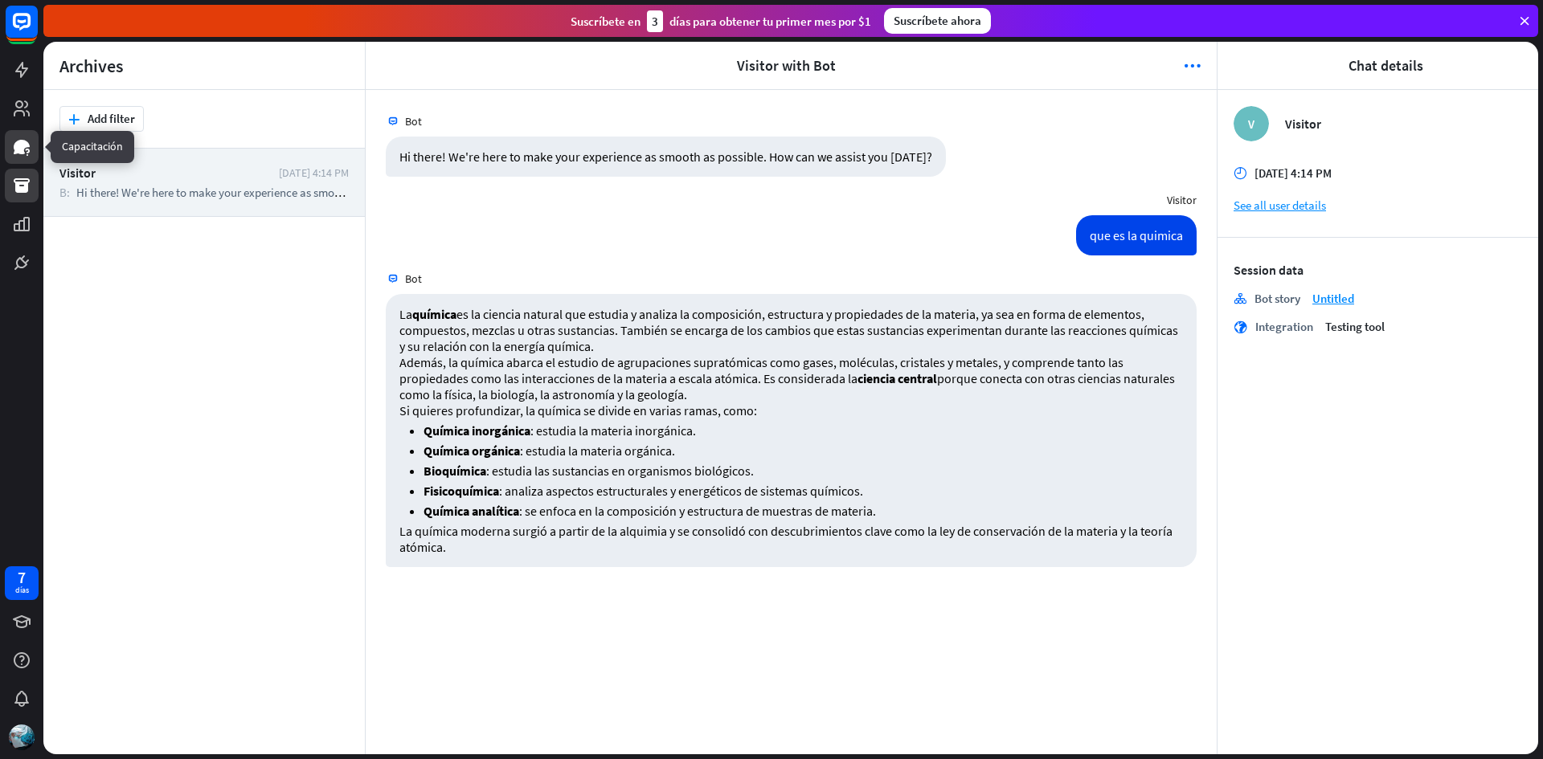
click at [31, 159] on link at bounding box center [22, 147] width 34 height 34
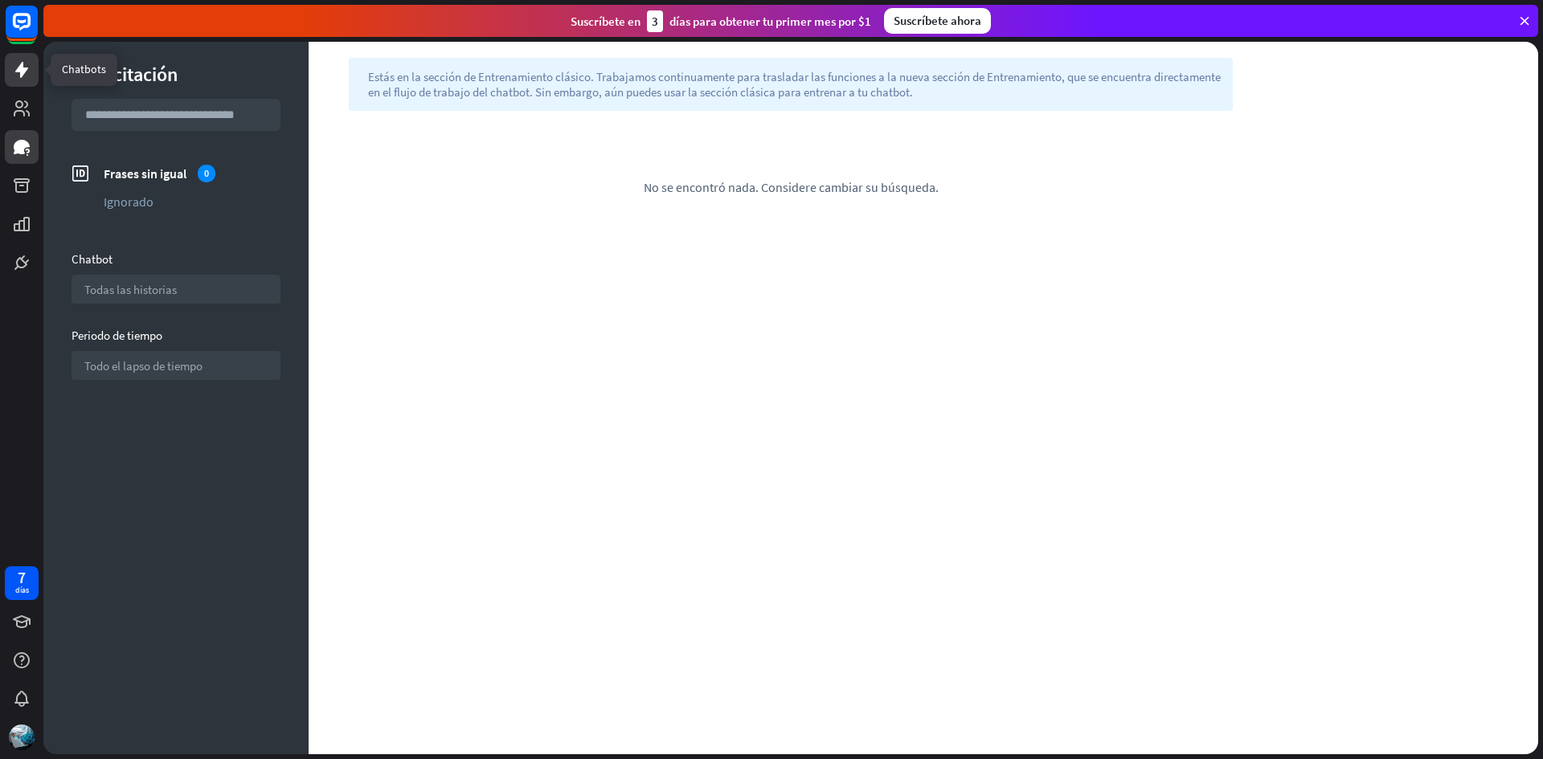
click at [24, 79] on link at bounding box center [22, 70] width 34 height 34
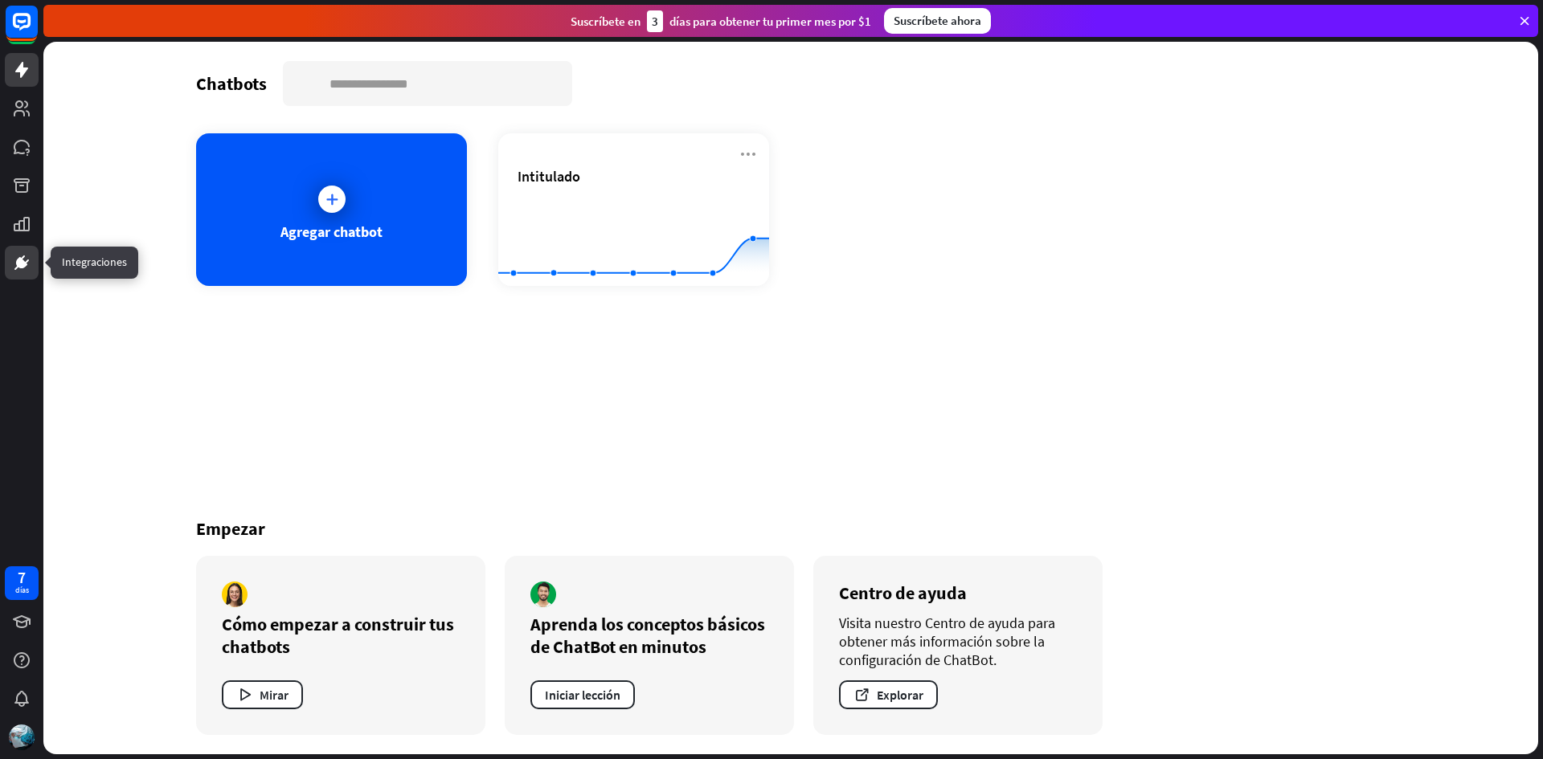
click at [18, 259] on icon at bounding box center [21, 262] width 19 height 19
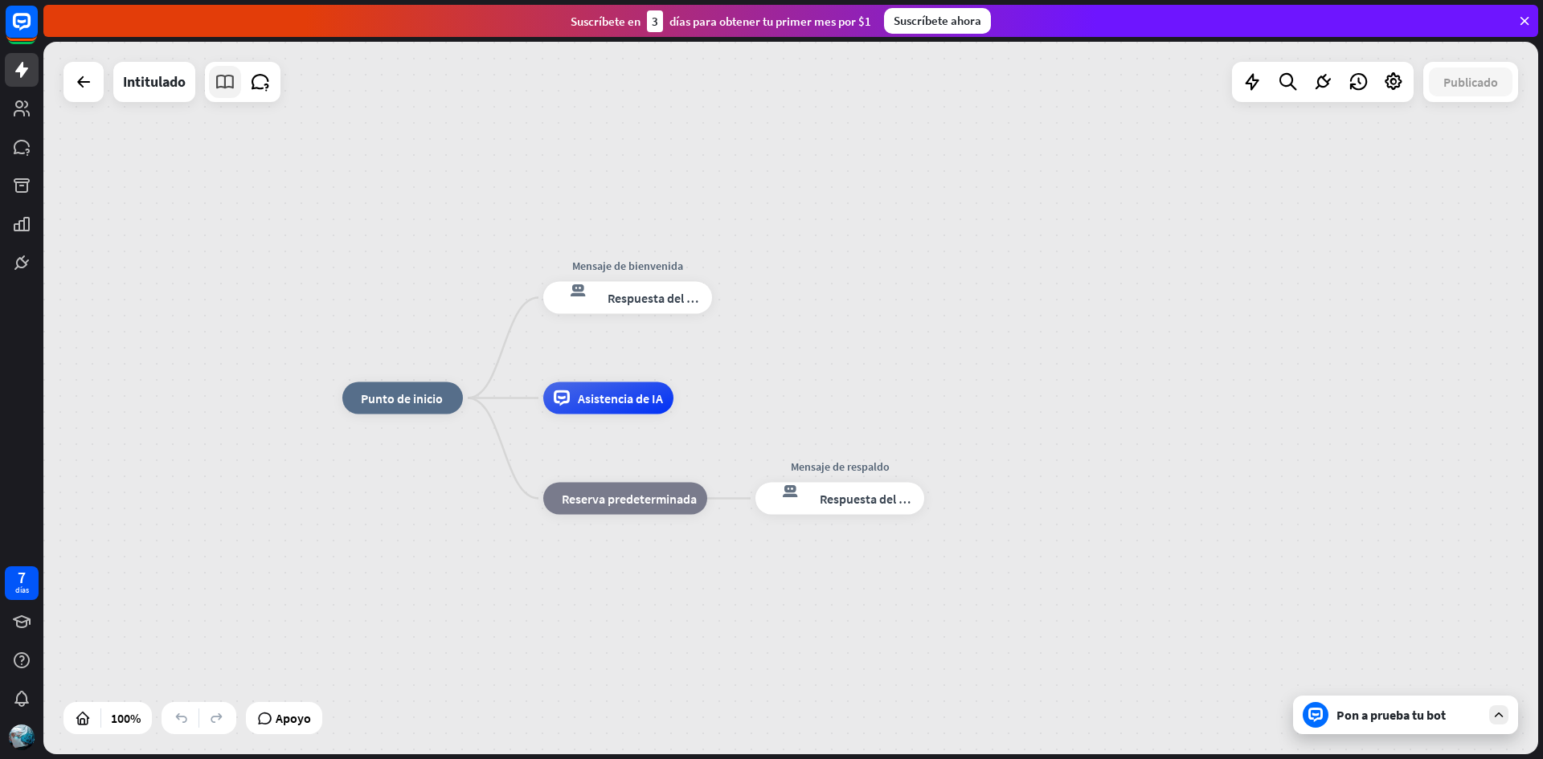
click at [228, 86] on icon at bounding box center [225, 82] width 21 height 21
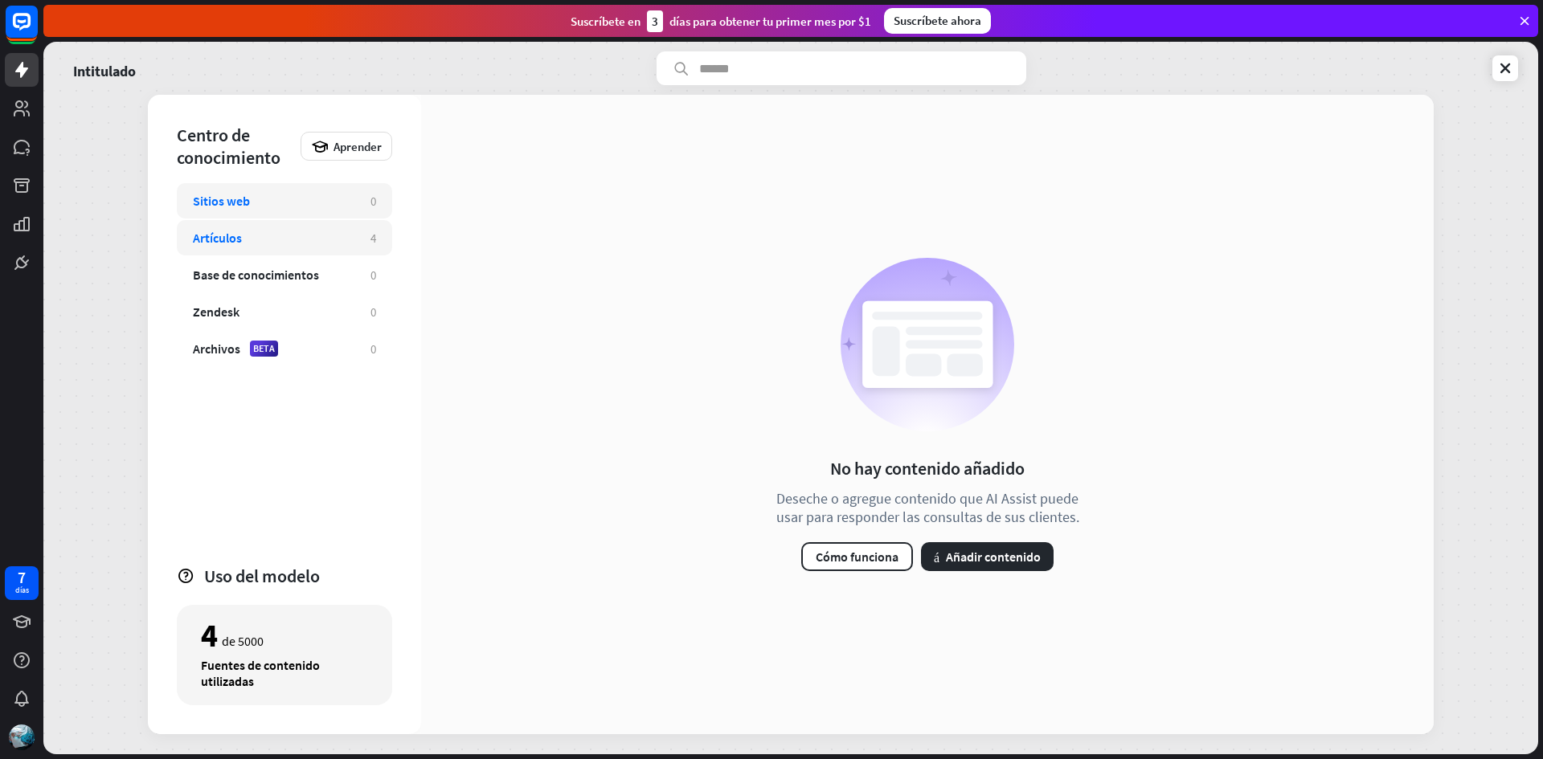
click at [361, 236] on div "Artículos 4" at bounding box center [284, 237] width 215 height 35
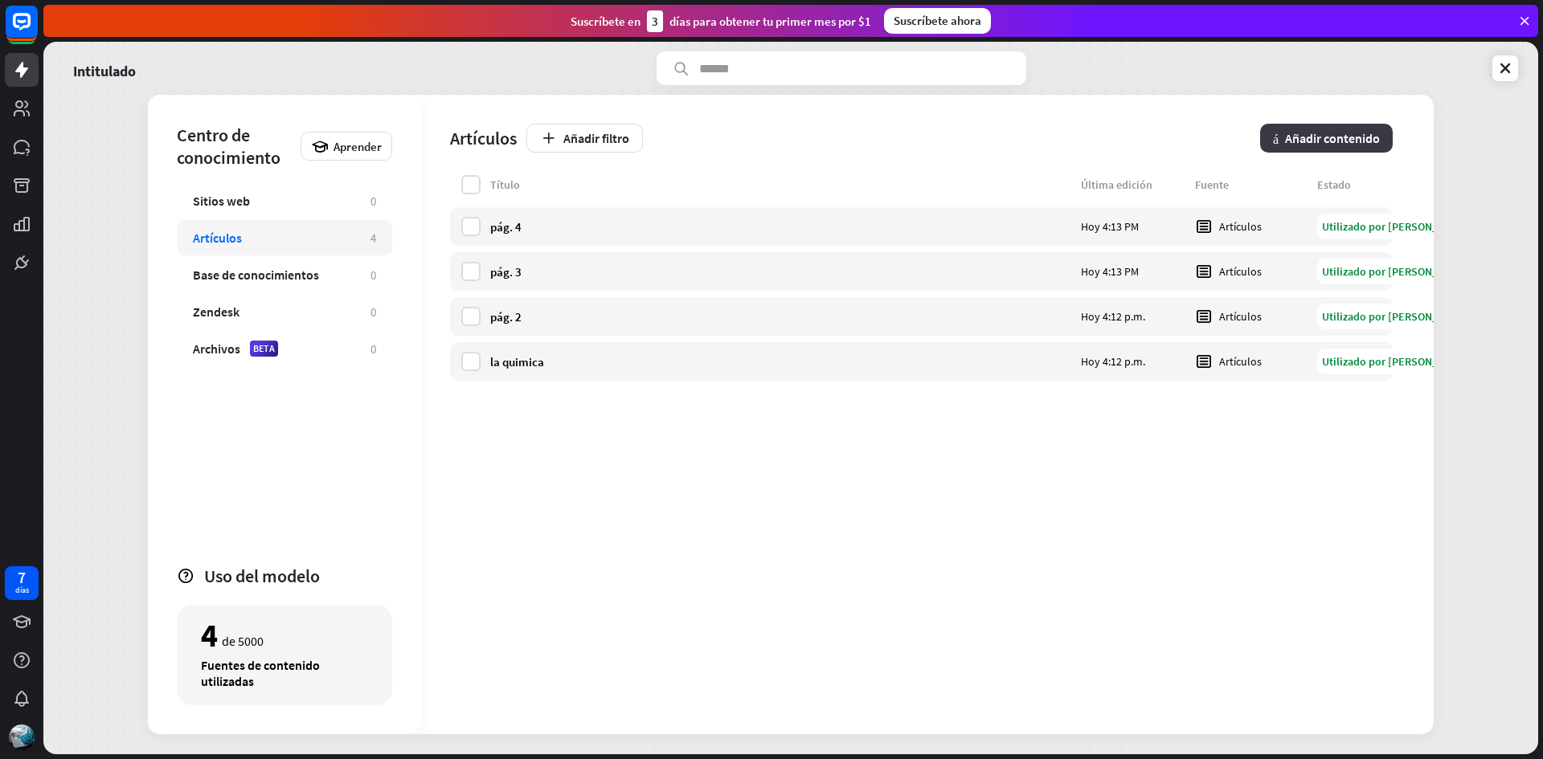
click at [1344, 140] on font "Añadir contenido" at bounding box center [1332, 138] width 95 height 16
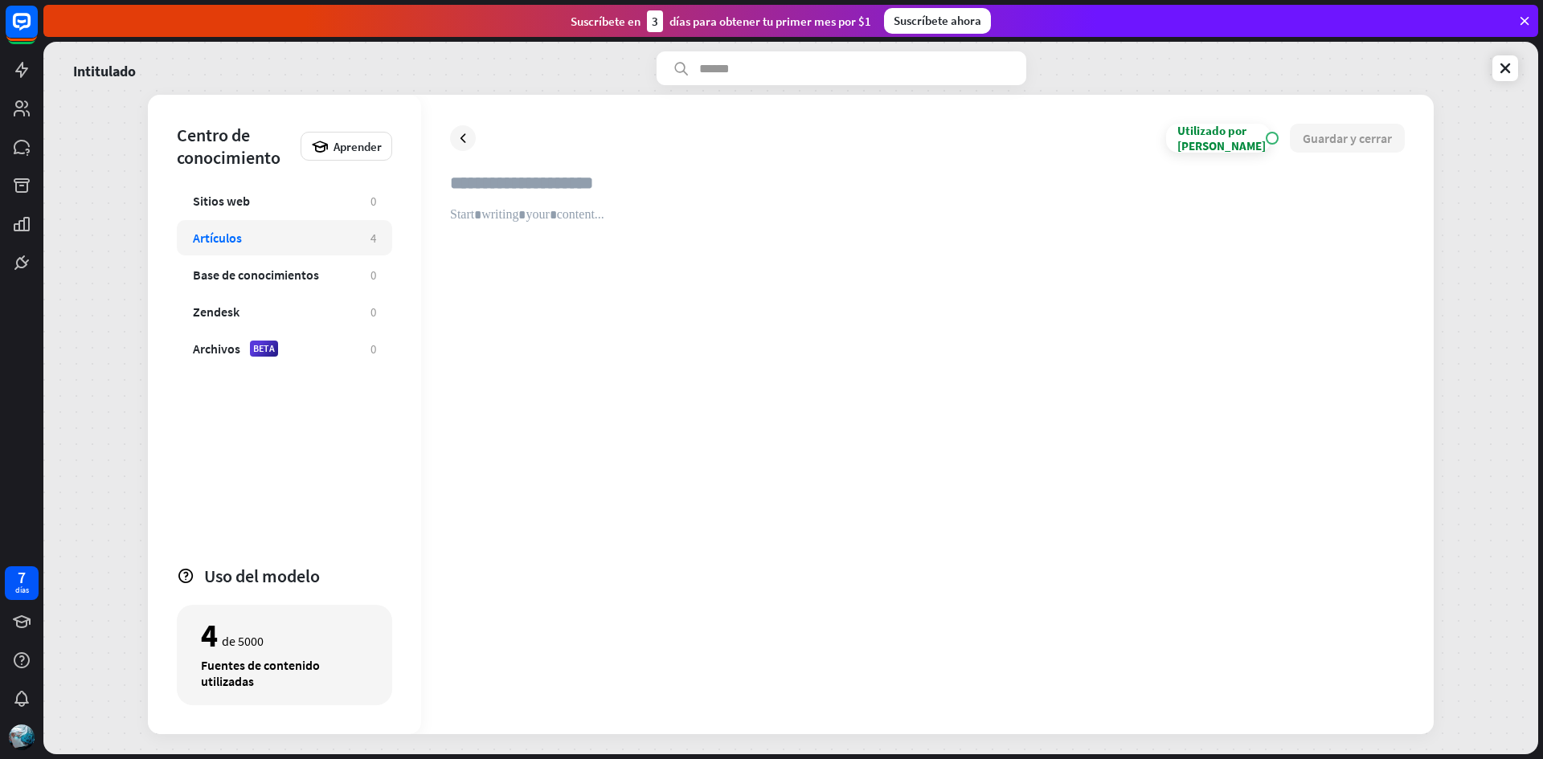
drag, startPoint x: 685, startPoint y: 224, endPoint x: 684, endPoint y: 199, distance: 25.0
click at [684, 199] on input "text" at bounding box center [927, 189] width 955 height 35
click at [678, 225] on div at bounding box center [927, 456] width 955 height 498
drag, startPoint x: 678, startPoint y: 225, endPoint x: 613, endPoint y: 171, distance: 84.5
click at [613, 171] on div "Utilizado por IA EN Guardar y cerrar" at bounding box center [927, 415] width 1013 height 640
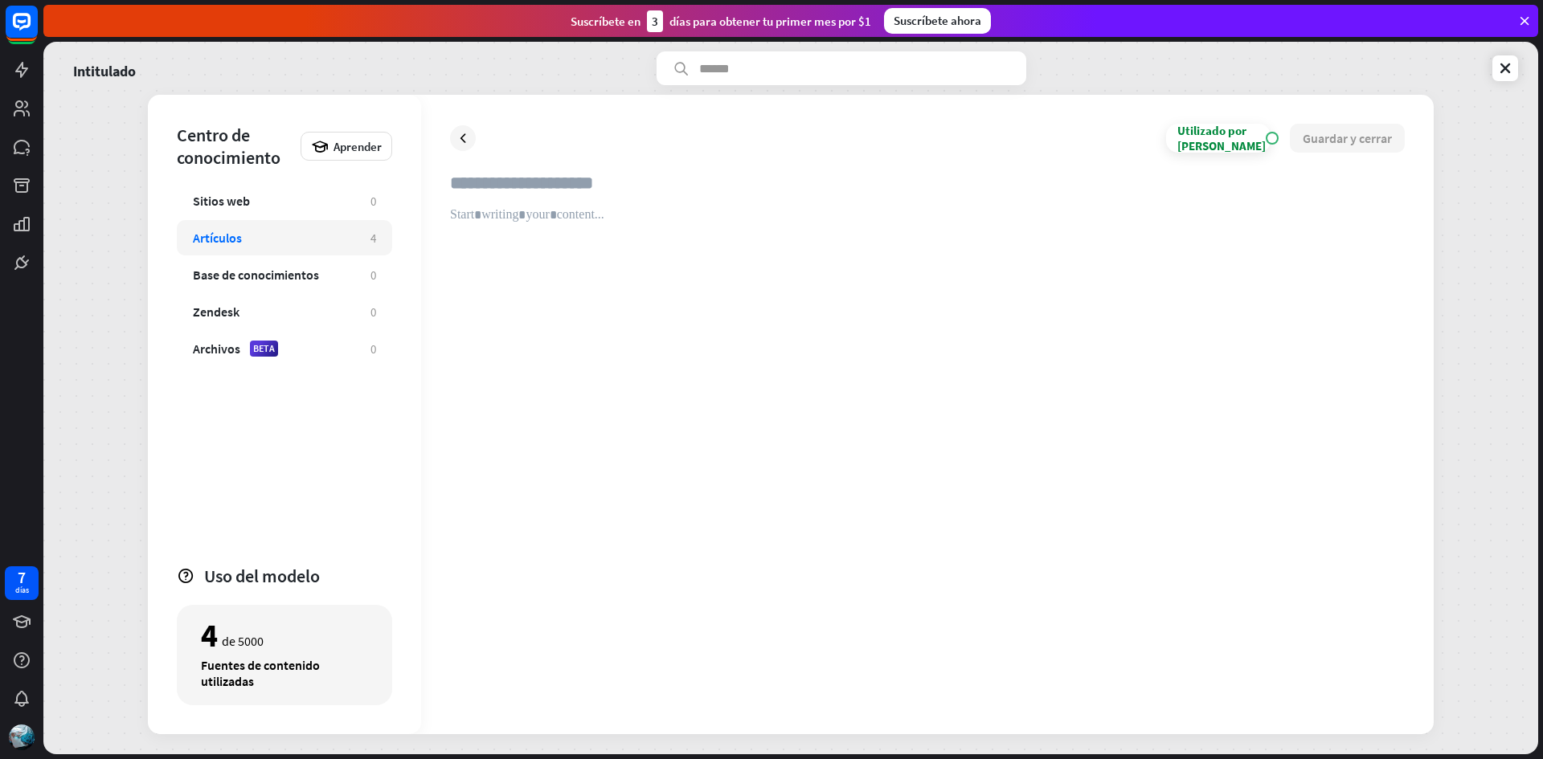
click at [610, 179] on input "text" at bounding box center [927, 189] width 955 height 35
click at [530, 182] on input "text" at bounding box center [927, 189] width 955 height 35
type input "**********"
click at [561, 228] on div at bounding box center [927, 456] width 955 height 498
paste div
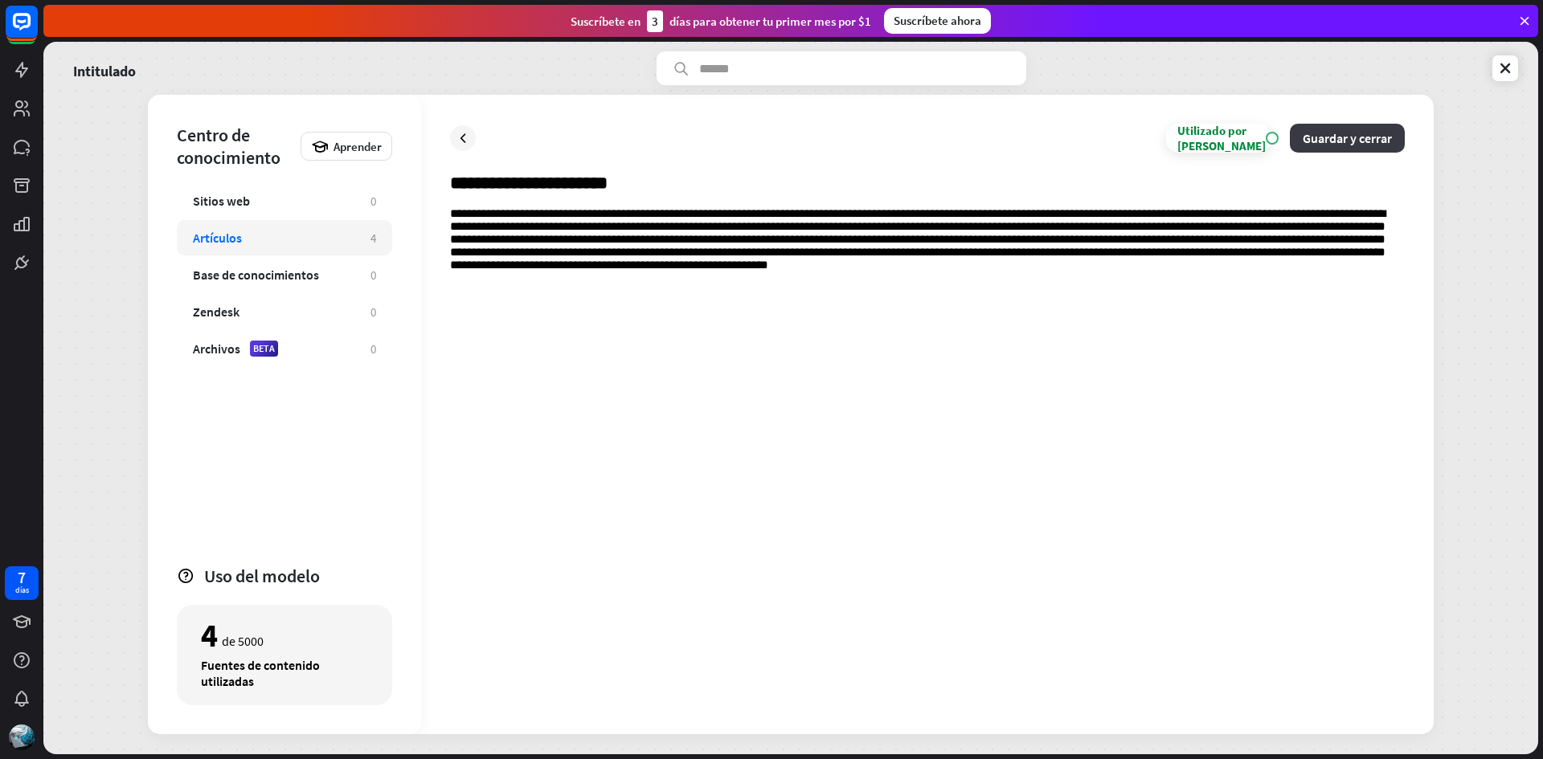
click at [1373, 139] on font "Guardar y cerrar" at bounding box center [1347, 138] width 89 height 16
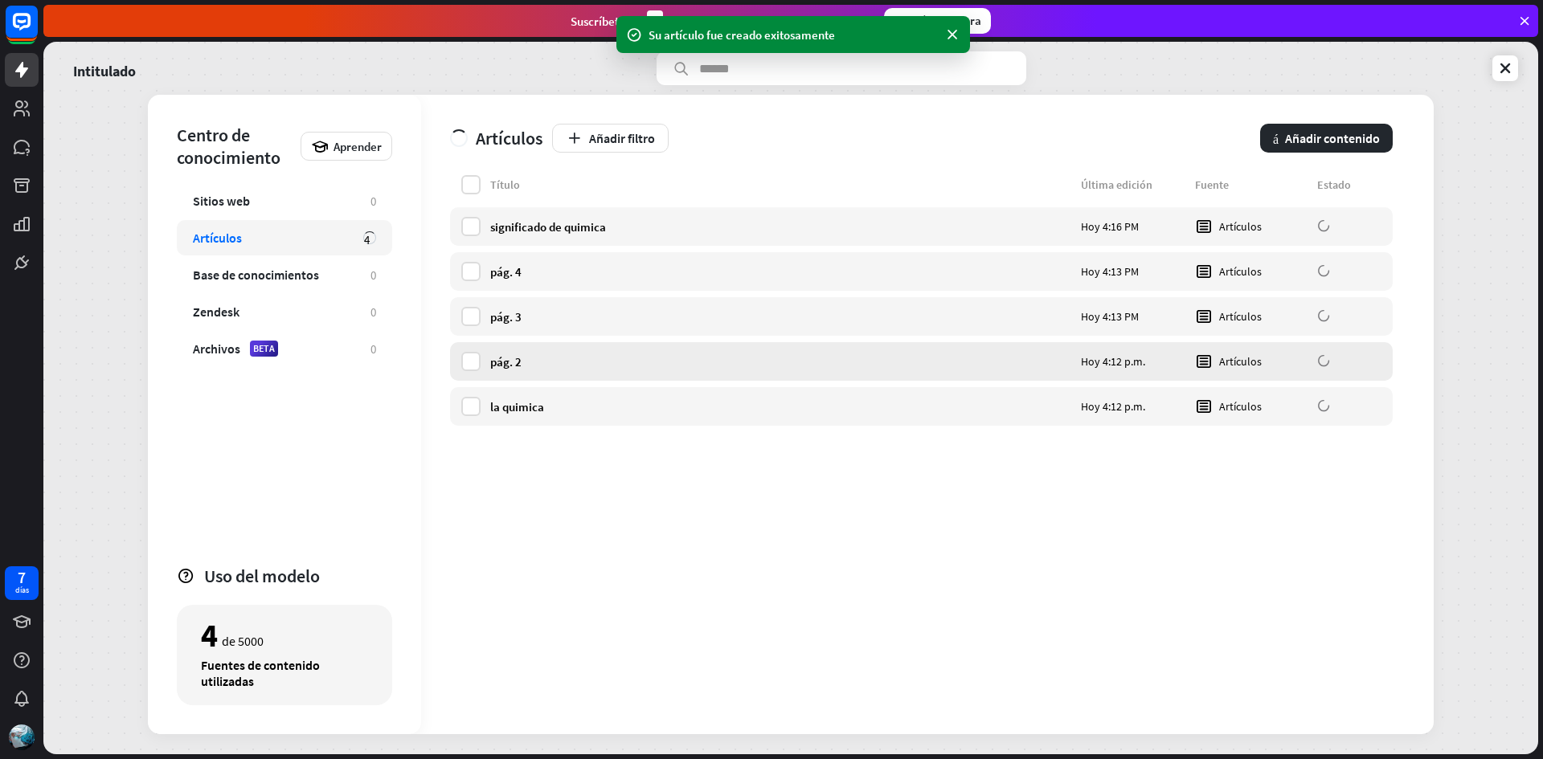
click at [548, 357] on div "pág. 2" at bounding box center [780, 361] width 581 height 15
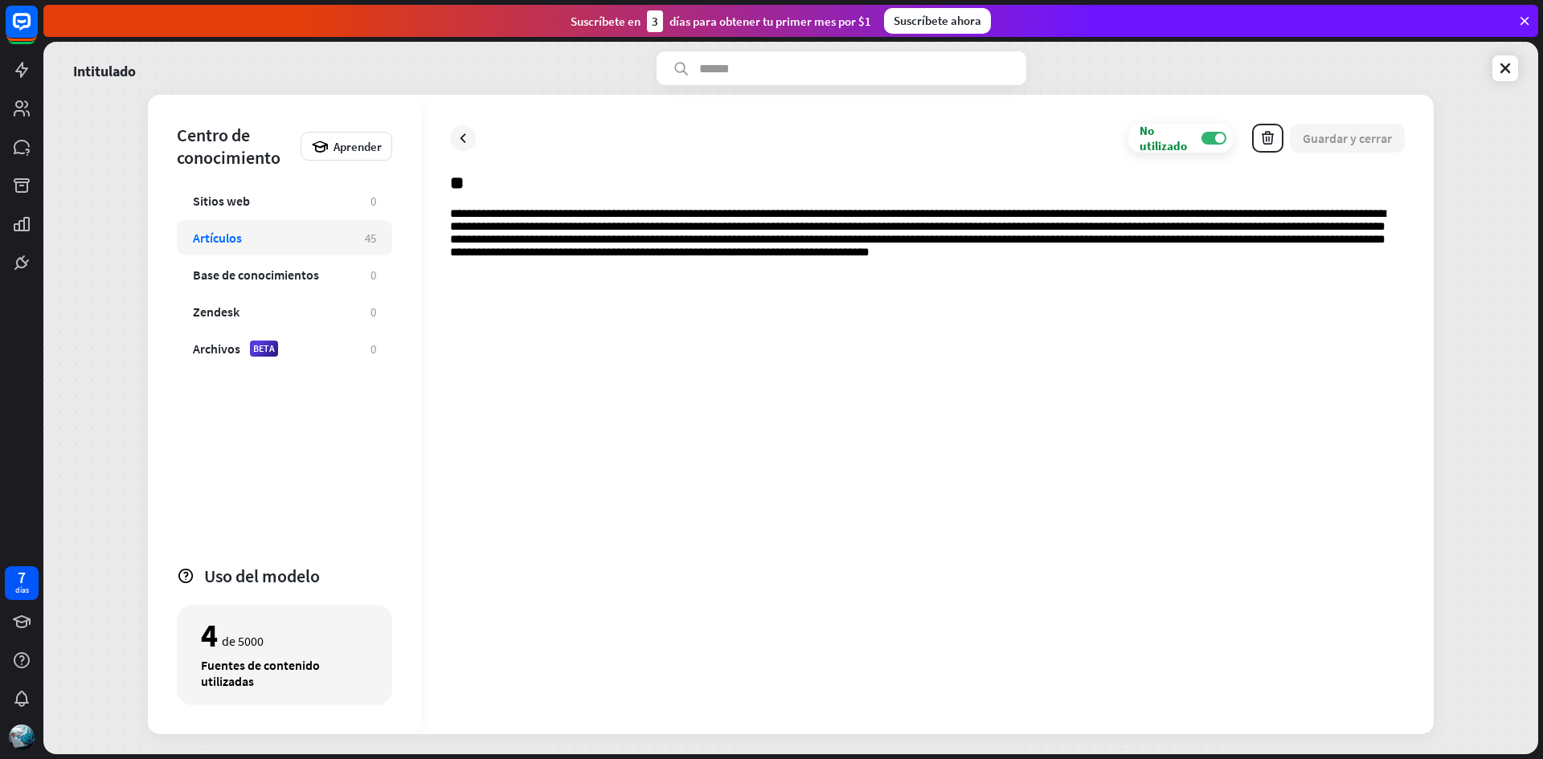
click at [483, 183] on input "**" at bounding box center [927, 189] width 955 height 35
type input "*"
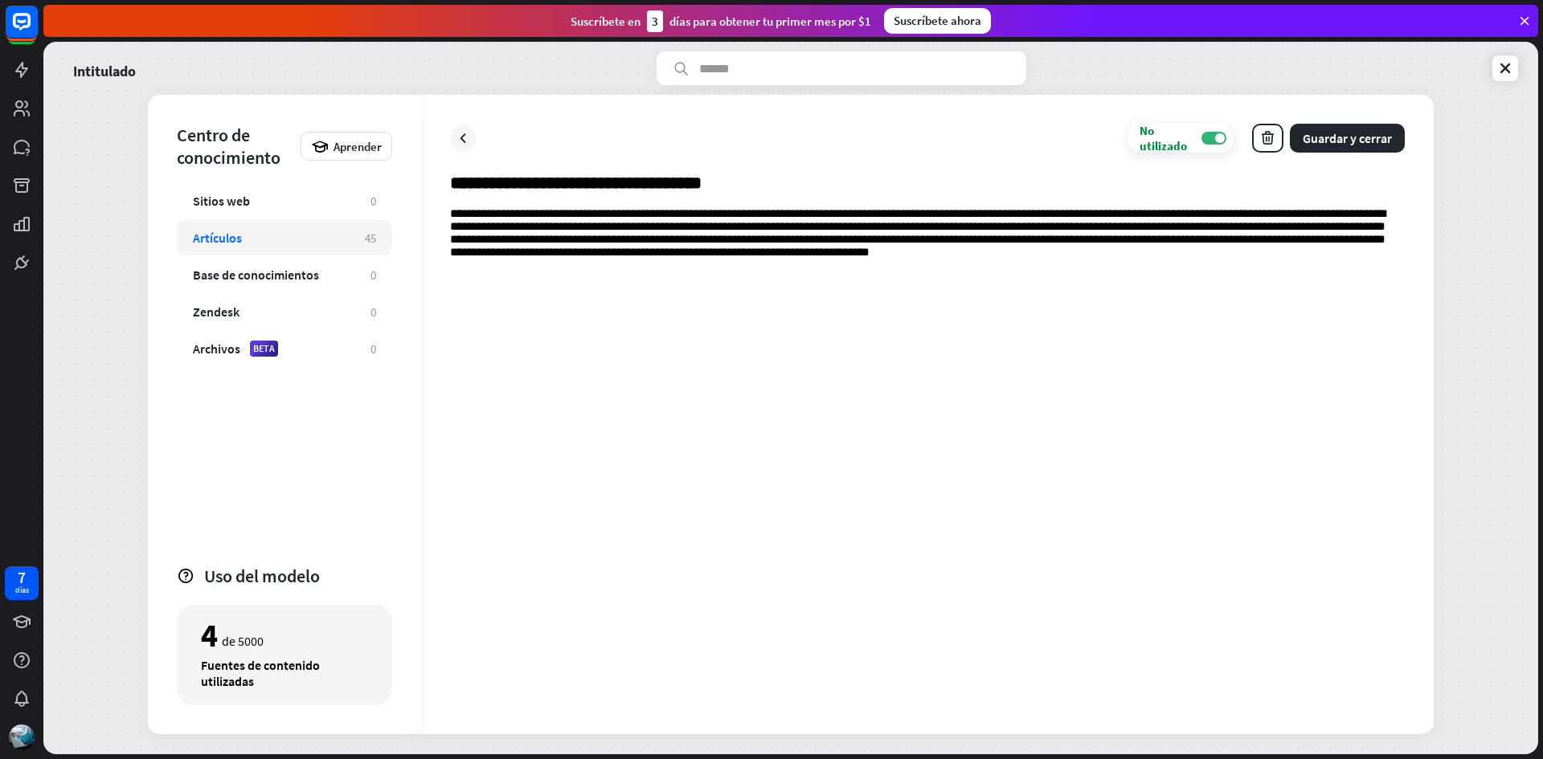
click at [666, 182] on input "**********" at bounding box center [927, 189] width 955 height 35
click at [671, 183] on input "**********" at bounding box center [927, 189] width 955 height 35
type input "**********"
click at [1372, 137] on font "Guardar y cerrar" at bounding box center [1347, 138] width 89 height 16
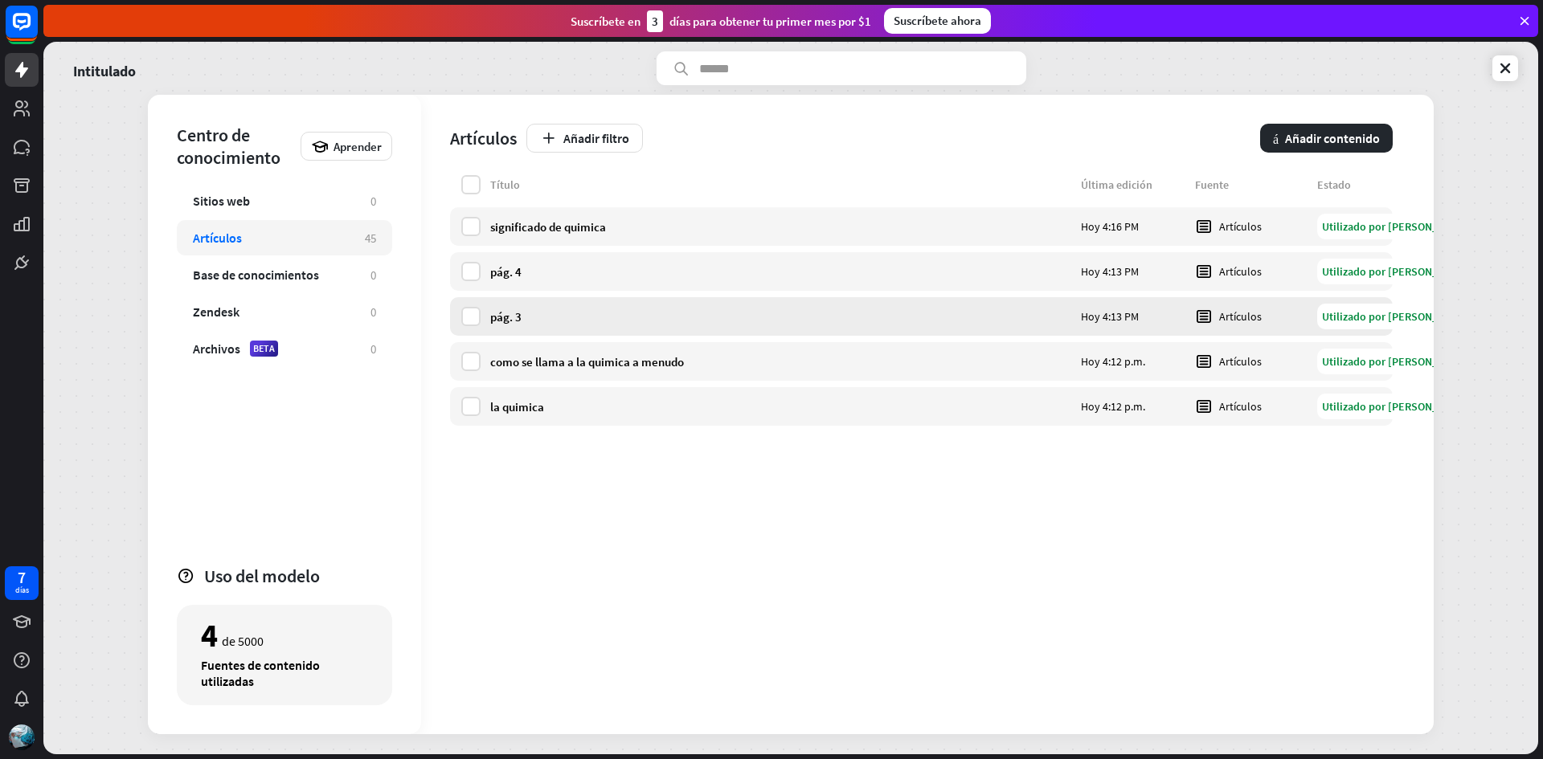
click at [522, 313] on div "pág. 3" at bounding box center [780, 316] width 581 height 15
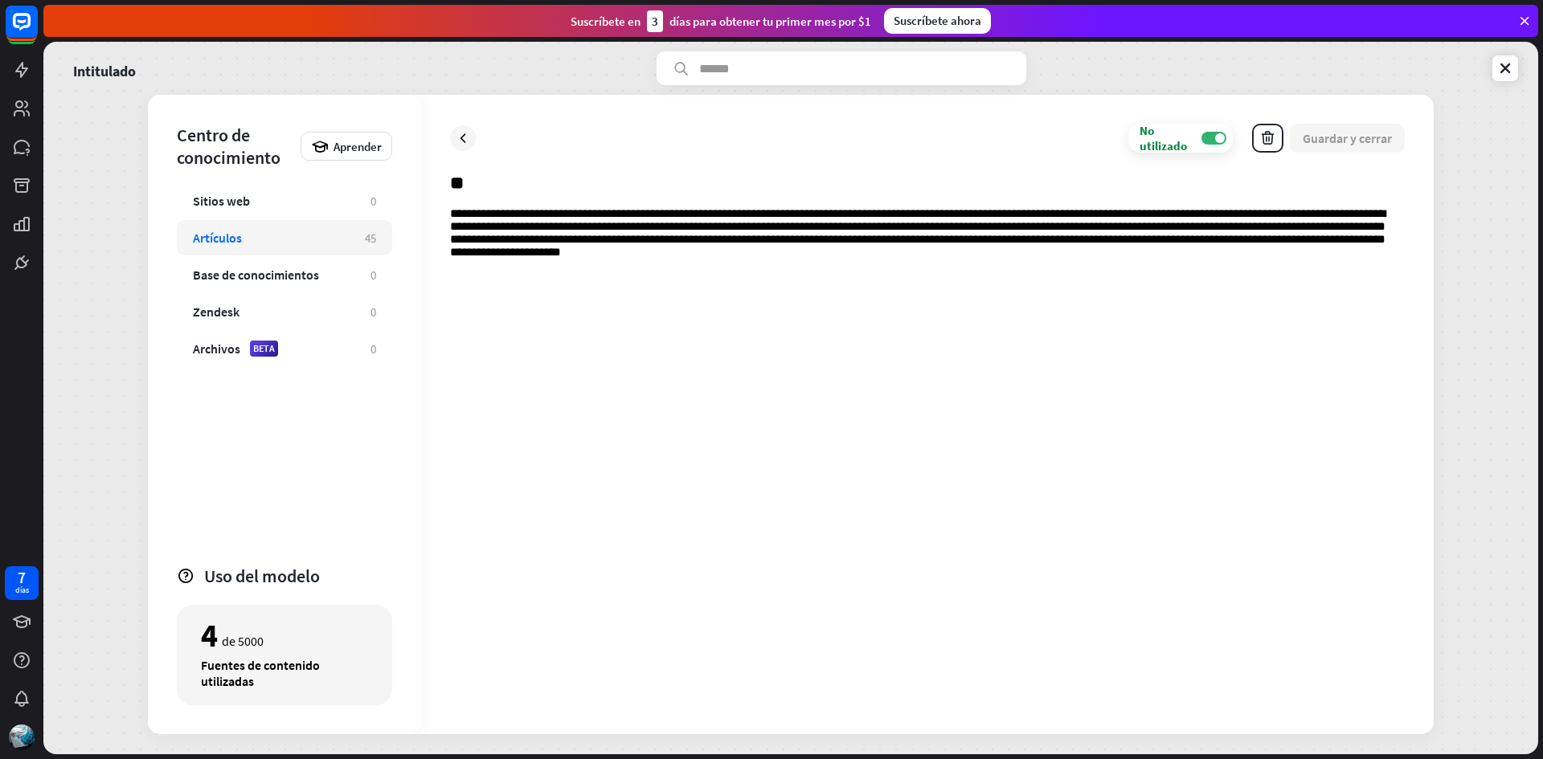
click at [473, 182] on input "**" at bounding box center [927, 189] width 955 height 35
type input "*"
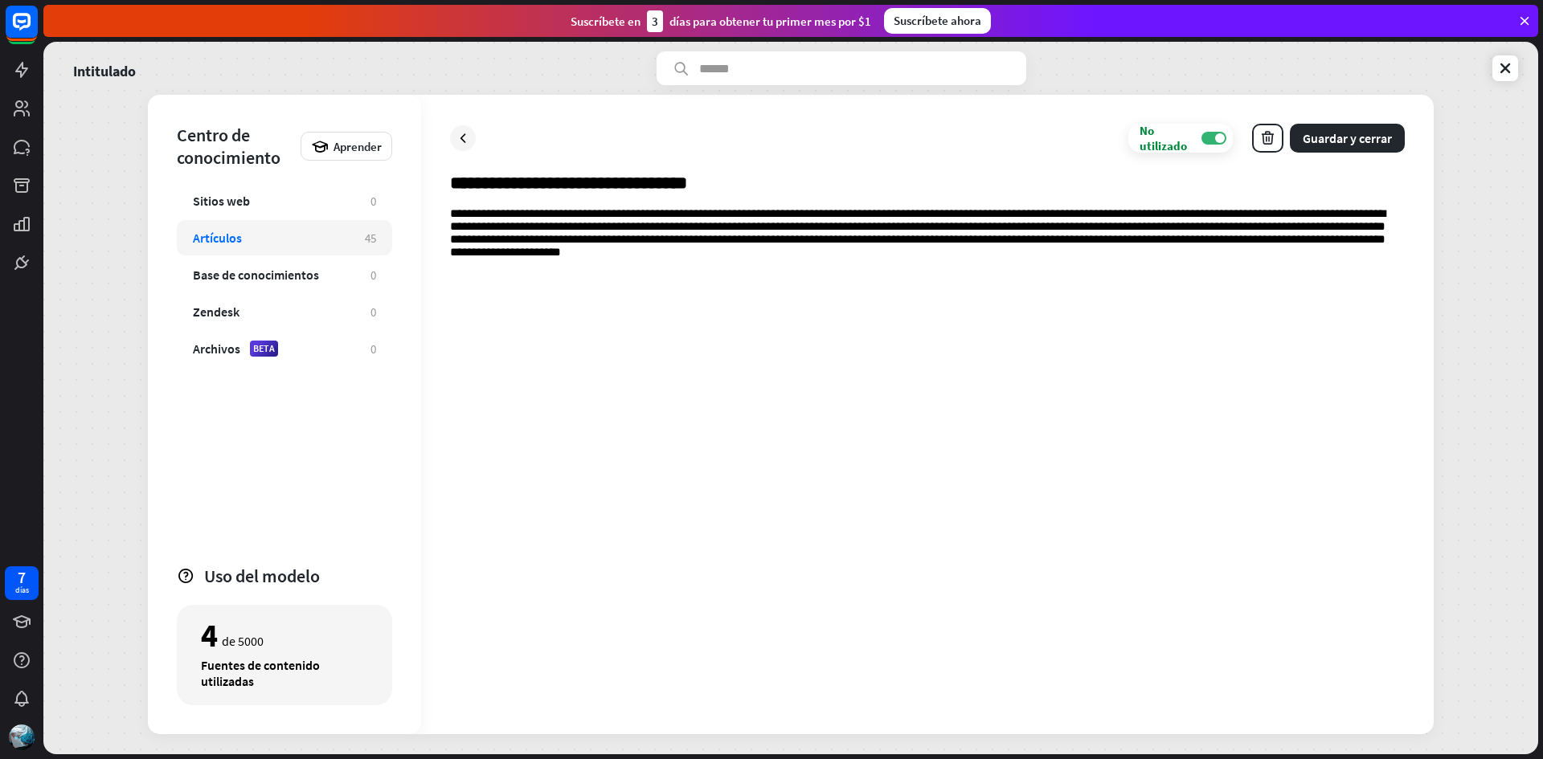
type input "**********"
click at [1382, 138] on font "Guardar y cerrar" at bounding box center [1347, 138] width 89 height 16
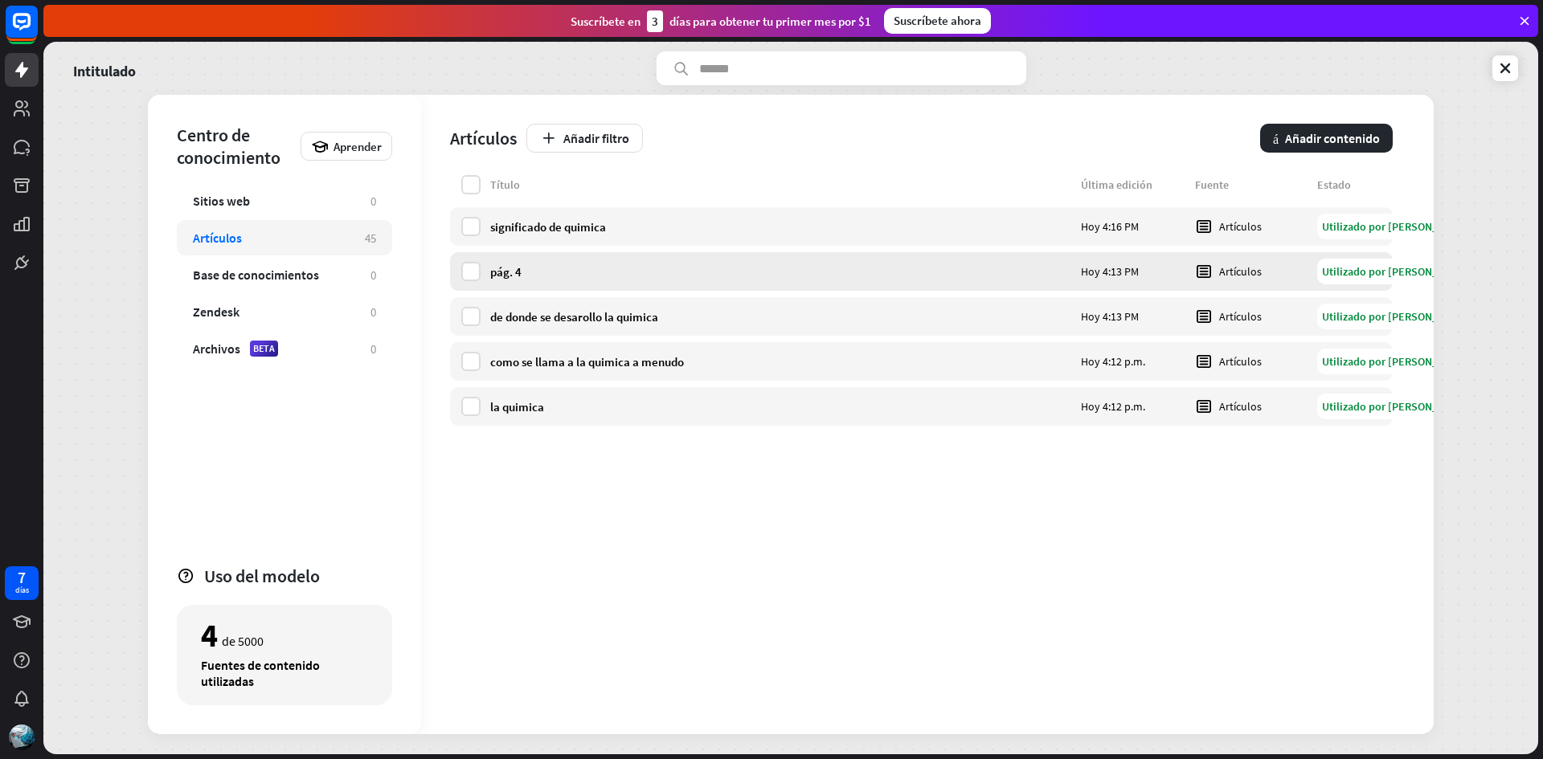
click at [617, 266] on div "pág. 4" at bounding box center [780, 271] width 581 height 15
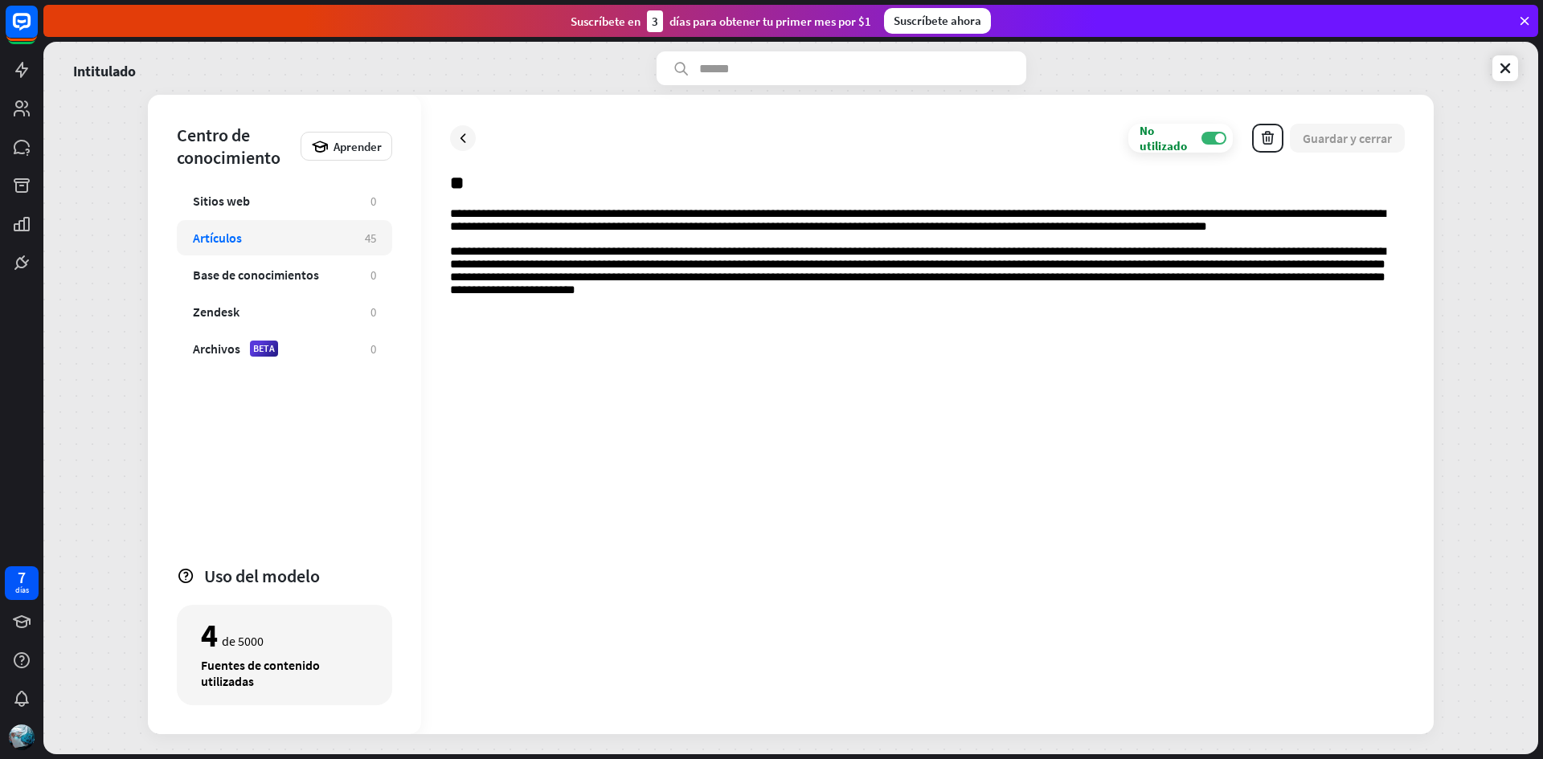
click at [481, 184] on input "**" at bounding box center [927, 189] width 955 height 35
type input "*"
click at [481, 184] on input "text" at bounding box center [927, 189] width 955 height 35
click at [492, 176] on input "text" at bounding box center [927, 189] width 955 height 35
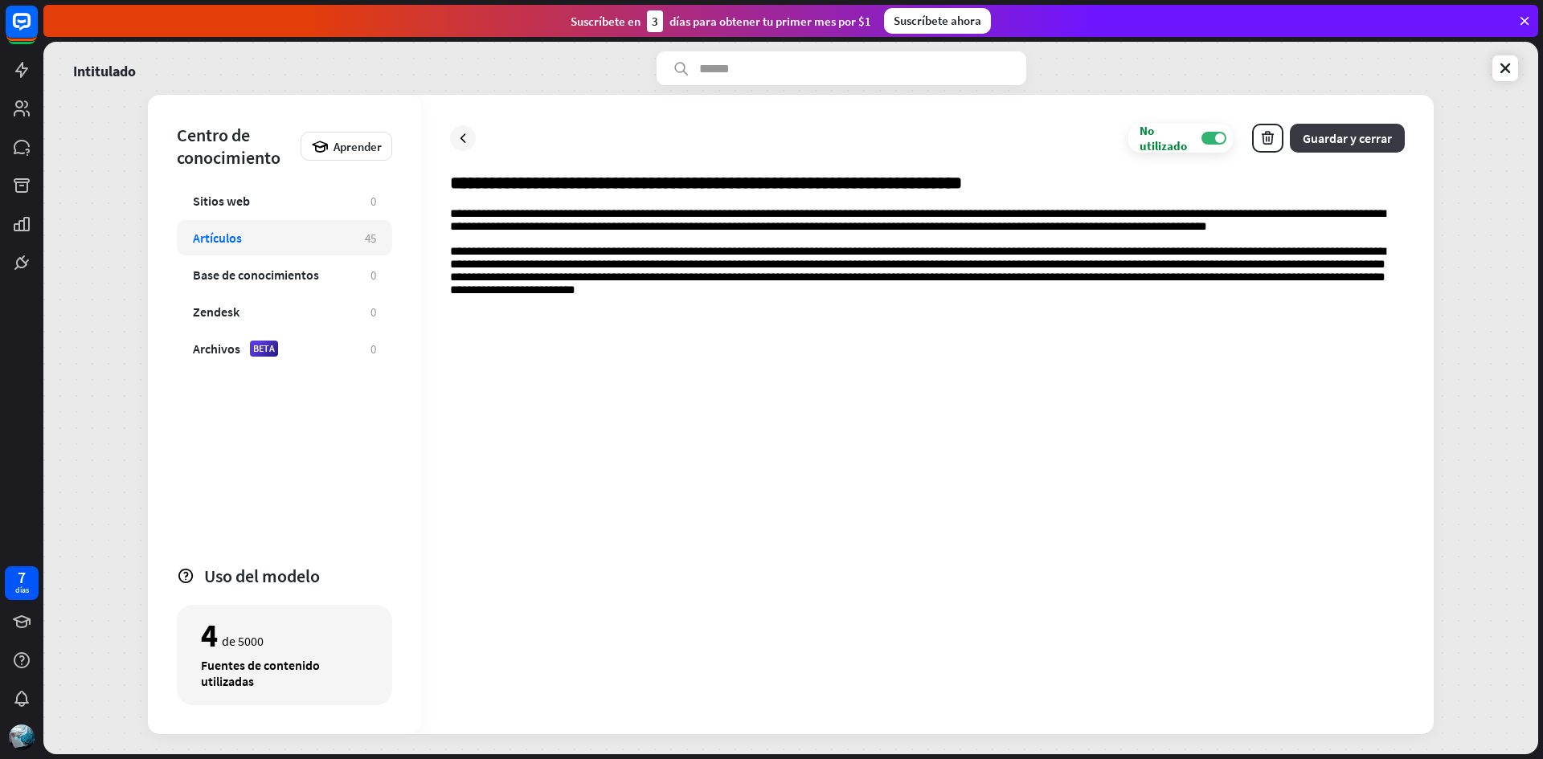
type input "**********"
click at [1384, 127] on button "Guardar y cerrar" at bounding box center [1347, 138] width 115 height 29
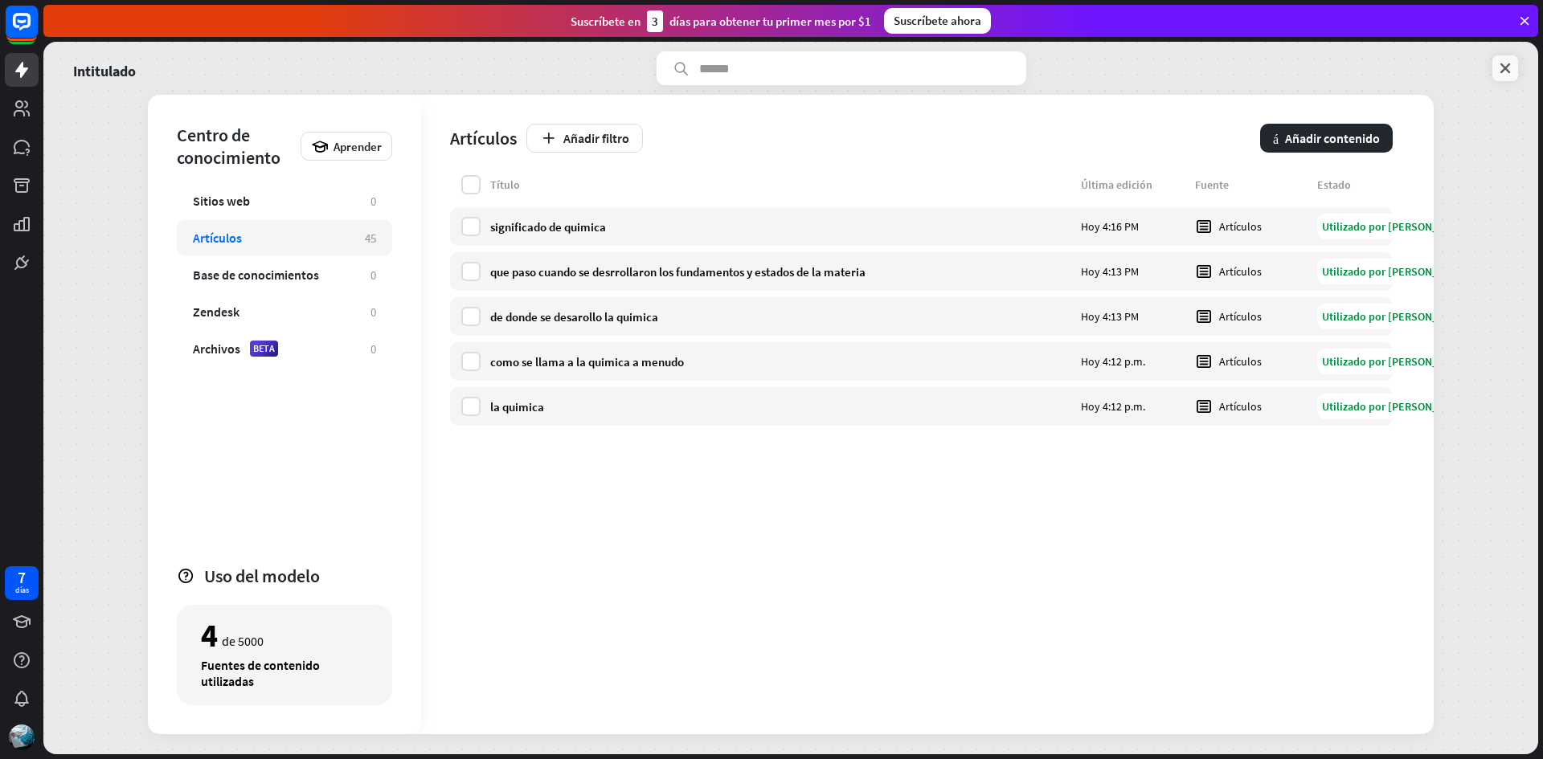
click at [1496, 59] on link at bounding box center [1505, 68] width 26 height 26
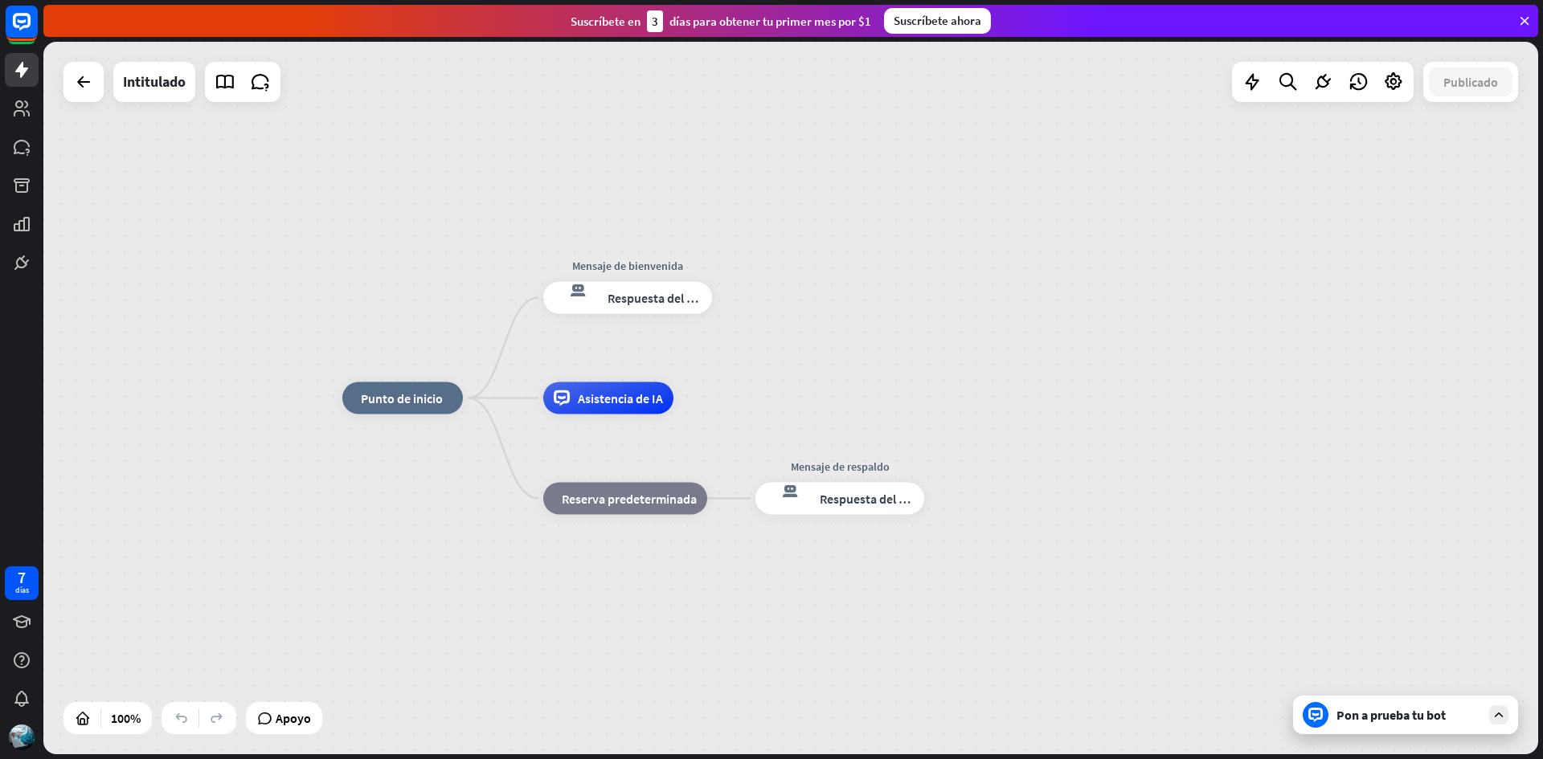
click at [1489, 715] on div at bounding box center [1498, 715] width 19 height 19
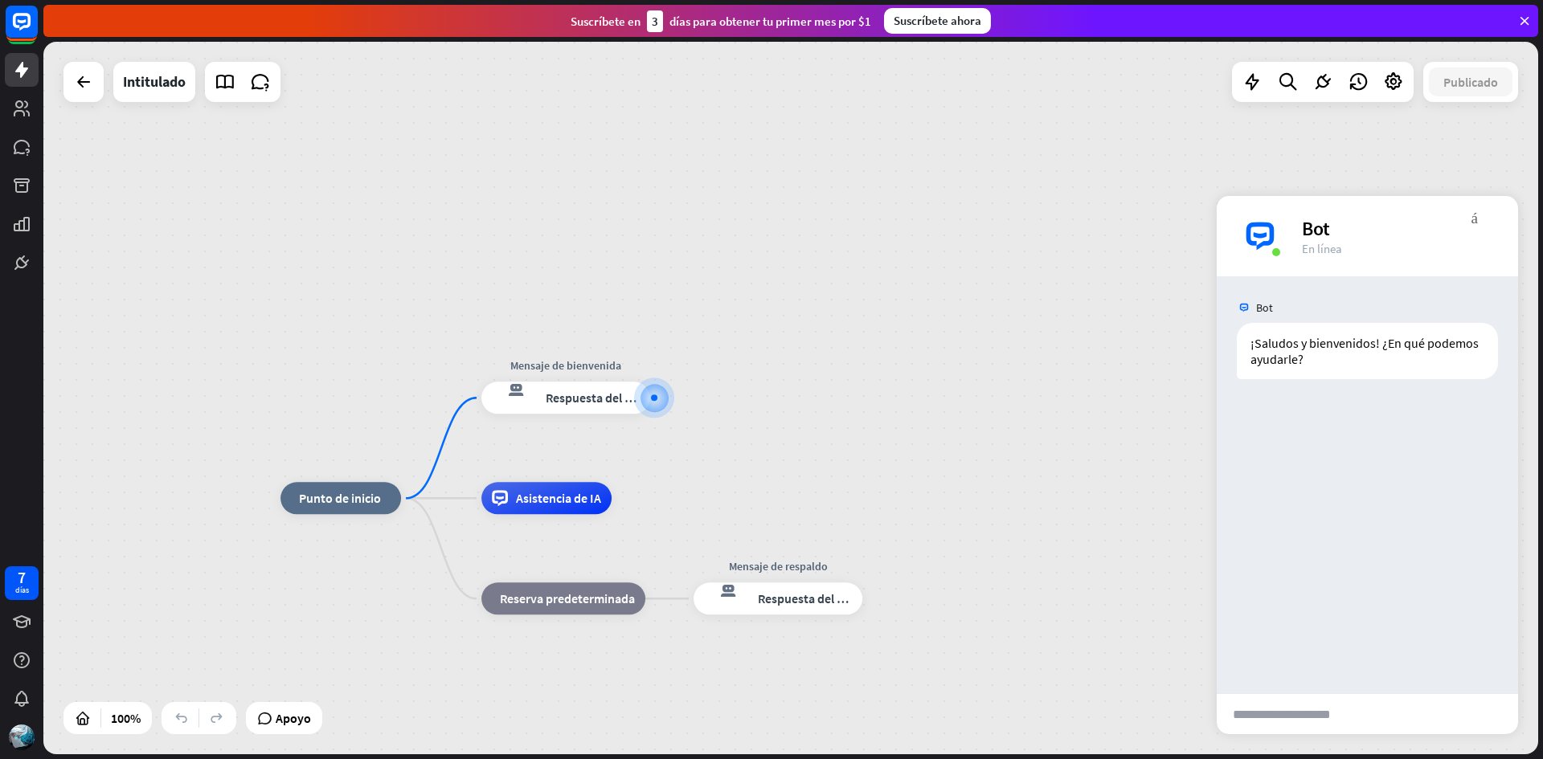
click at [1285, 721] on input "text" at bounding box center [1296, 714] width 158 height 40
click at [1312, 717] on input "text" at bounding box center [1296, 714] width 158 height 40
click at [654, 399] on div at bounding box center [654, 399] width 0 height 0
click at [656, 403] on div at bounding box center [654, 398] width 40 height 40
click at [605, 362] on div "más_amarillo" at bounding box center [609, 362] width 23 height 24
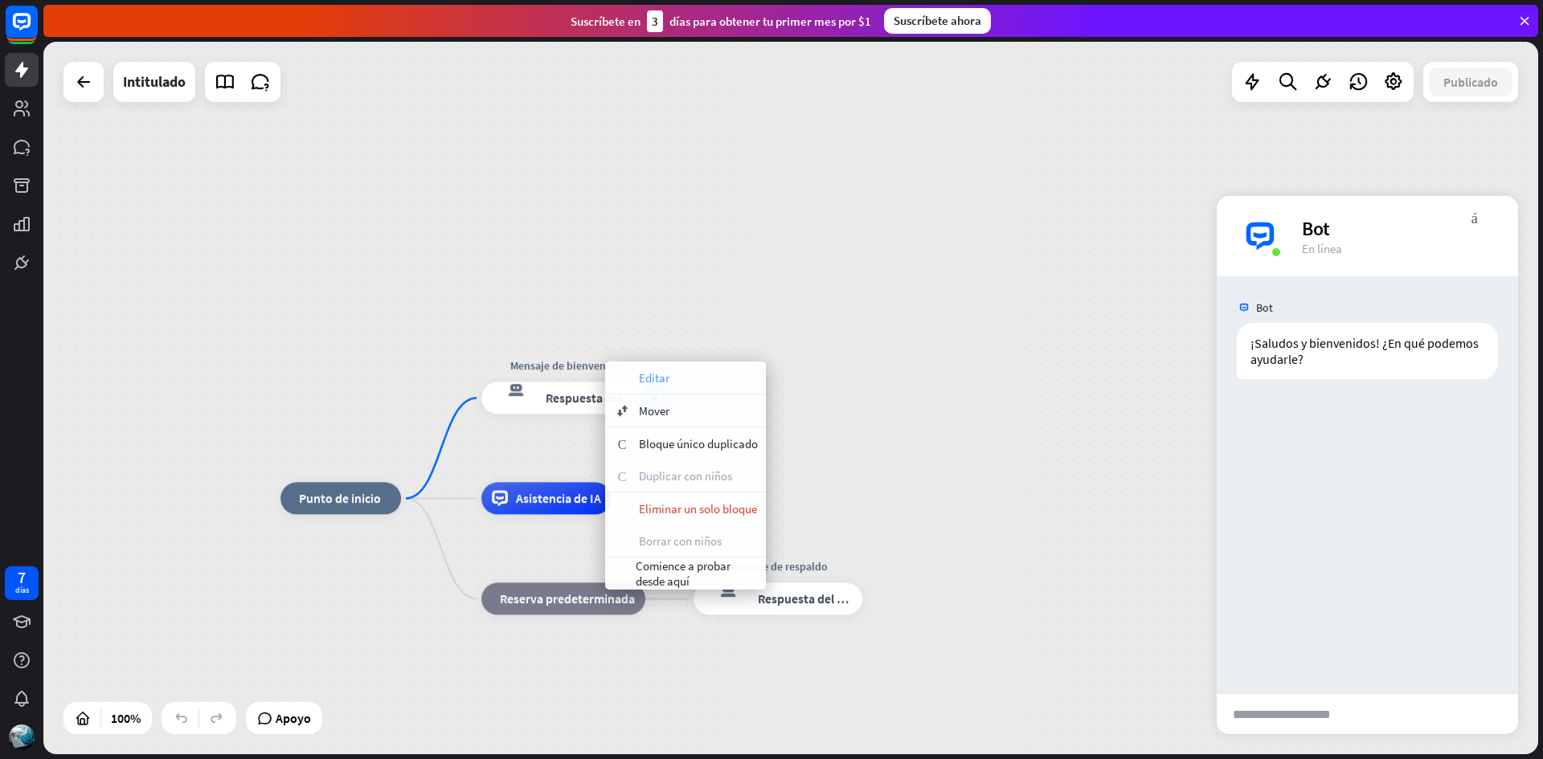
click at [673, 376] on div "apariencia Editar" at bounding box center [685, 378] width 161 height 32
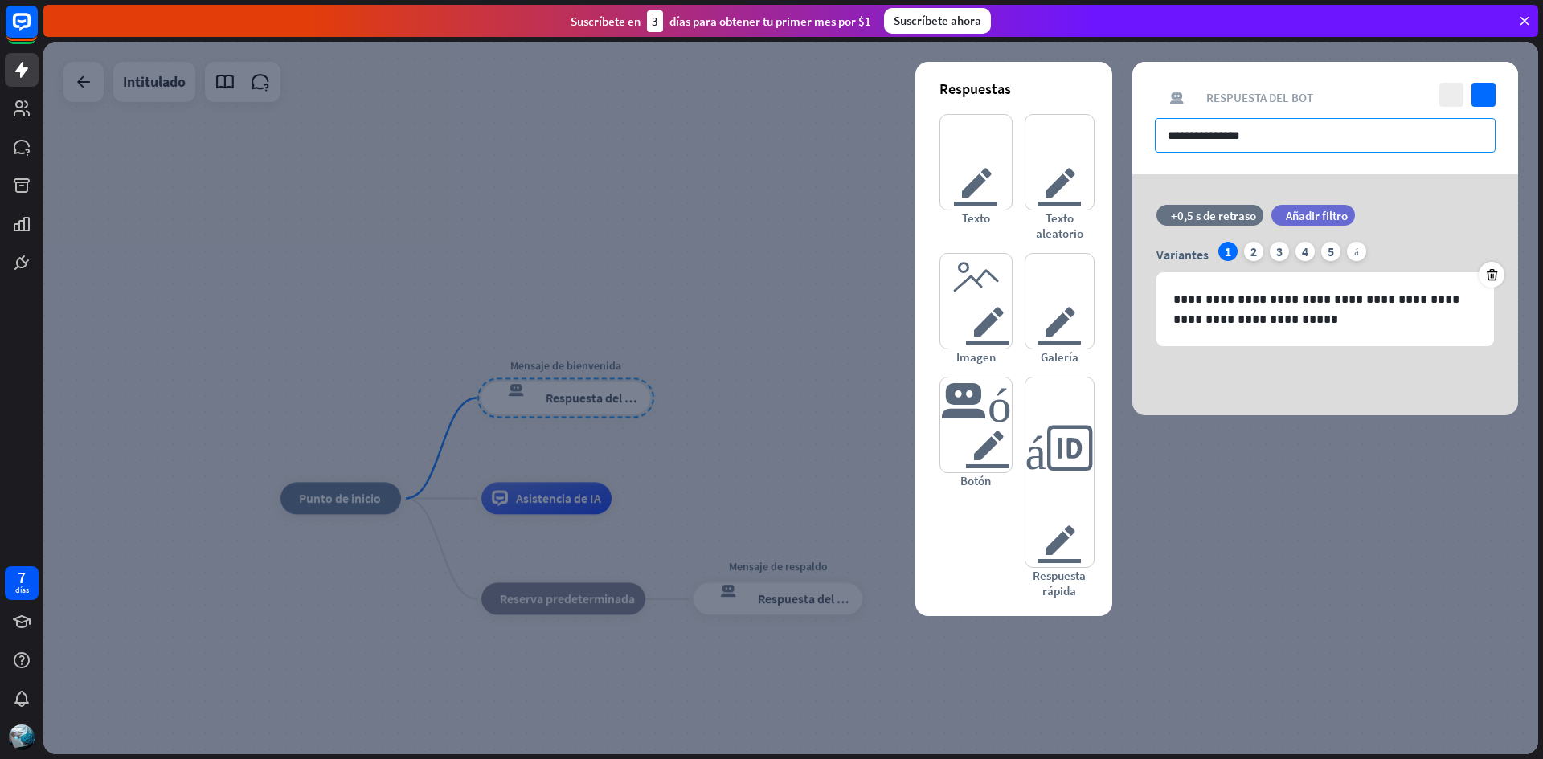
click at [1299, 135] on input "**********" at bounding box center [1325, 135] width 341 height 35
click at [1302, 321] on p "**********" at bounding box center [1325, 309] width 304 height 40
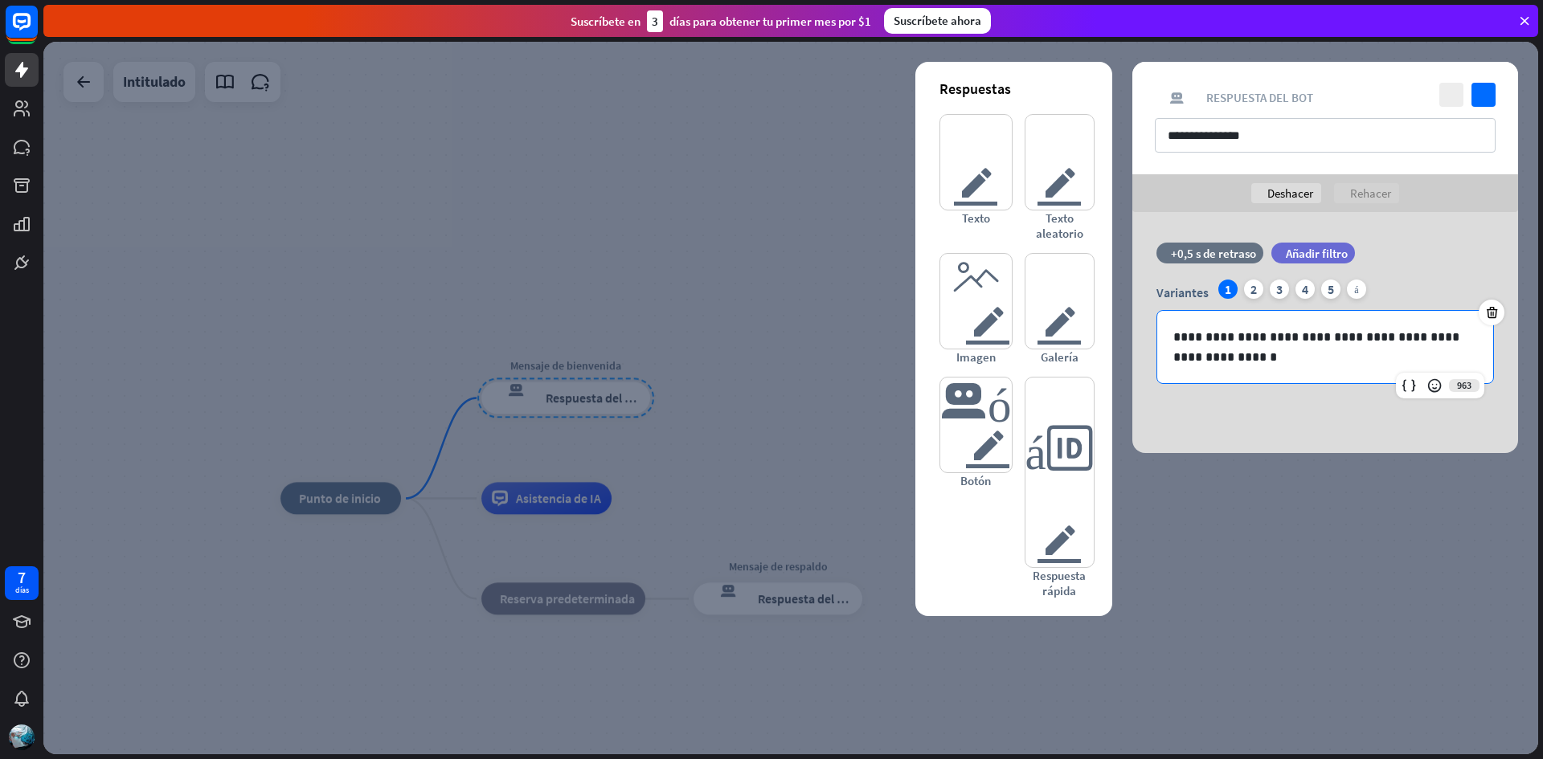
click at [1229, 560] on div at bounding box center [790, 398] width 1495 height 713
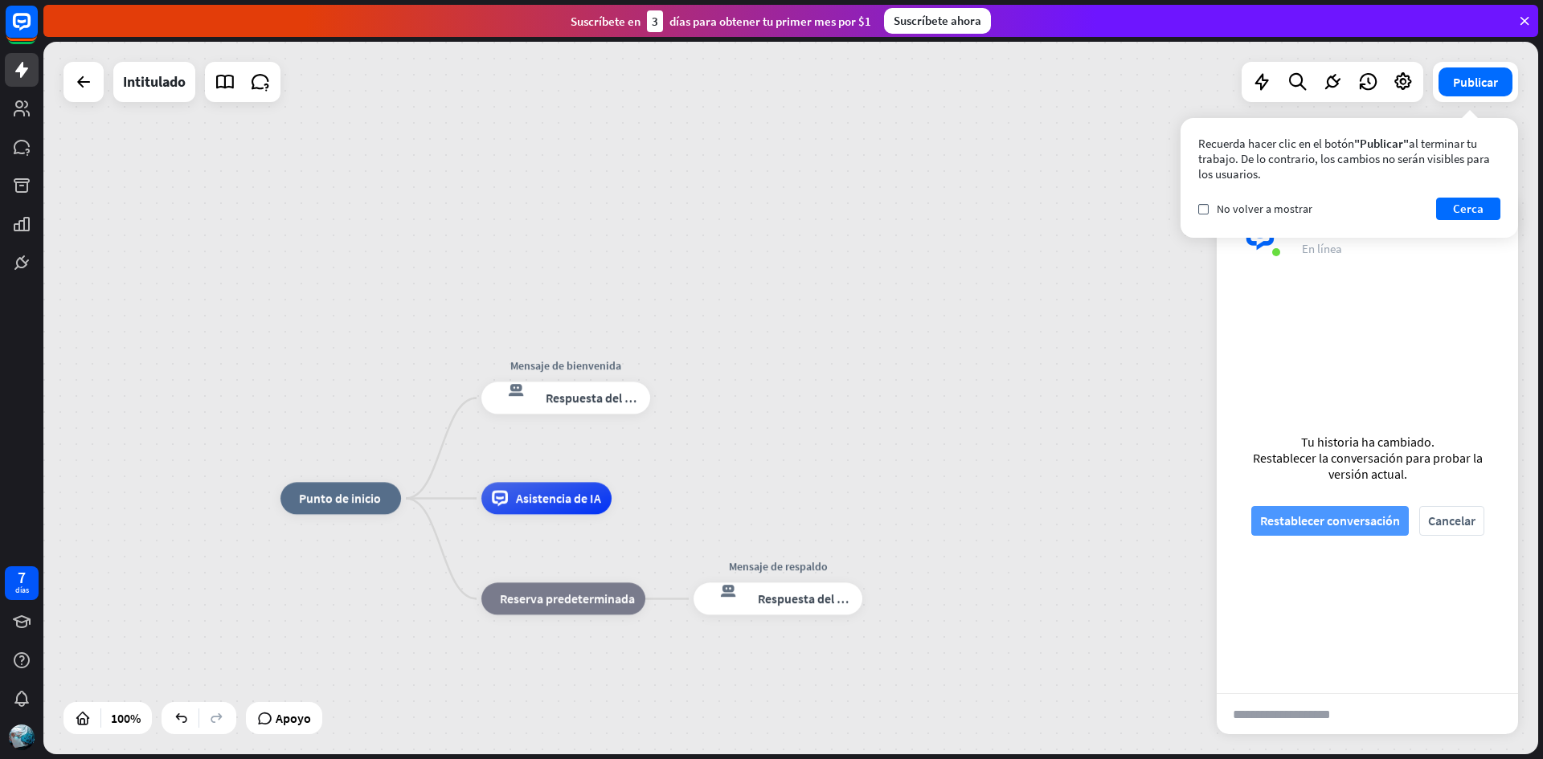
click at [1351, 510] on font "Restablecer conversación" at bounding box center [1330, 521] width 140 height 28
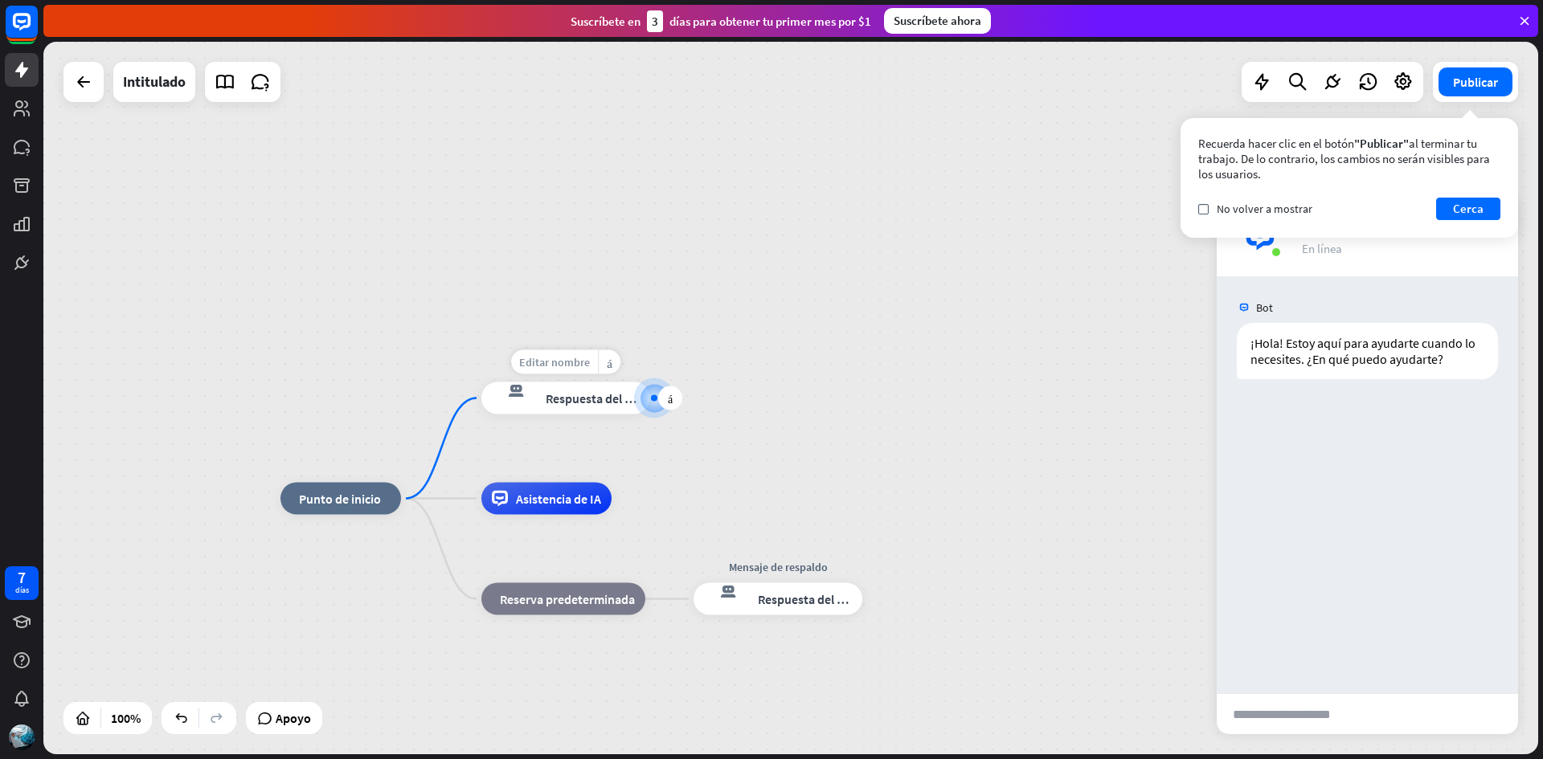
click at [572, 356] on font "Editar nombre" at bounding box center [554, 362] width 71 height 14
click at [520, 415] on div "**********" at bounding box center [565, 399] width 169 height 32
click at [590, 509] on div "Asistencia de IA" at bounding box center [546, 499] width 130 height 32
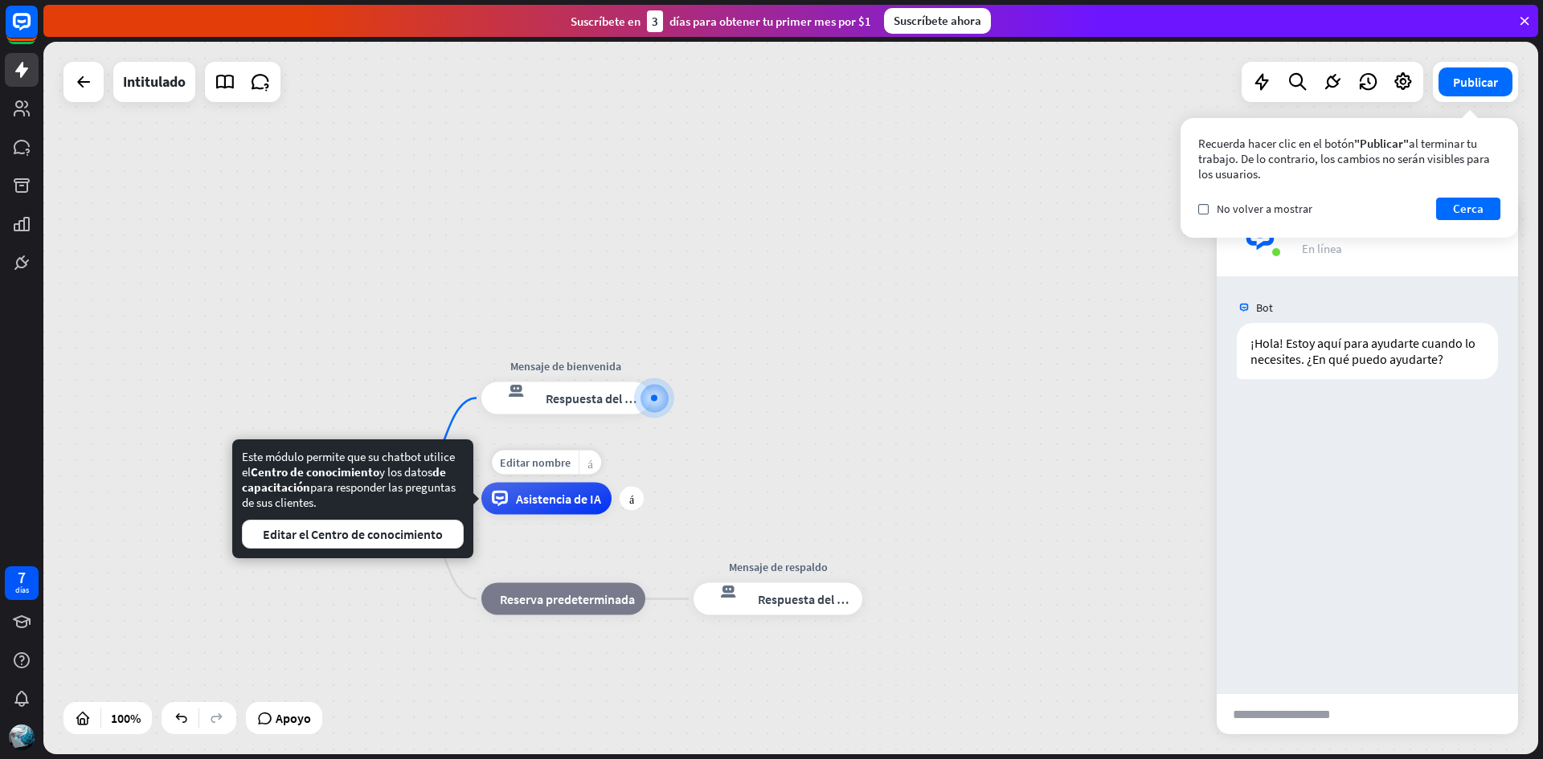
click at [596, 469] on div "más_amarillo" at bounding box center [590, 463] width 23 height 24
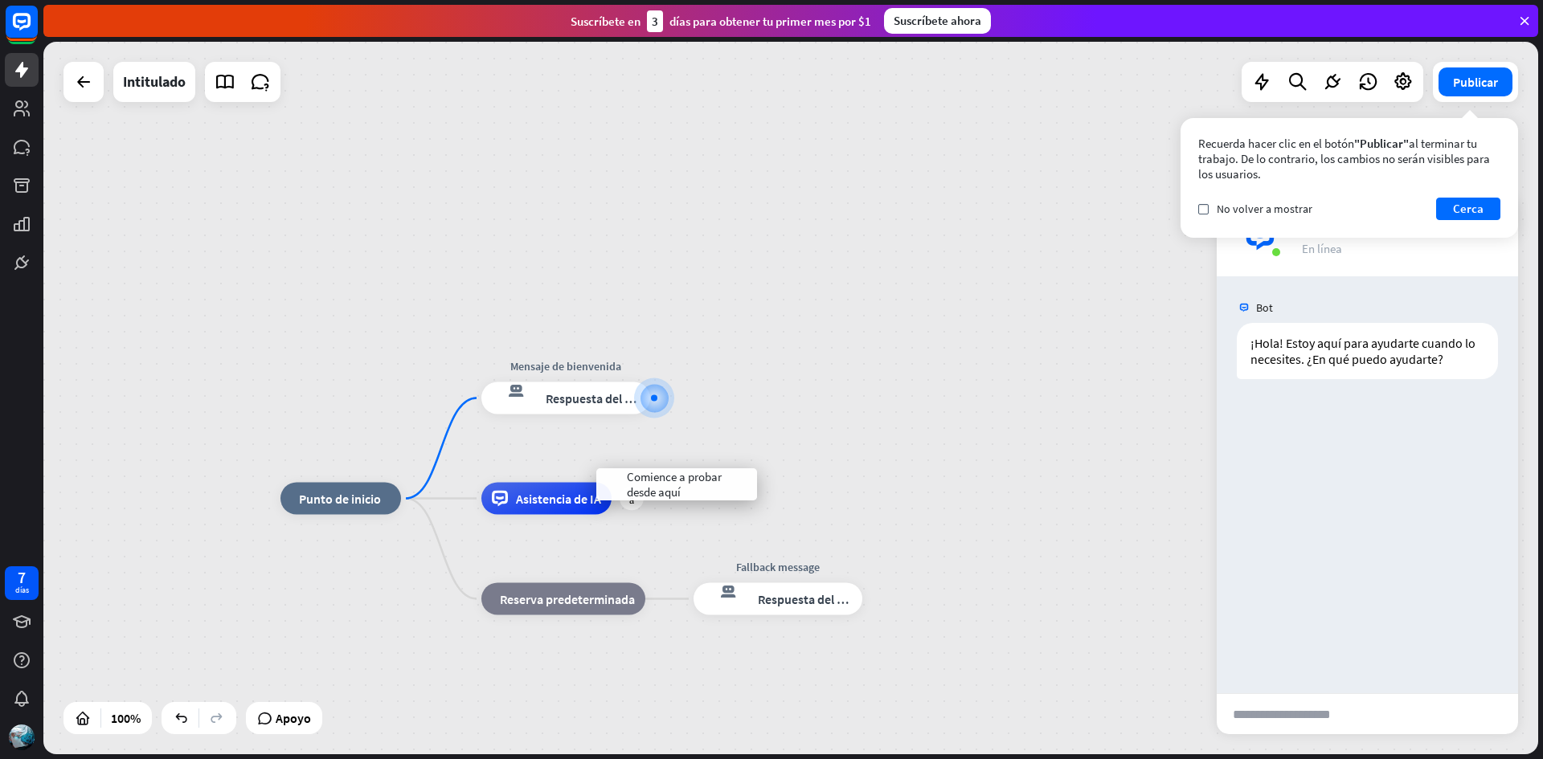
click at [1252, 711] on input "text" at bounding box center [1296, 714] width 158 height 40
click at [228, 94] on link at bounding box center [225, 82] width 32 height 32
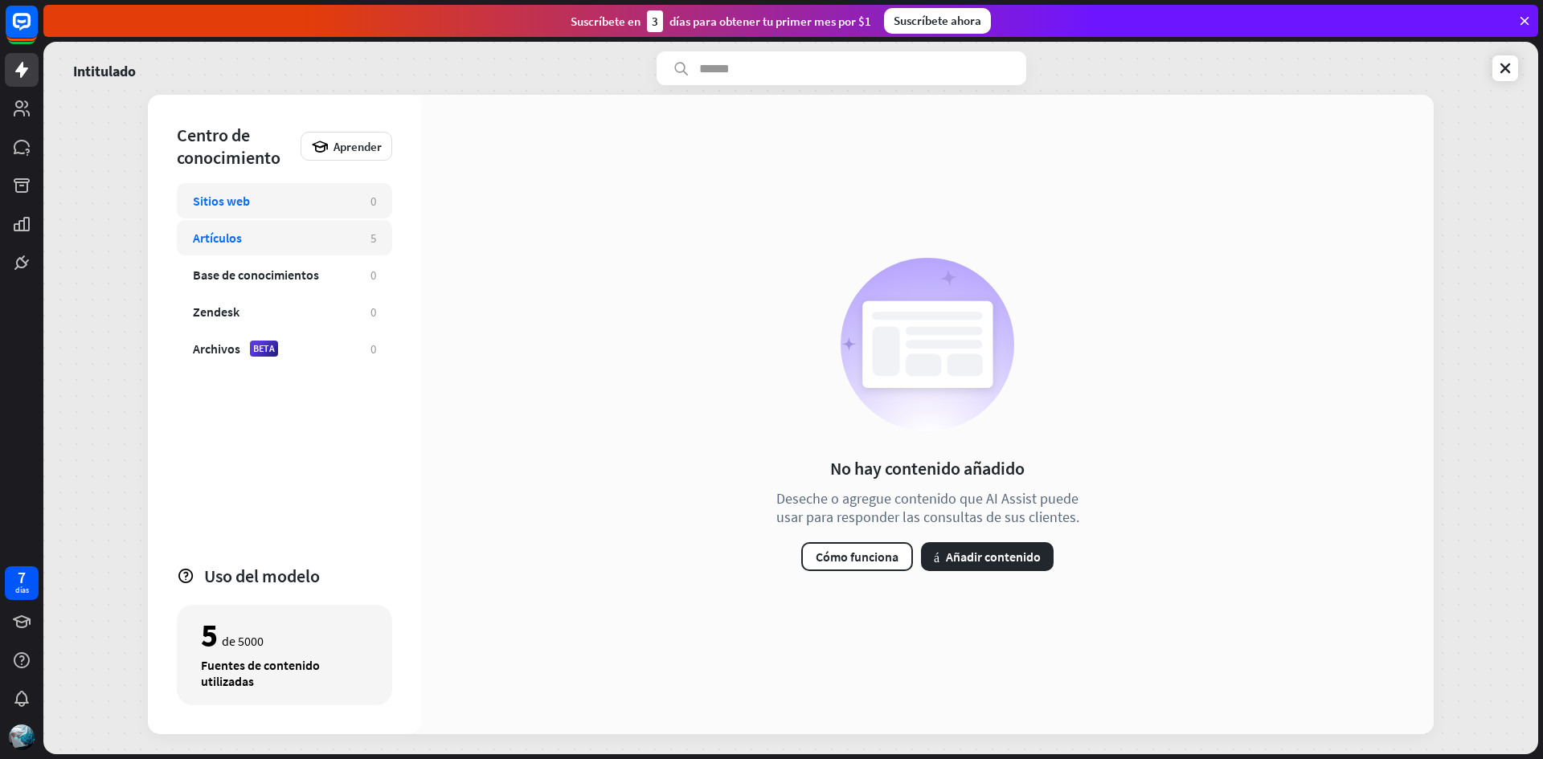
click at [310, 245] on div "Artículos" at bounding box center [274, 238] width 162 height 16
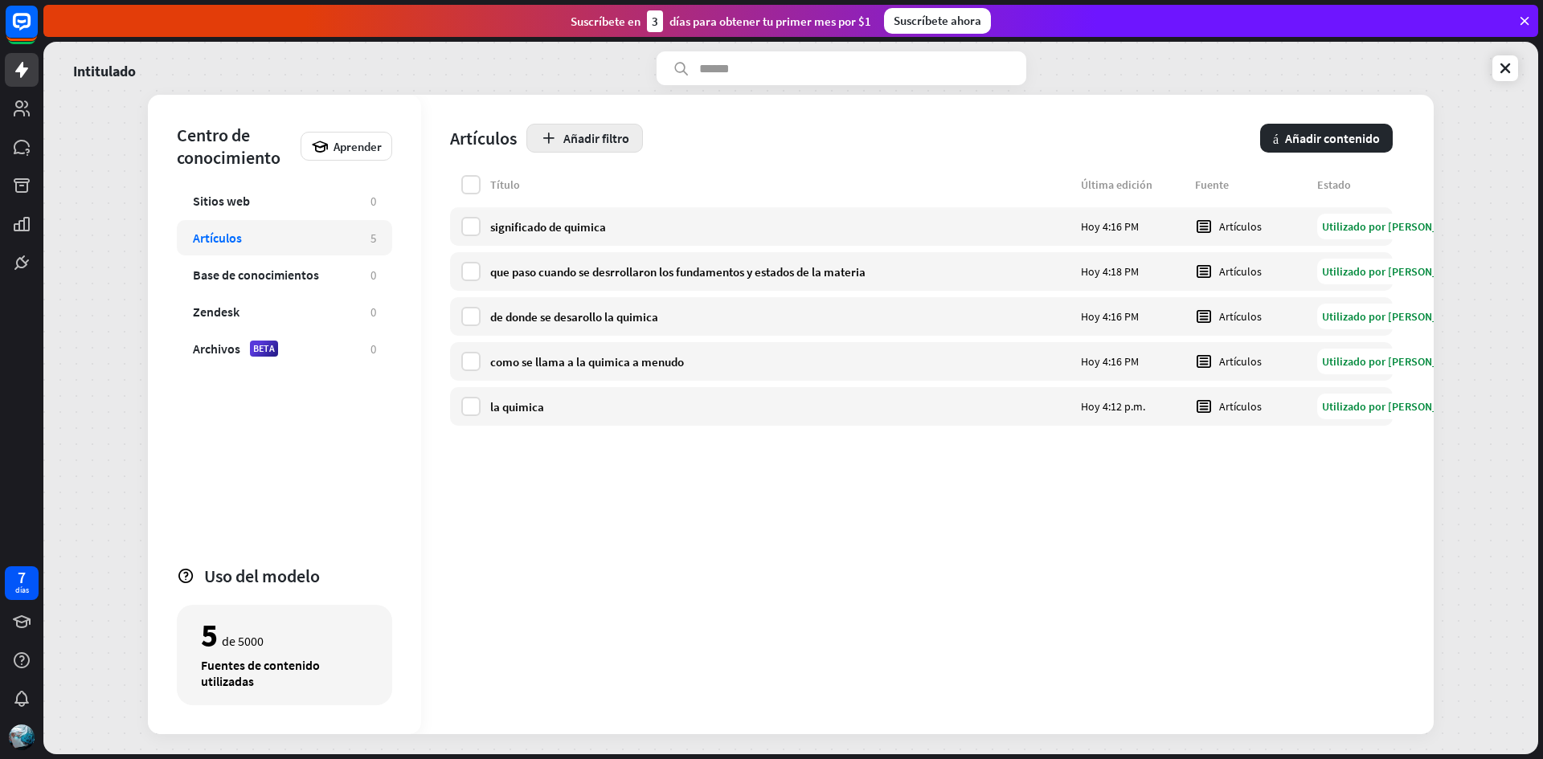
click at [550, 134] on icon "button" at bounding box center [548, 138] width 17 height 17
click at [1281, 145] on button "más Añadir contenido" at bounding box center [1326, 138] width 133 height 29
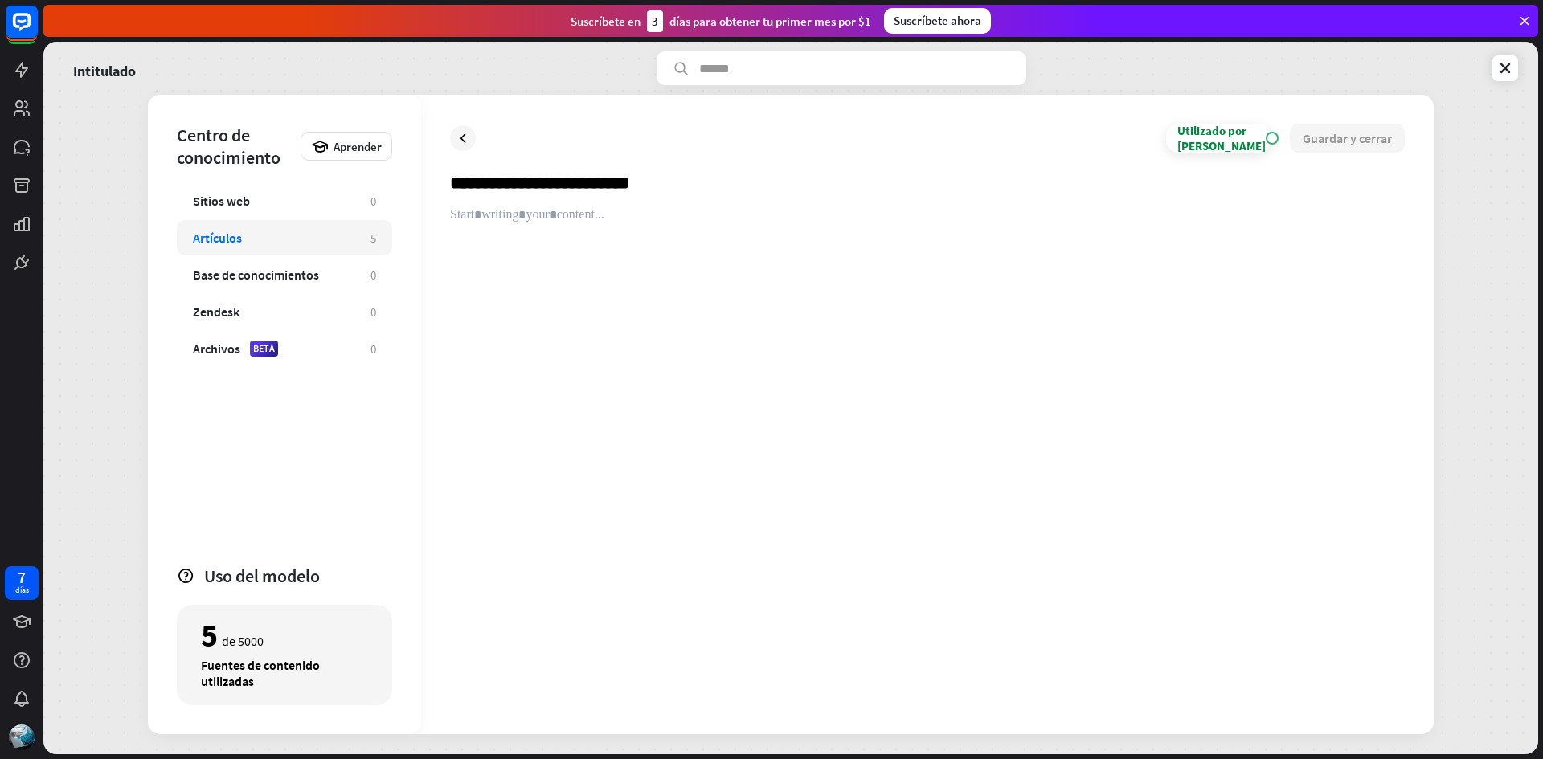
type input "**********"
click at [582, 225] on div at bounding box center [927, 456] width 955 height 498
paste div
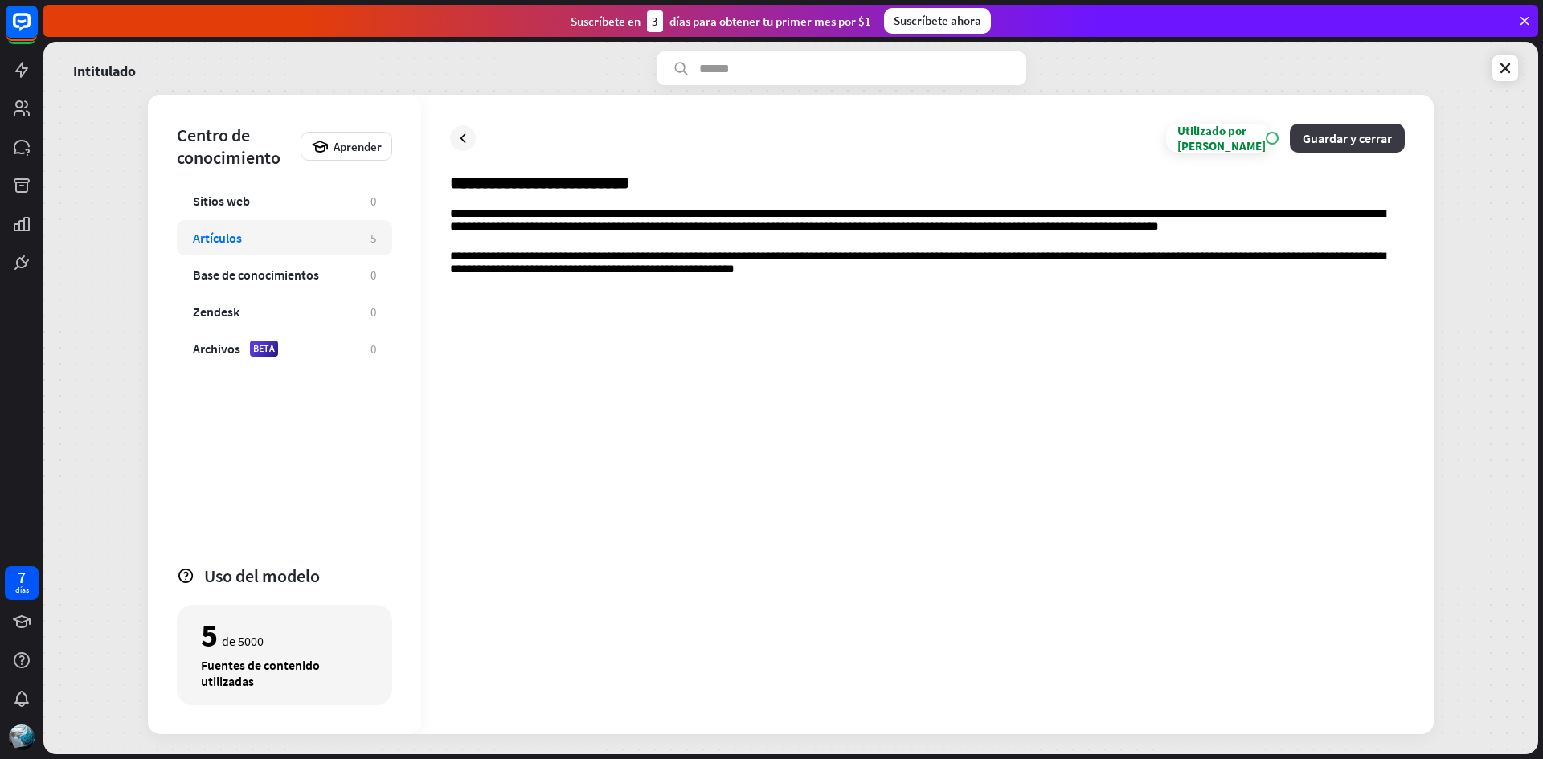
click at [1380, 144] on font "Guardar y cerrar" at bounding box center [1347, 138] width 89 height 16
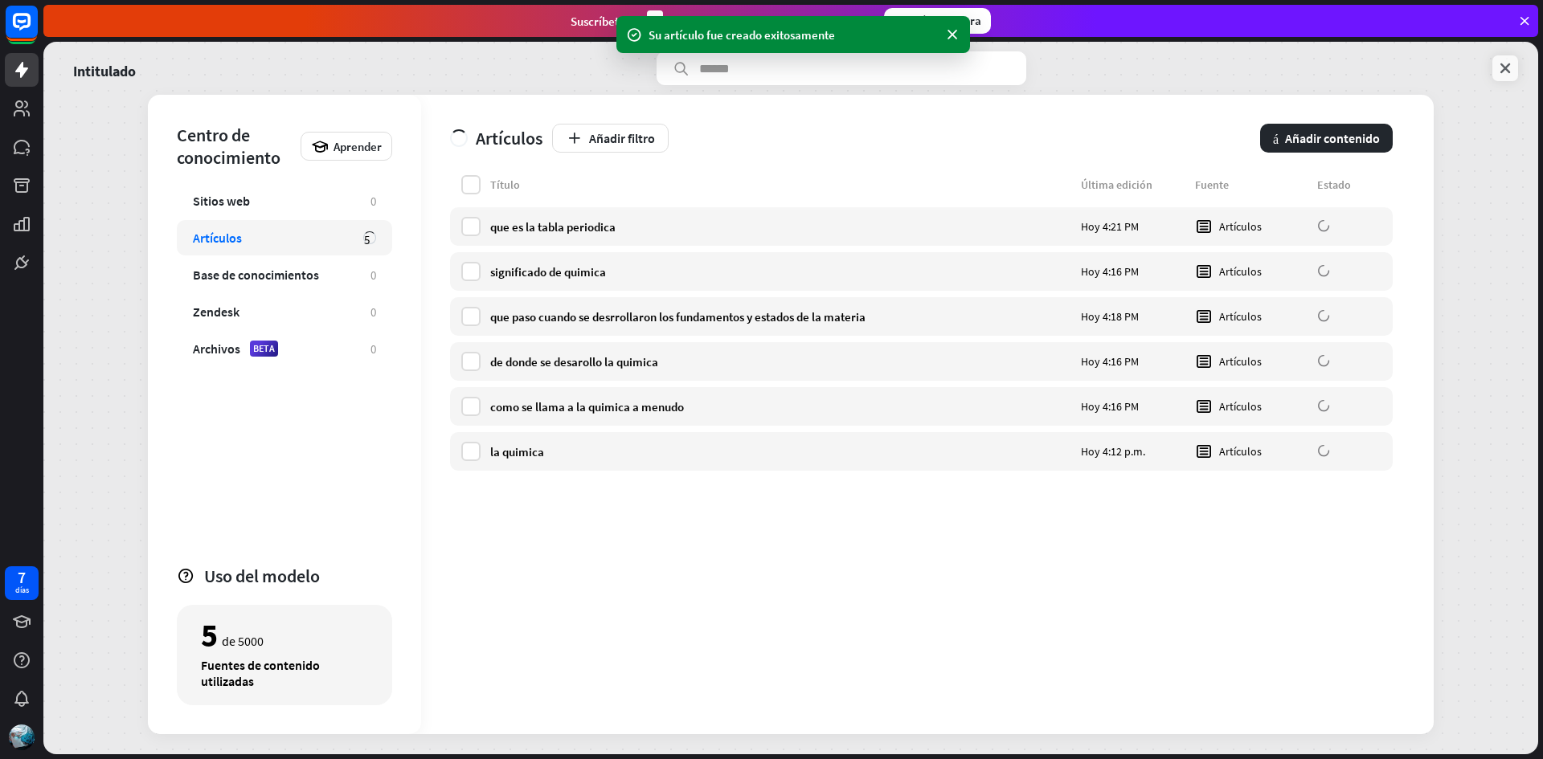
click at [1514, 63] on link at bounding box center [1505, 68] width 26 height 26
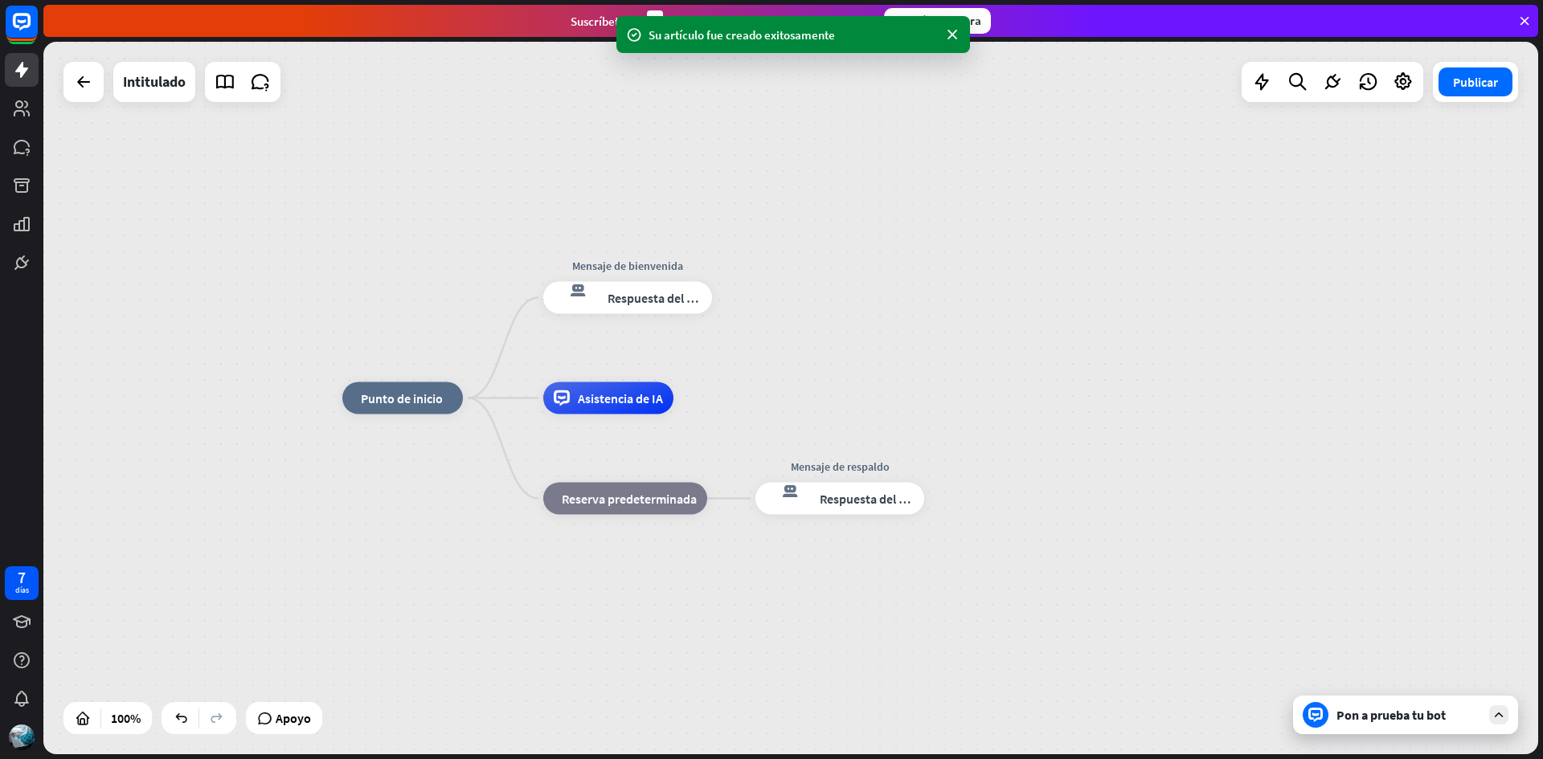
click at [1492, 716] on icon at bounding box center [1498, 715] width 14 height 14
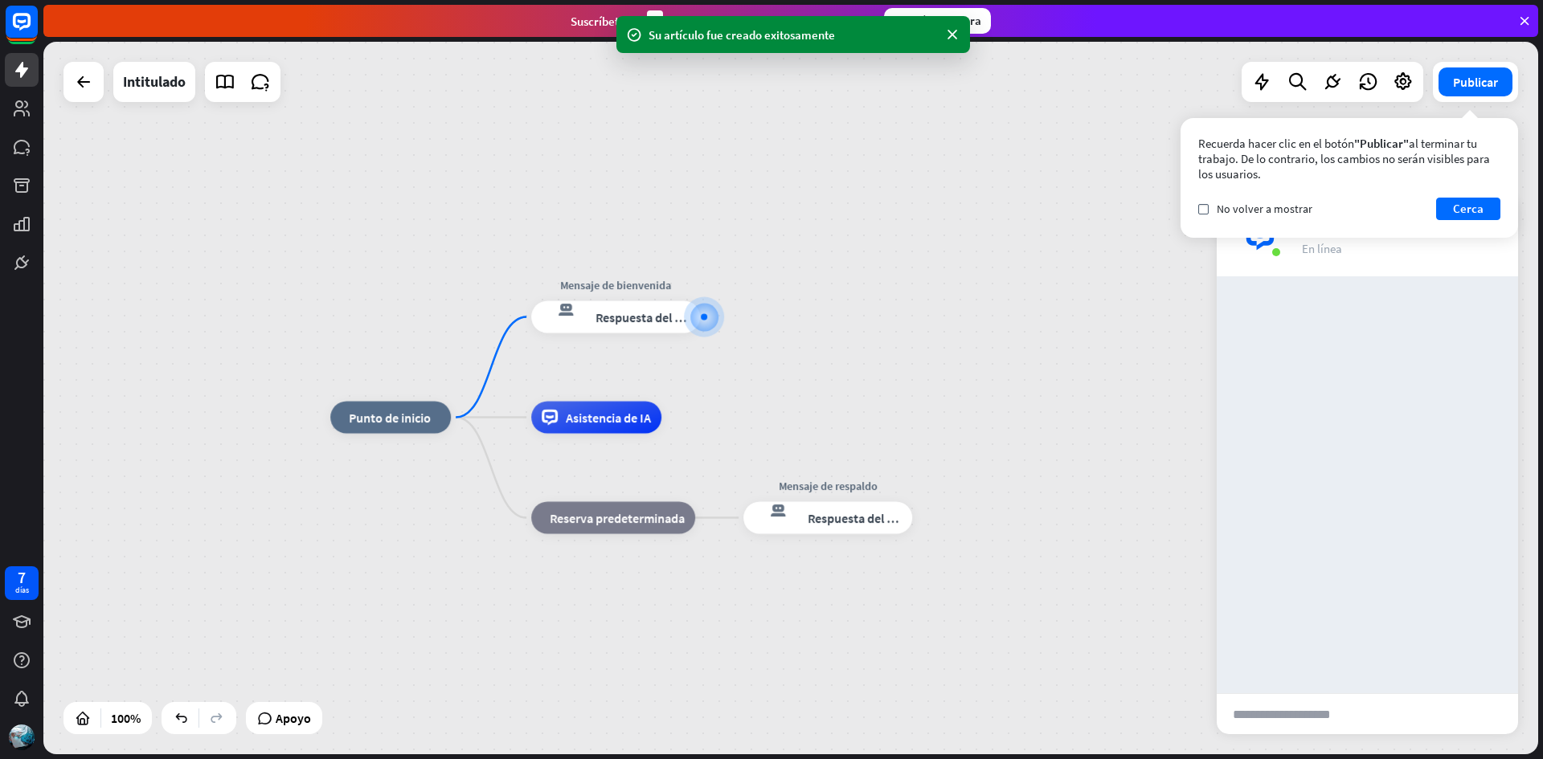
click at [1327, 726] on input "text" at bounding box center [1296, 714] width 158 height 40
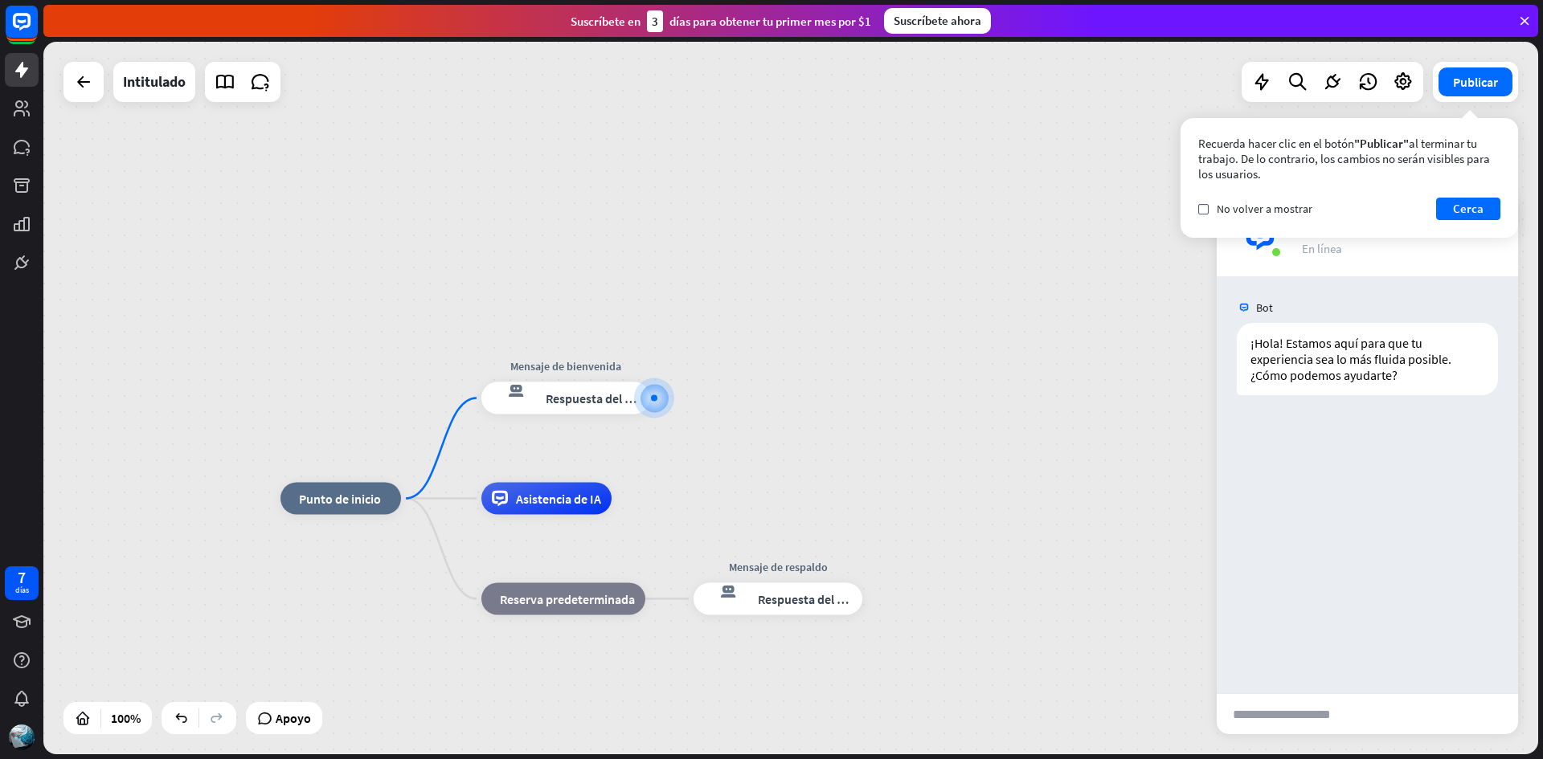
click at [1078, 339] on div "inicio_2 Punto de inicio Mensaje de bienvenida respuesta del bot de bloqueo Res…" at bounding box center [790, 398] width 1495 height 713
click at [1104, 319] on div "inicio_2 Punto de inicio Mensaje de bienvenida respuesta del bot de bloqueo Res…" at bounding box center [790, 398] width 1495 height 713
click at [1308, 719] on input "text" at bounding box center [1296, 714] width 158 height 40
click at [1267, 721] on input "text" at bounding box center [1296, 714] width 158 height 40
type input "**********"
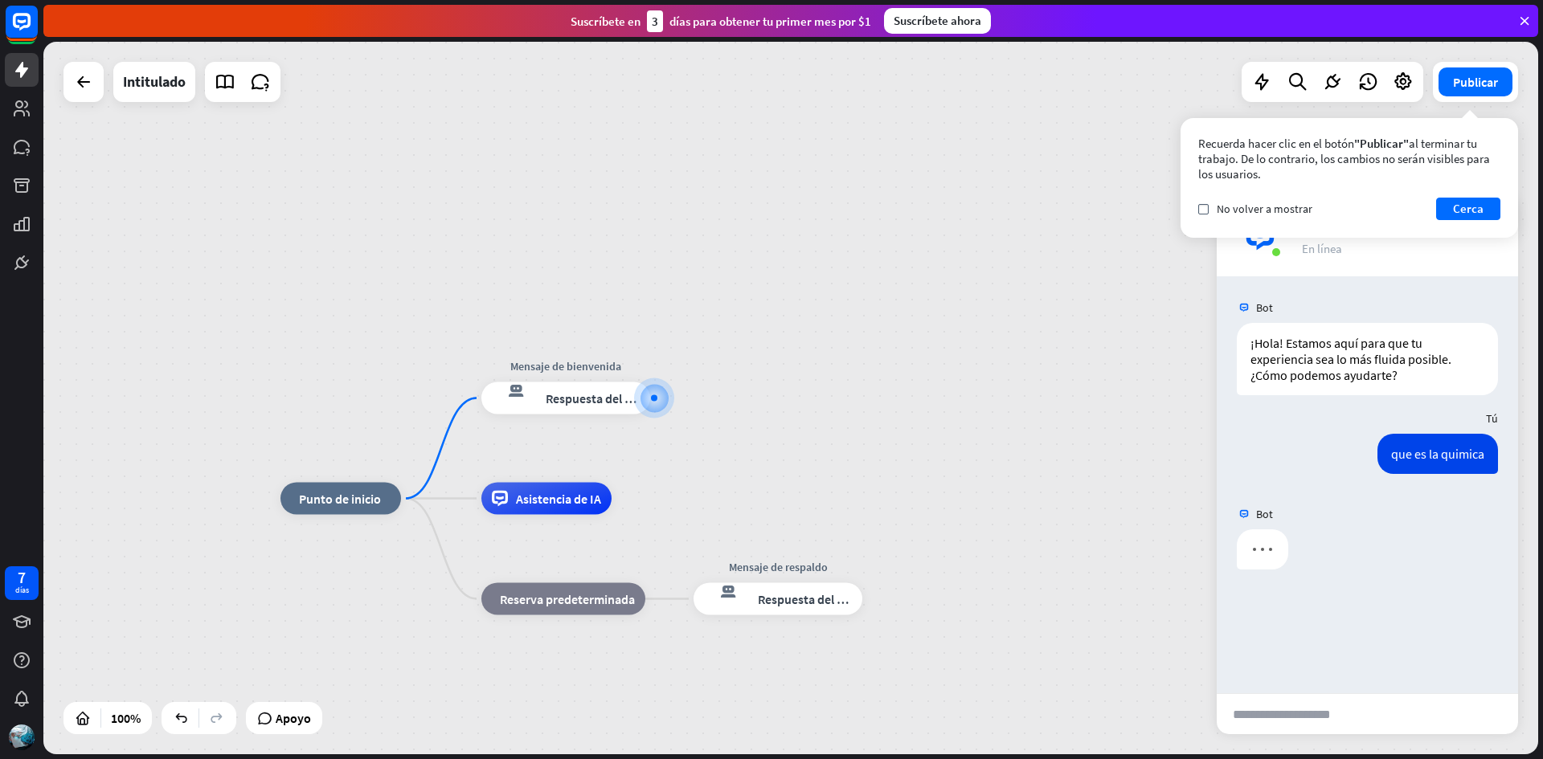
click at [1309, 723] on input "text" at bounding box center [1296, 714] width 158 height 40
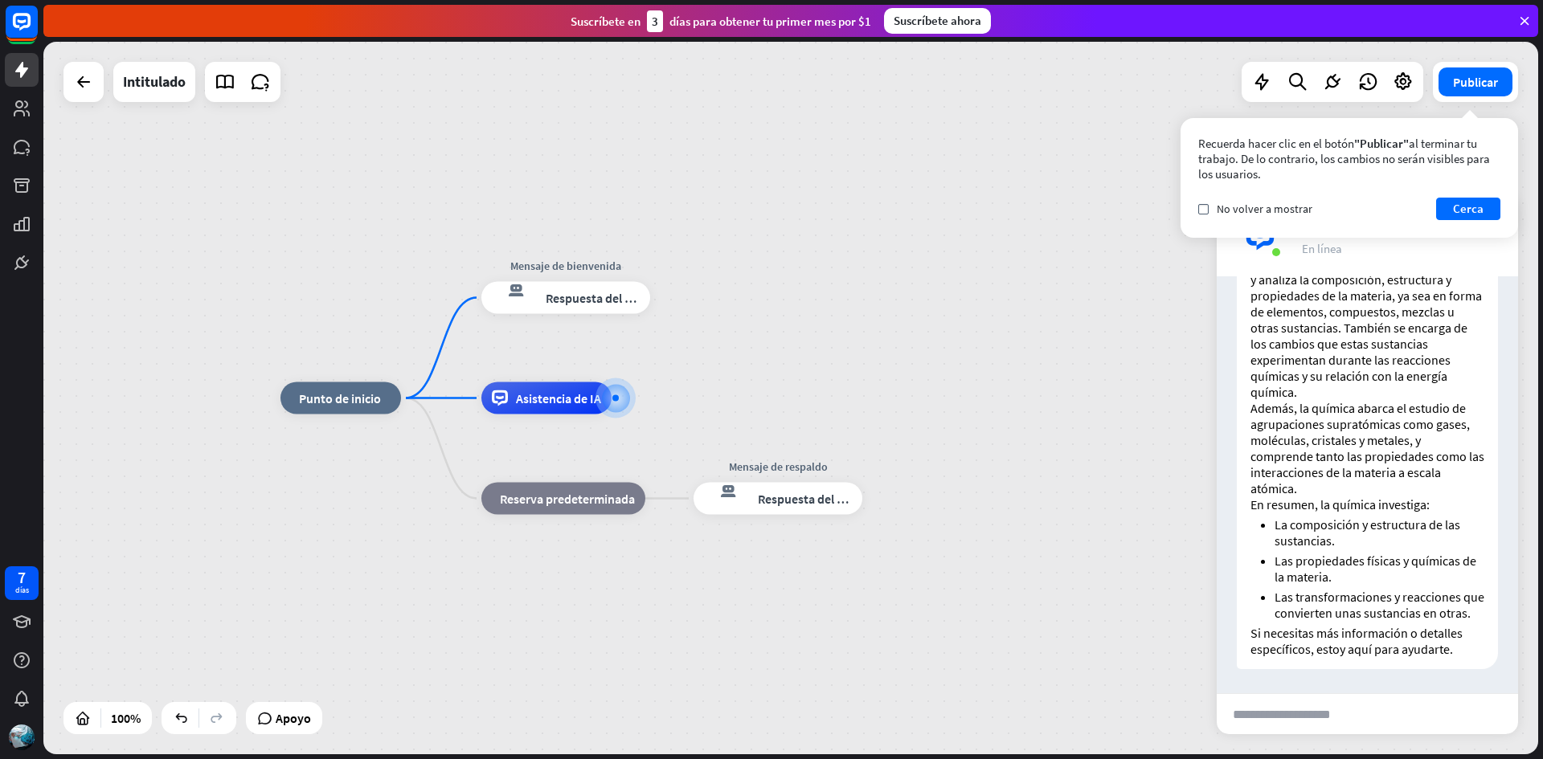
scroll to position [285, 0]
click at [1300, 721] on input "text" at bounding box center [1296, 714] width 158 height 40
type input "**********"
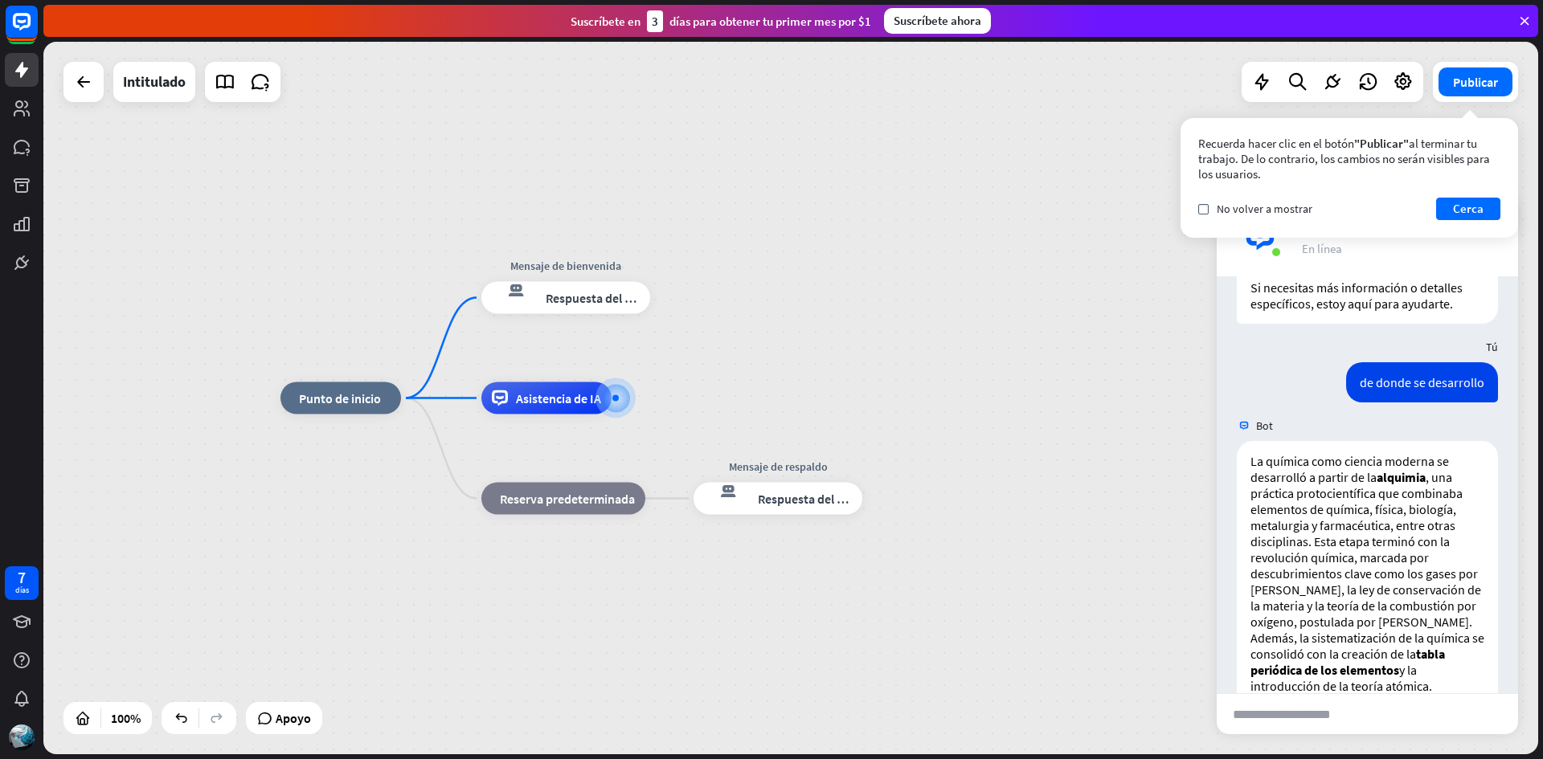
scroll to position [684, 0]
